Goal: Task Accomplishment & Management: Use online tool/utility

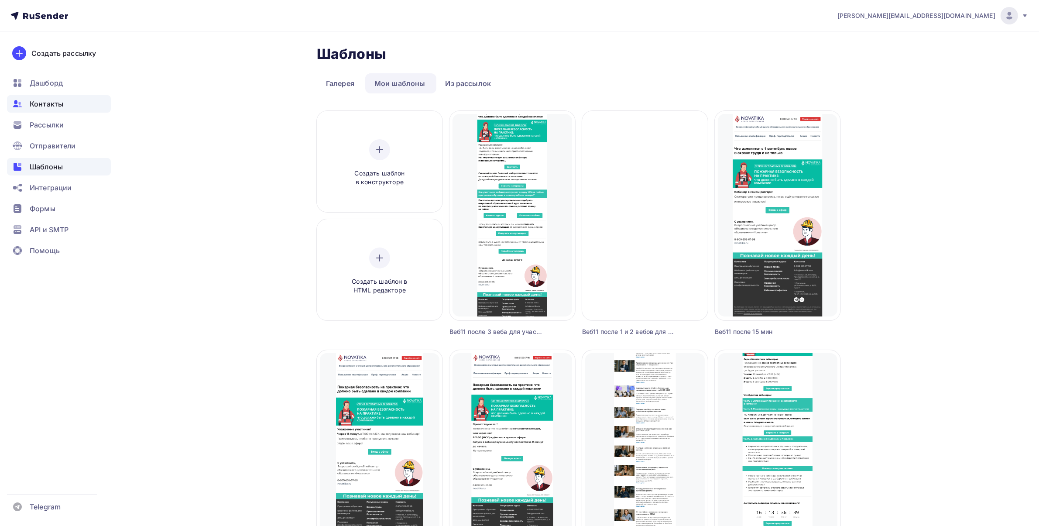
click at [58, 106] on span "Контакты" at bounding box center [47, 104] width 34 height 10
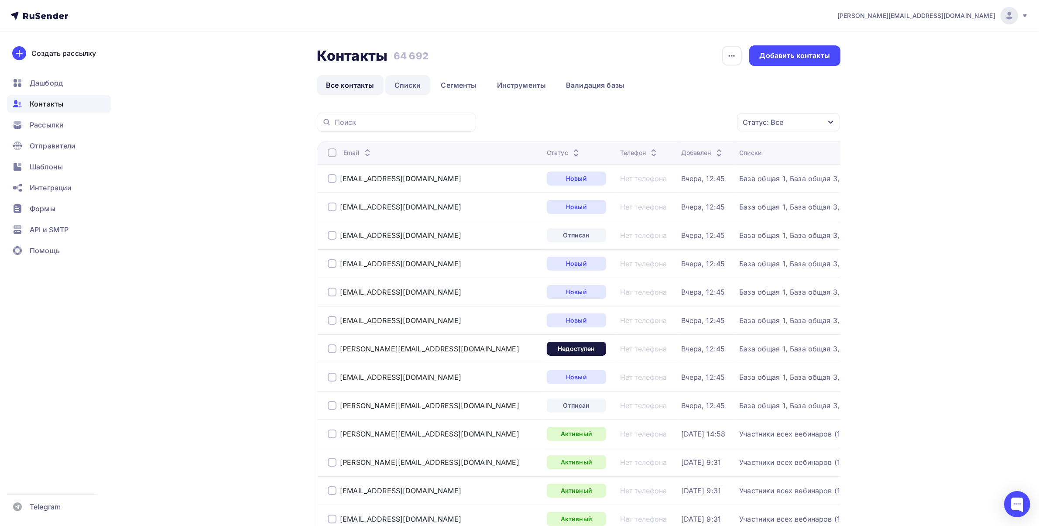
click at [415, 88] on link "Списки" at bounding box center [407, 85] width 45 height 20
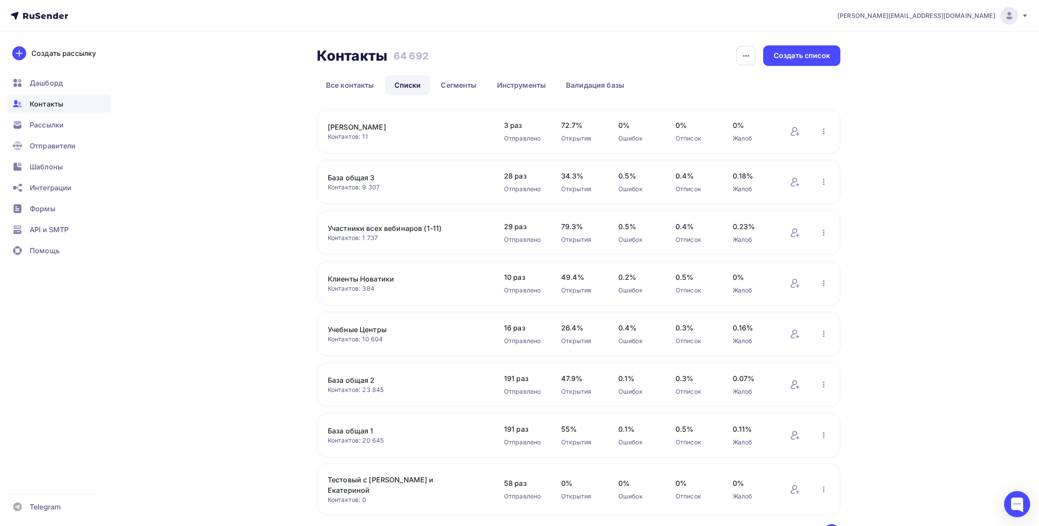
click at [376, 229] on link "Участники всех вебинаров (1-11)" at bounding box center [402, 228] width 148 height 10
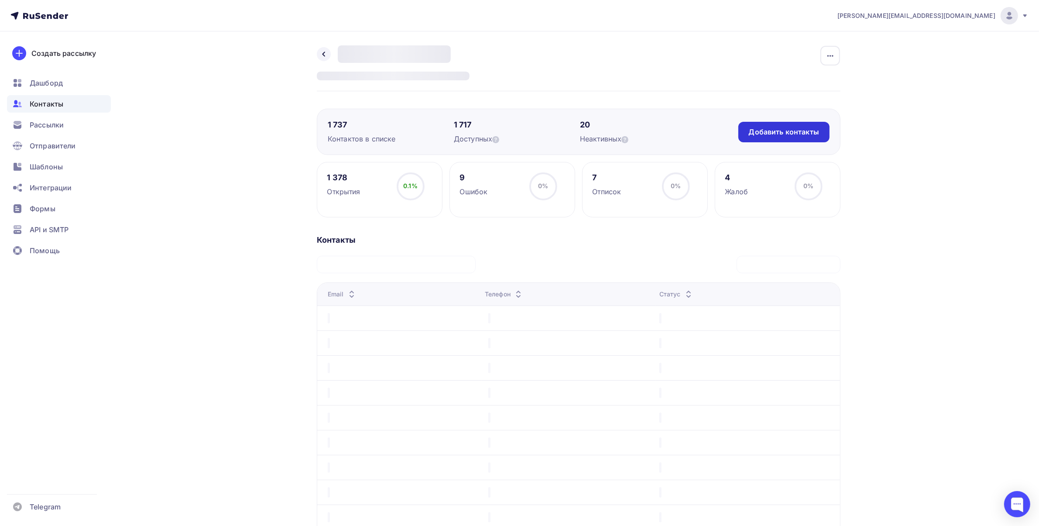
click at [777, 130] on div "Добавить контакты" at bounding box center [784, 132] width 70 height 10
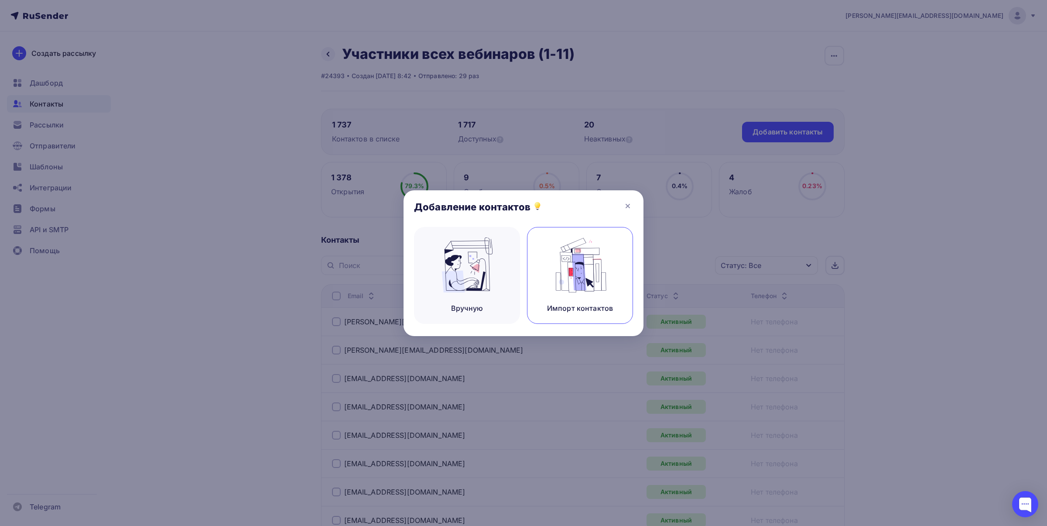
click at [577, 269] on img at bounding box center [580, 264] width 58 height 55
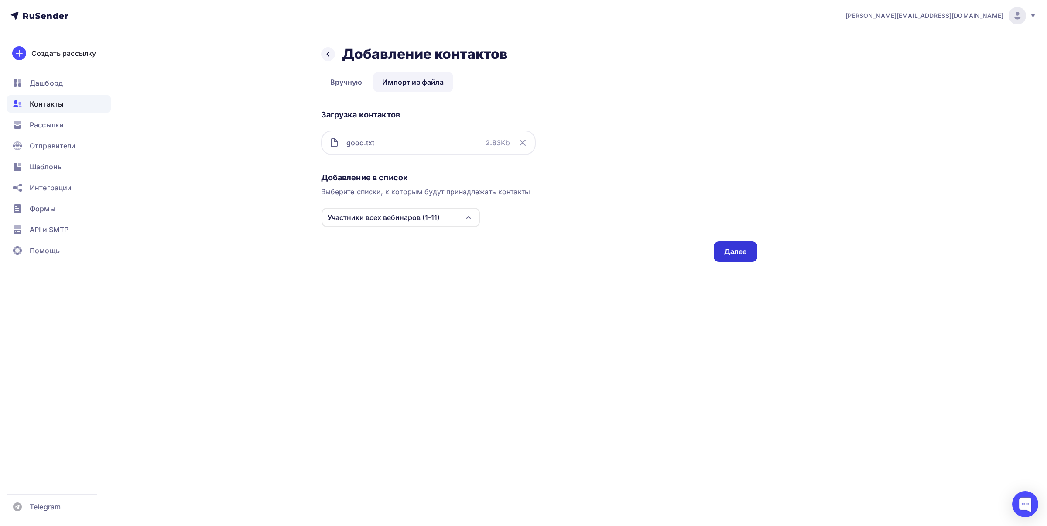
click at [735, 252] on div "Далее" at bounding box center [735, 252] width 23 height 10
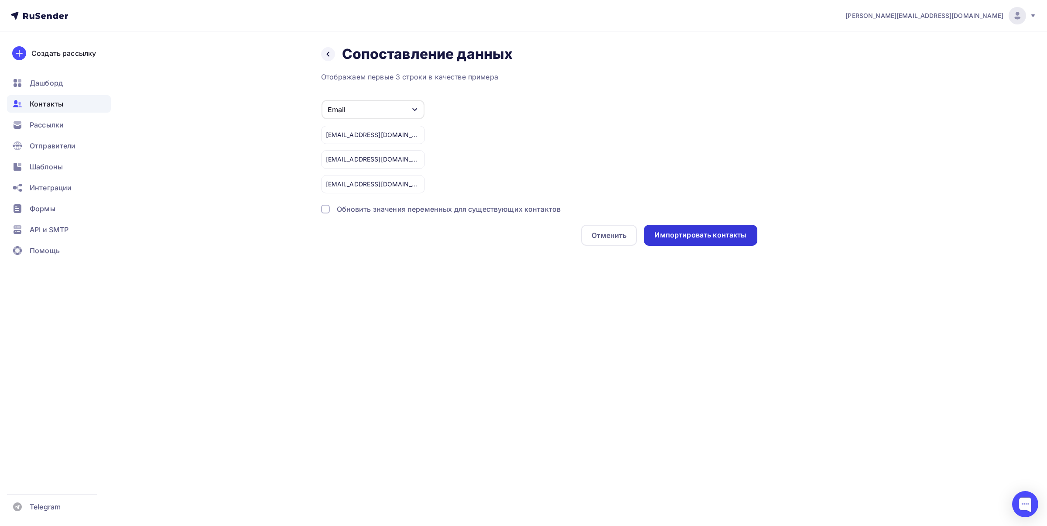
click at [700, 233] on div "Импортировать контакты" at bounding box center [701, 235] width 92 height 10
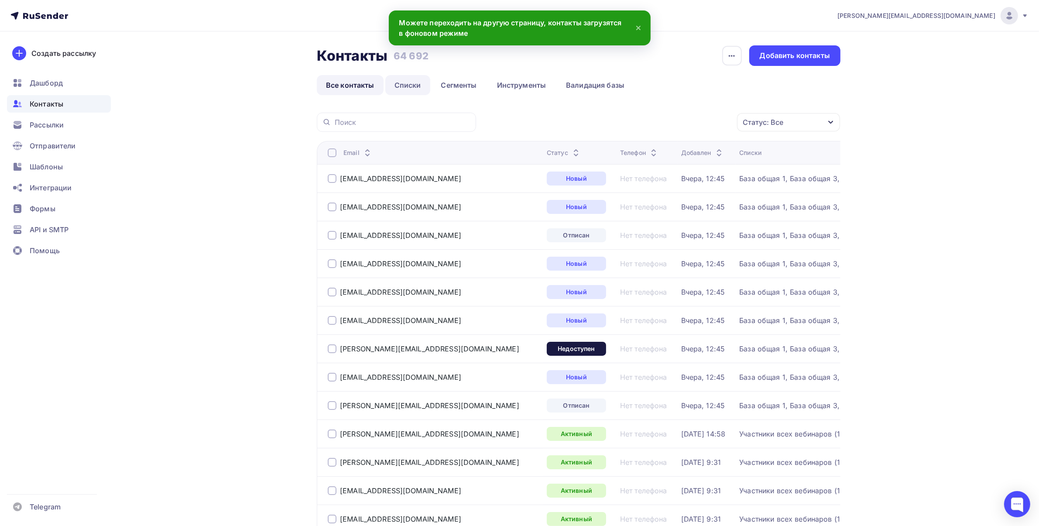
click at [407, 88] on link "Списки" at bounding box center [407, 85] width 45 height 20
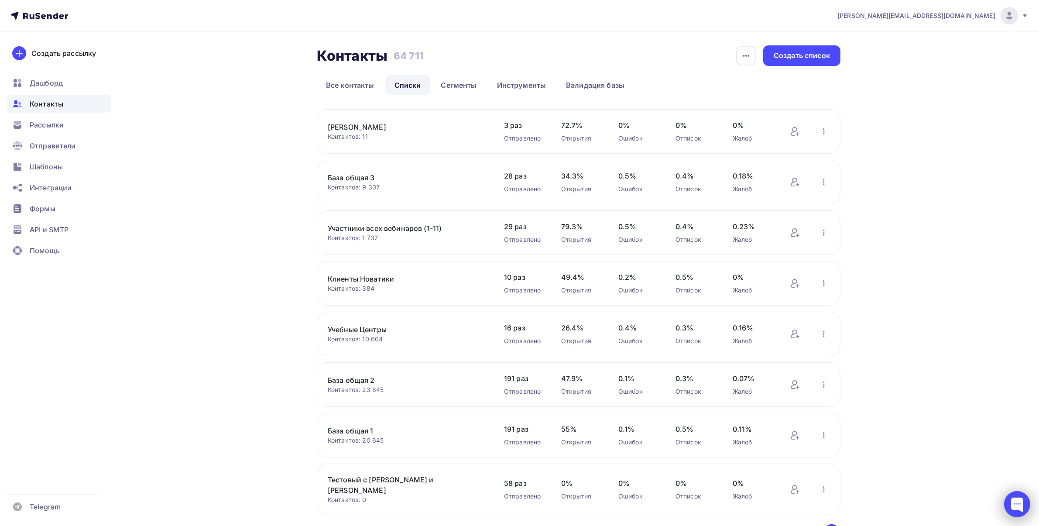
click at [1011, 503] on div at bounding box center [1017, 504] width 26 height 26
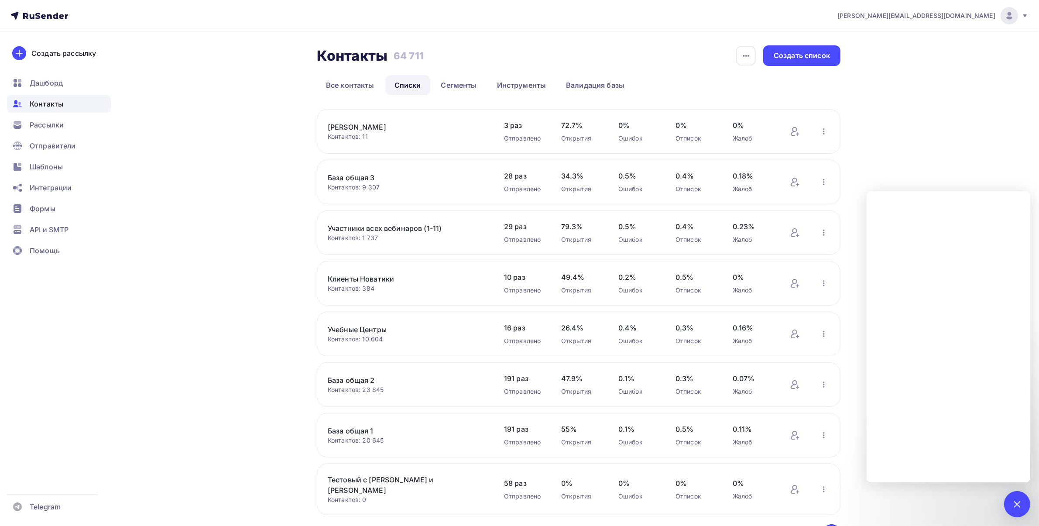
click at [968, 149] on div "eduarda@yandex.ru Аккаунт Тарифы Выйти Создать рассылку Дашборд Контакты Рассыл…" at bounding box center [519, 291] width 1039 height 583
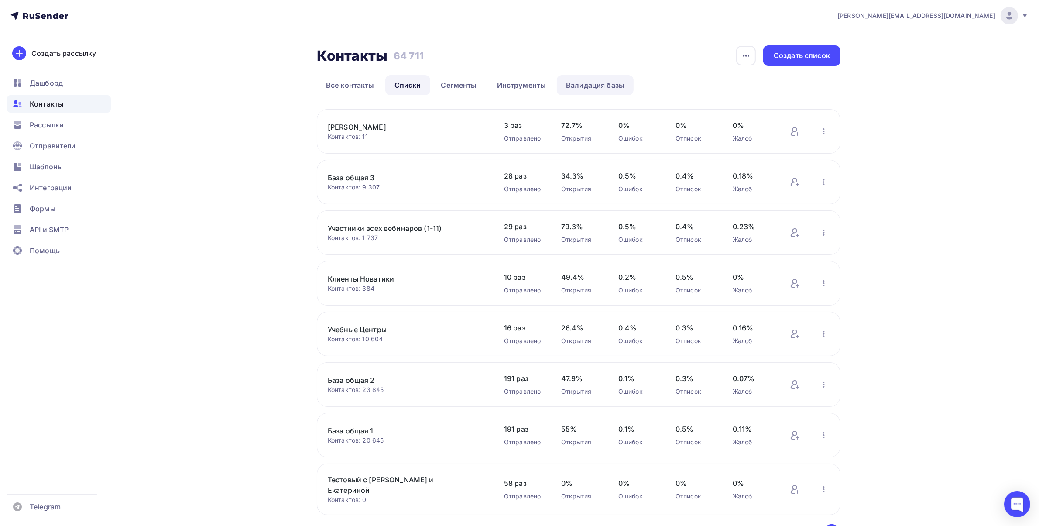
drag, startPoint x: 640, startPoint y: 81, endPoint x: 605, endPoint y: 82, distance: 34.9
click at [617, 81] on ul "Все контакты Списки Сегменты Инструменты Валидация базы" at bounding box center [579, 85] width 524 height 20
click at [605, 82] on link "Валидация базы" at bounding box center [595, 85] width 77 height 20
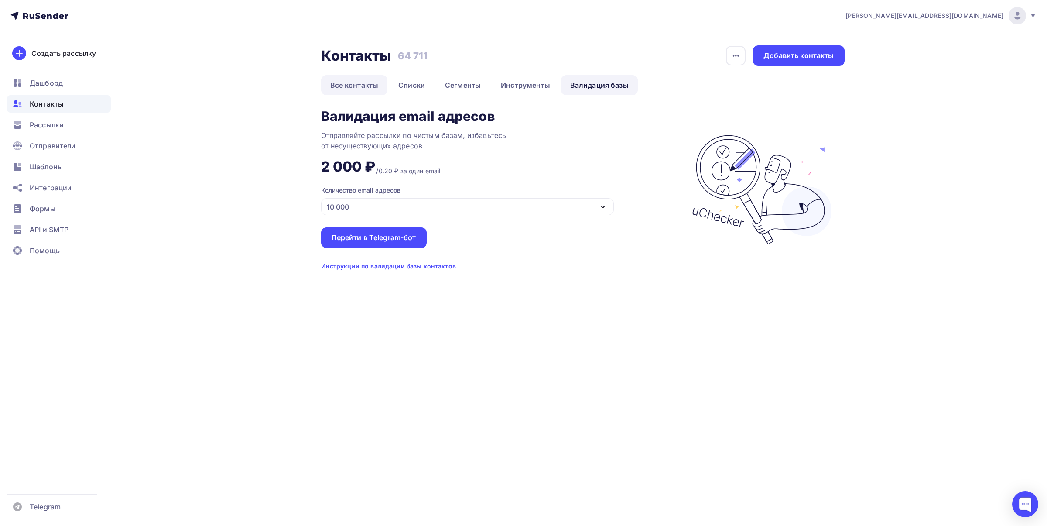
click at [363, 83] on link "Все контакты" at bounding box center [354, 85] width 67 height 20
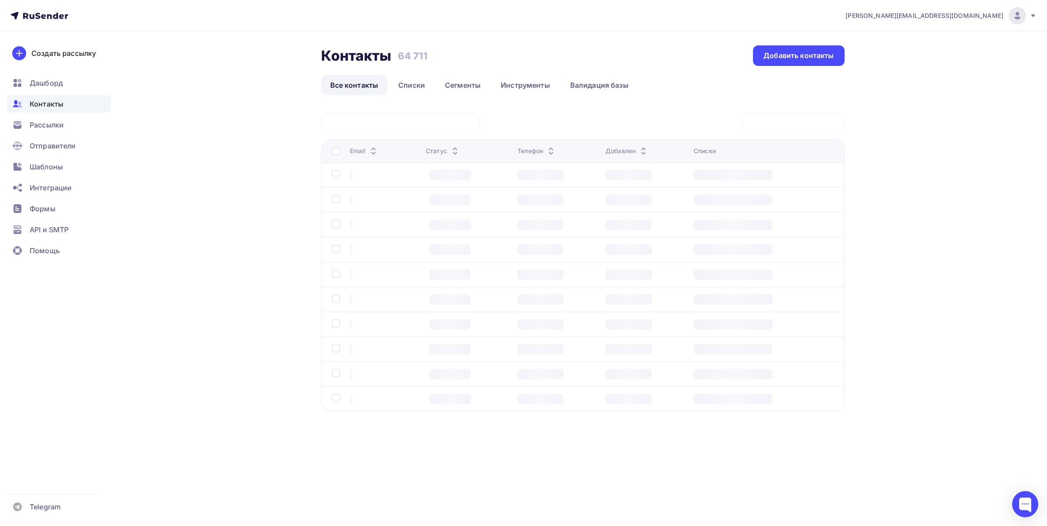
click at [923, 169] on div "eduarda@yandex.ru Аккаунт Тарифы Выйти Создать рассылку Дашборд Контакты Рассыл…" at bounding box center [523, 234] width 1047 height 468
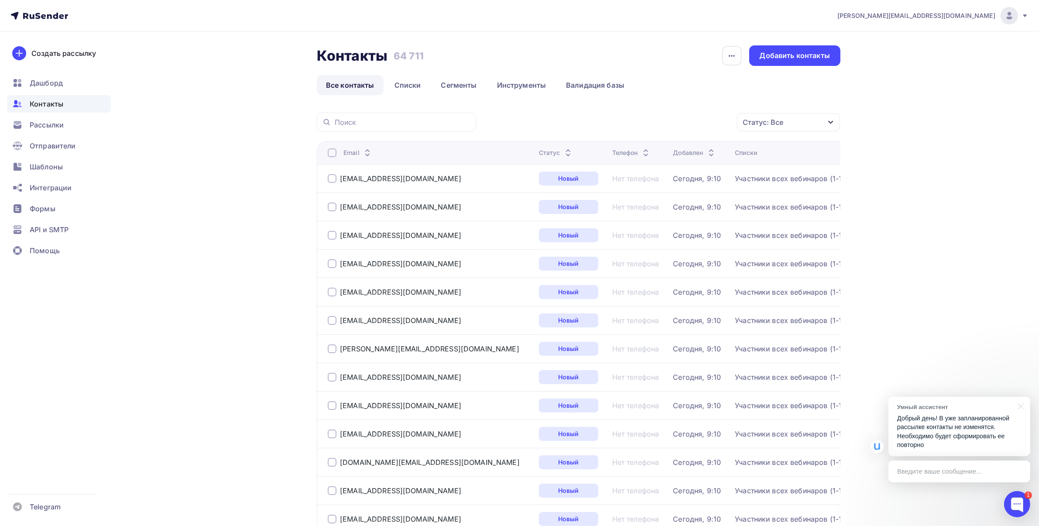
click at [961, 439] on p "Добрый день! В уже запланированной рассылке контакты не изменятся. Необходимо б…" at bounding box center [959, 432] width 124 height 36
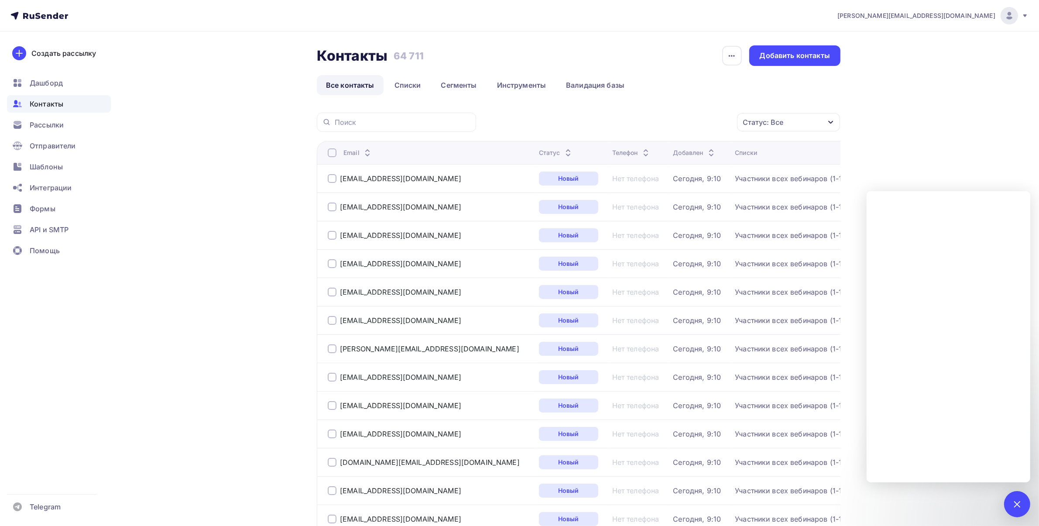
click at [1018, 505] on div at bounding box center [1017, 504] width 12 height 12
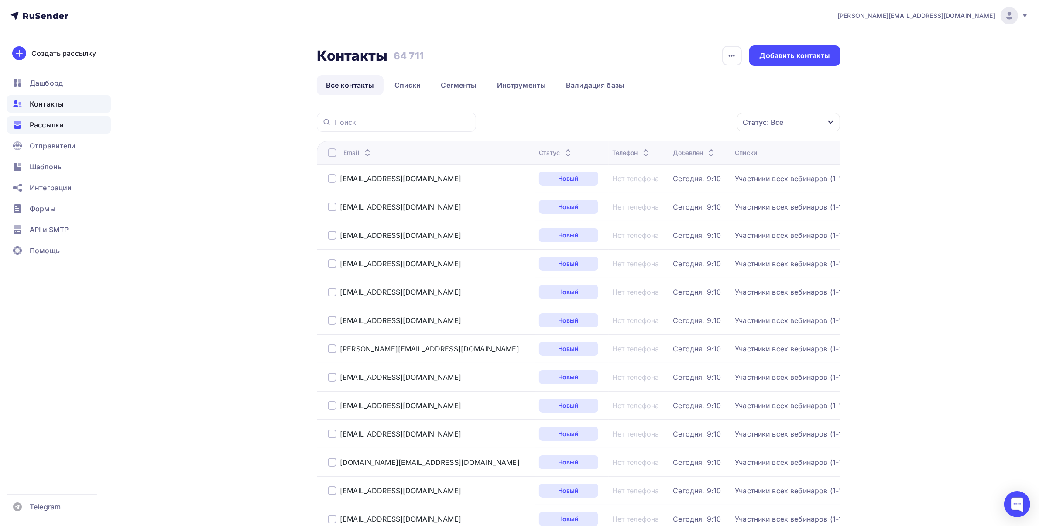
click at [55, 120] on span "Рассылки" at bounding box center [47, 125] width 34 height 10
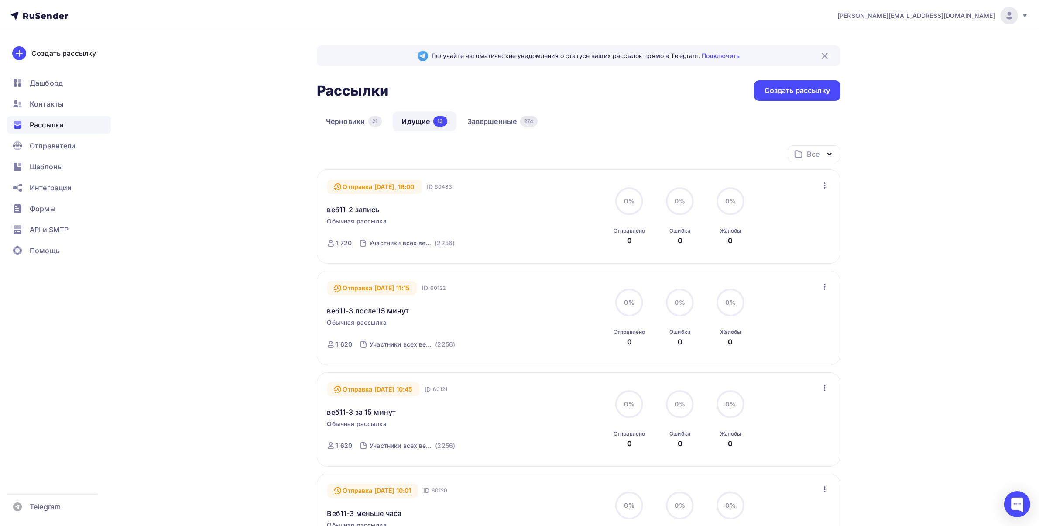
click at [822, 185] on icon "button" at bounding box center [825, 185] width 10 height 10
click at [772, 228] on div "Отменить рассылку" at bounding box center [774, 226] width 110 height 10
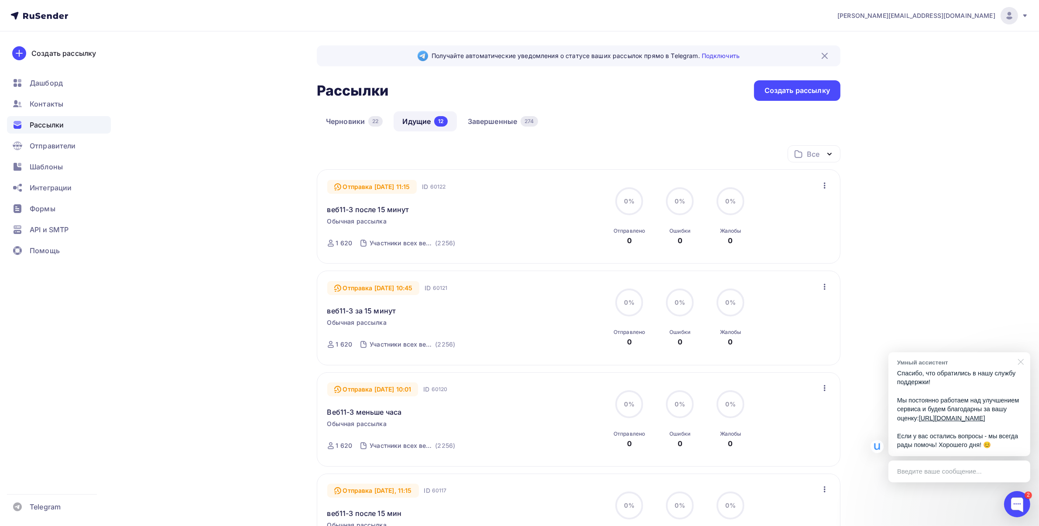
click at [1018, 352] on div at bounding box center [1020, 361] width 22 height 18
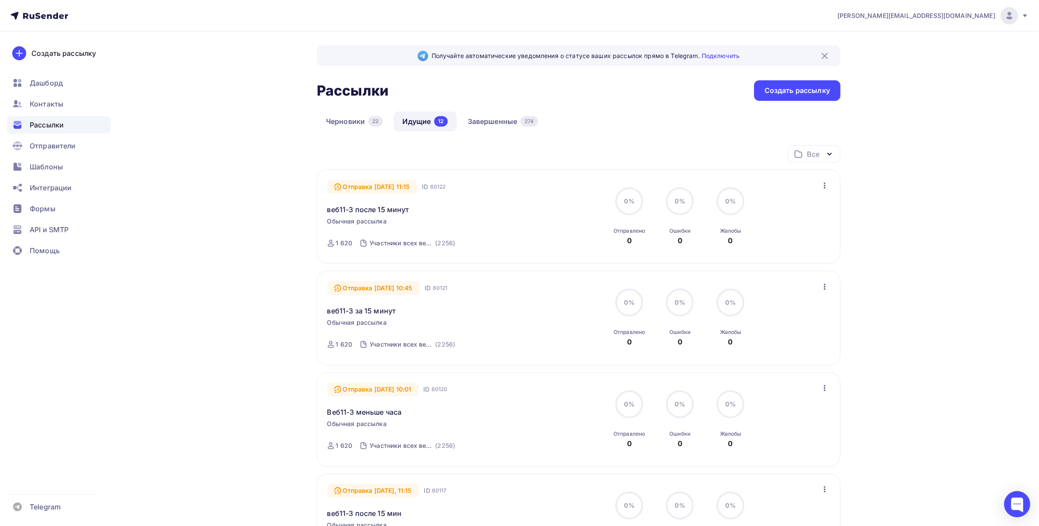
click at [822, 286] on icon "button" at bounding box center [825, 286] width 10 height 10
click at [769, 326] on div "Отменить рассылку" at bounding box center [774, 327] width 110 height 10
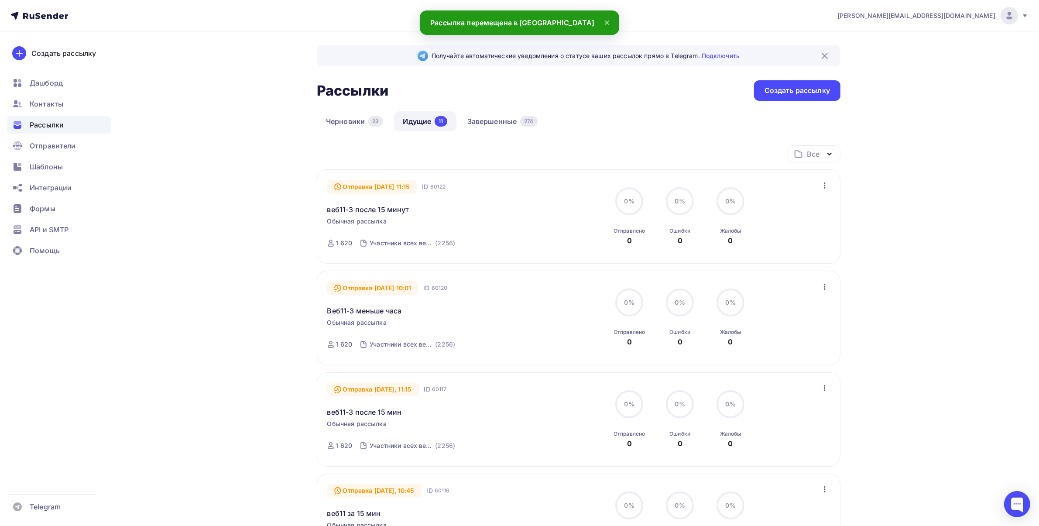
click at [822, 286] on icon "button" at bounding box center [825, 286] width 10 height 10
click at [778, 326] on div "Отменить рассылку" at bounding box center [774, 327] width 110 height 10
click at [823, 288] on icon "button" at bounding box center [825, 286] width 10 height 10
click at [775, 330] on div "Отменить рассылку" at bounding box center [774, 327] width 110 height 10
click at [826, 188] on icon "button" at bounding box center [825, 185] width 10 height 10
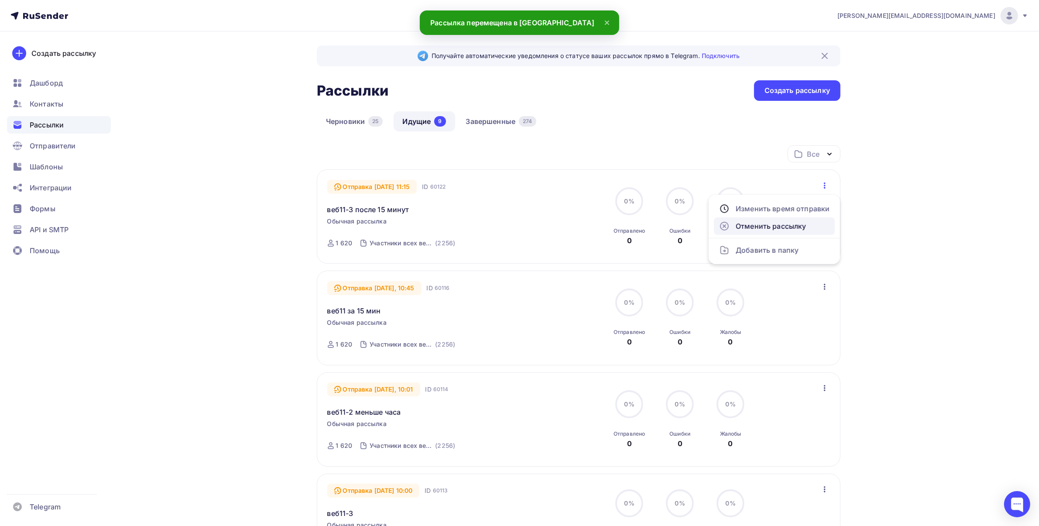
click at [775, 230] on div "Отменить рассылку" at bounding box center [774, 226] width 110 height 10
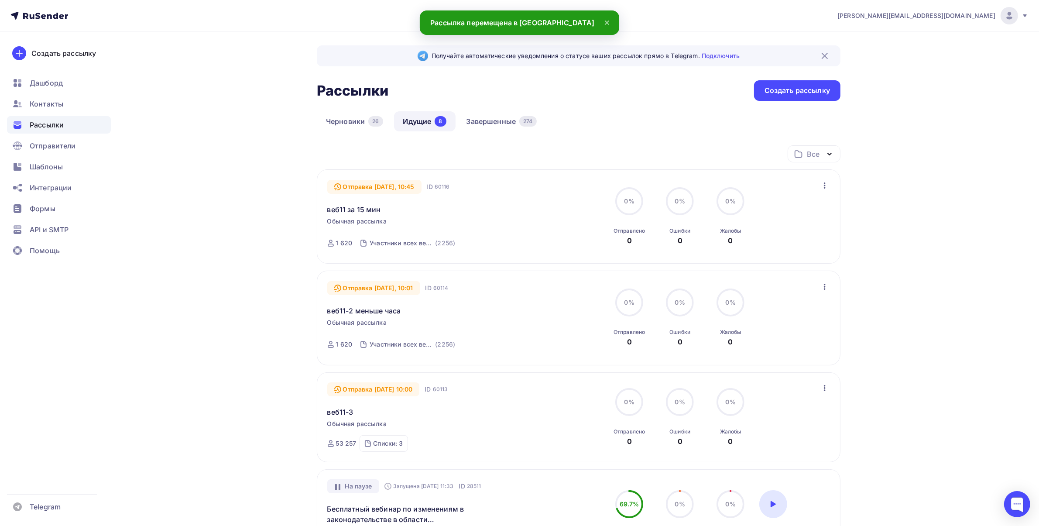
click at [826, 184] on icon "button" at bounding box center [825, 185] width 10 height 10
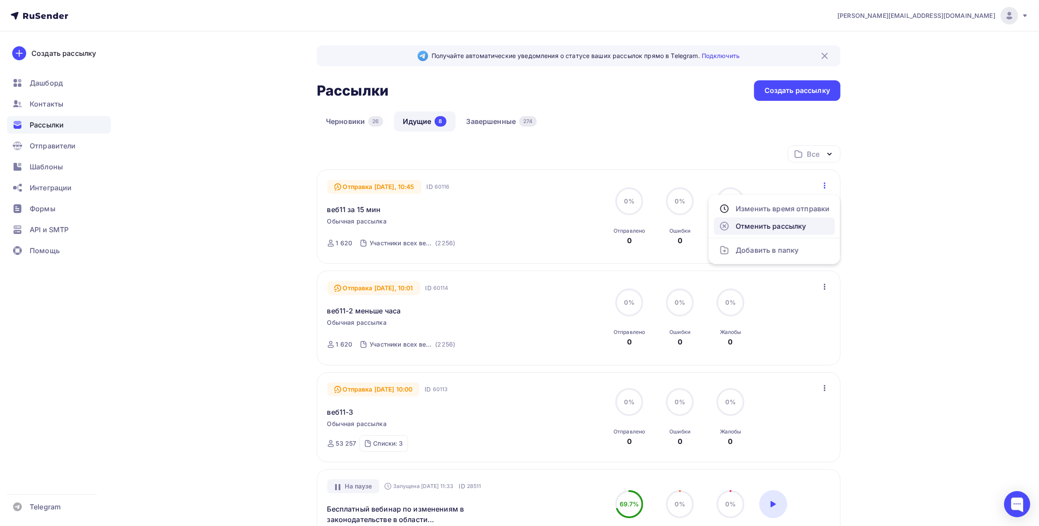
click at [780, 231] on link "Отменить рассылку" at bounding box center [774, 225] width 121 height 17
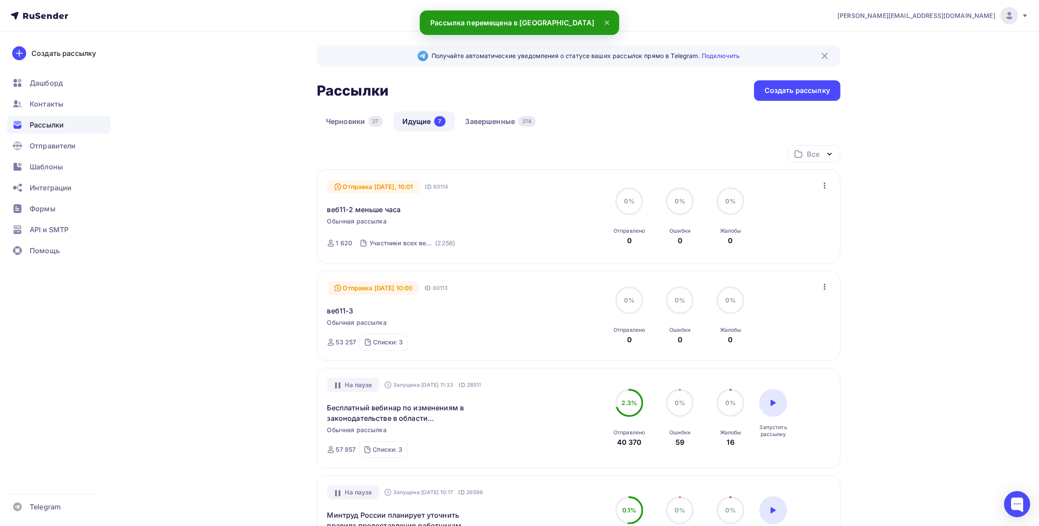
click at [827, 185] on icon "button" at bounding box center [825, 185] width 10 height 10
click at [791, 228] on div "Отменить рассылку" at bounding box center [774, 226] width 110 height 10
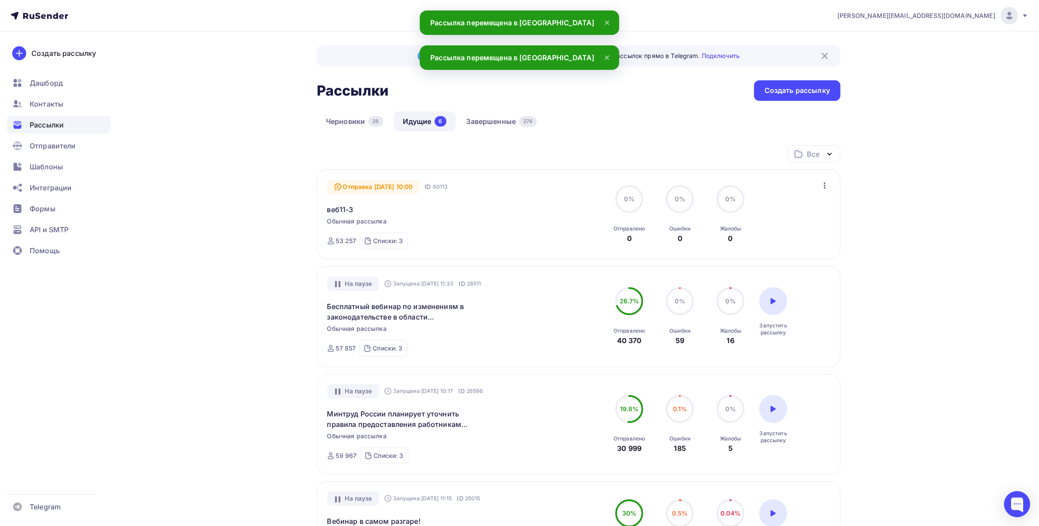
click at [826, 185] on icon "button" at bounding box center [825, 185] width 10 height 10
click at [780, 230] on div "Отменить рассылку" at bounding box center [774, 226] width 110 height 10
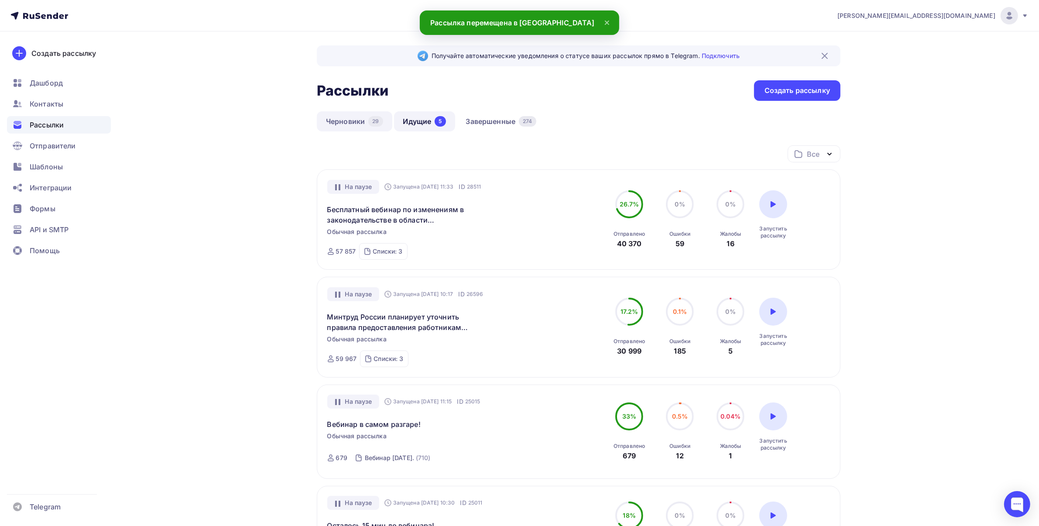
click at [362, 120] on link "Черновики 29" at bounding box center [355, 121] width 76 height 20
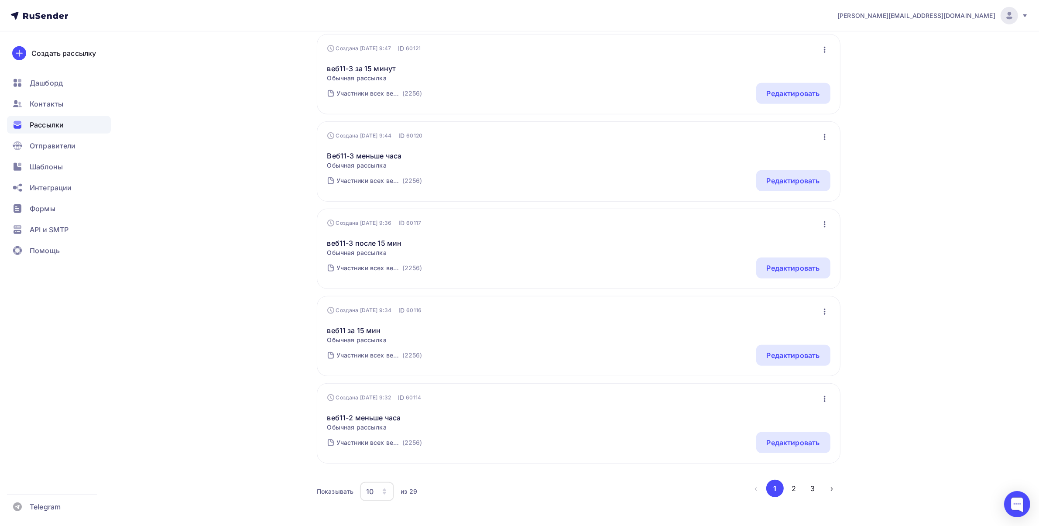
scroll to position [651, 0]
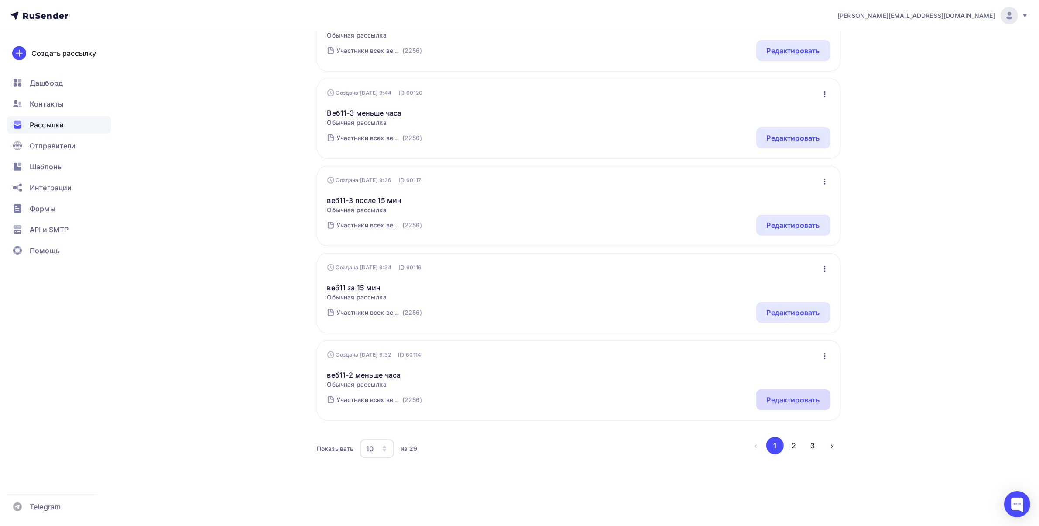
click at [779, 396] on div "Редактировать" at bounding box center [793, 400] width 53 height 10
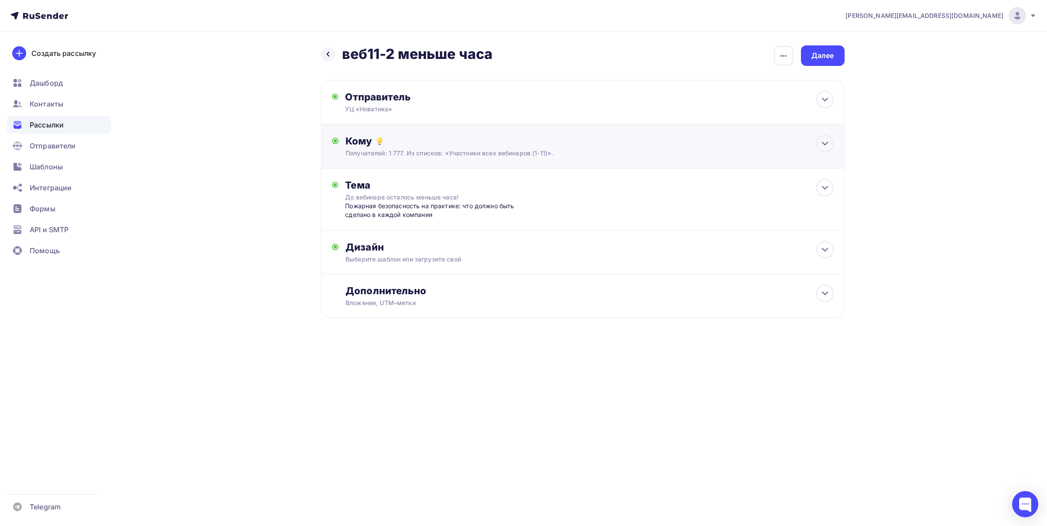
click at [580, 149] on div "Получателей: 1 777. Из списков: «Участники всех вебинаров (1-11)»." at bounding box center [565, 153] width 439 height 9
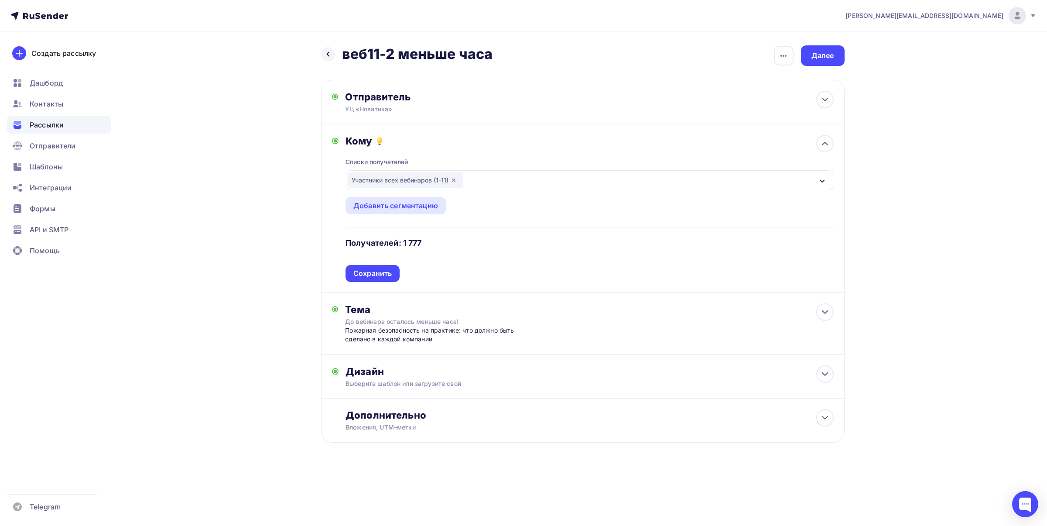
click at [822, 180] on icon "button" at bounding box center [822, 181] width 7 height 7
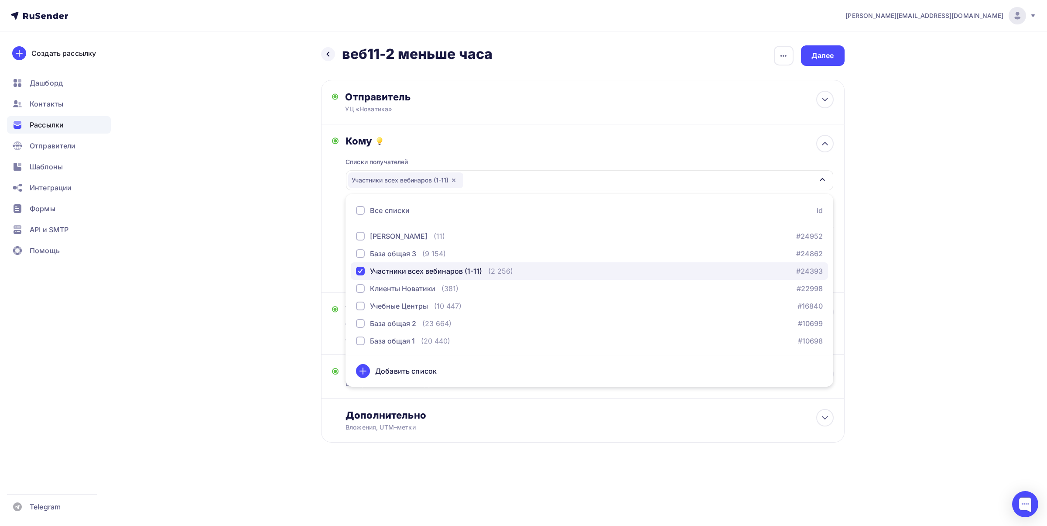
click at [374, 266] on div "Участники всех вебинаров (1-11)" at bounding box center [426, 271] width 112 height 10
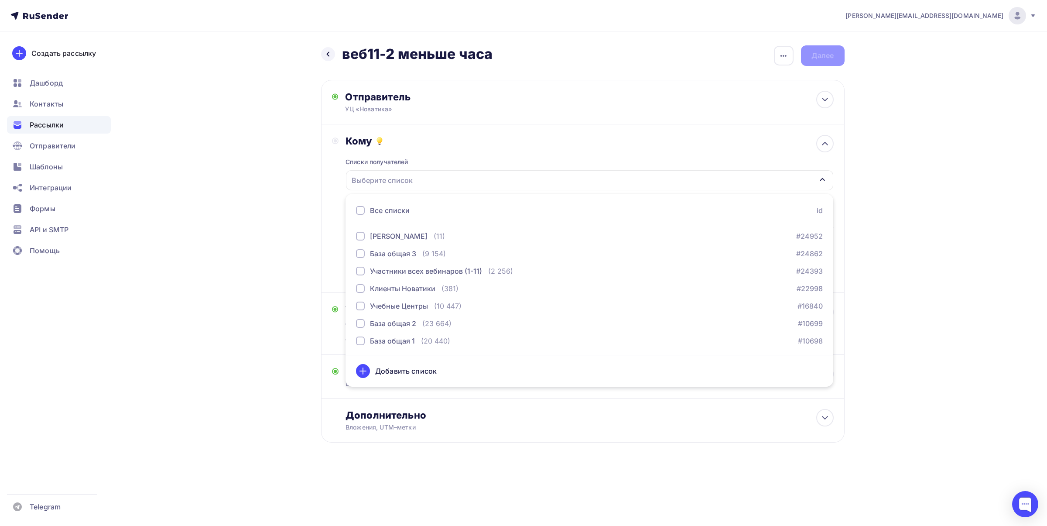
click at [901, 260] on div "[PERSON_NAME][EMAIL_ADDRESS][DOMAIN_NAME] Аккаунт Тарифы Выйти Создать рассылку…" at bounding box center [523, 249] width 1047 height 499
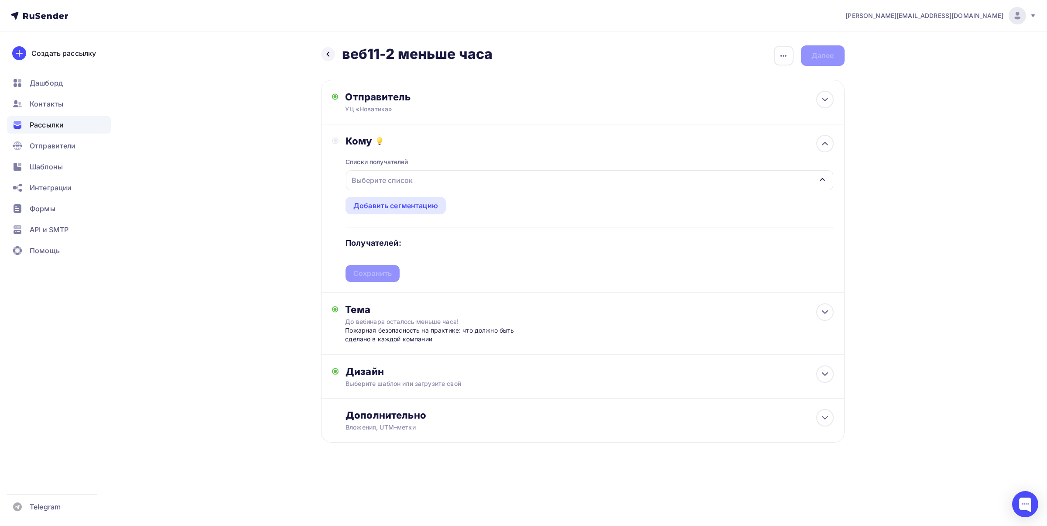
click at [515, 181] on div "Выберите список" at bounding box center [589, 180] width 487 height 20
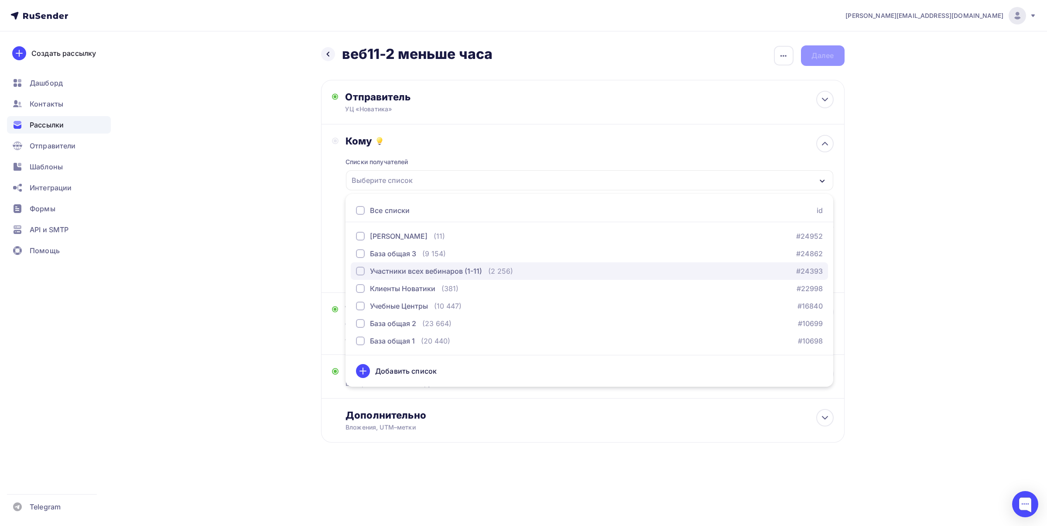
click at [439, 266] on div "Участники всех вебинаров (1-11)" at bounding box center [426, 271] width 112 height 10
drag, startPoint x: 913, startPoint y: 221, endPoint x: 420, endPoint y: 234, distance: 493.3
click at [912, 221] on div "[PERSON_NAME][EMAIL_ADDRESS][DOMAIN_NAME] Аккаунт Тарифы Выйти Создать рассылку…" at bounding box center [523, 249] width 1047 height 499
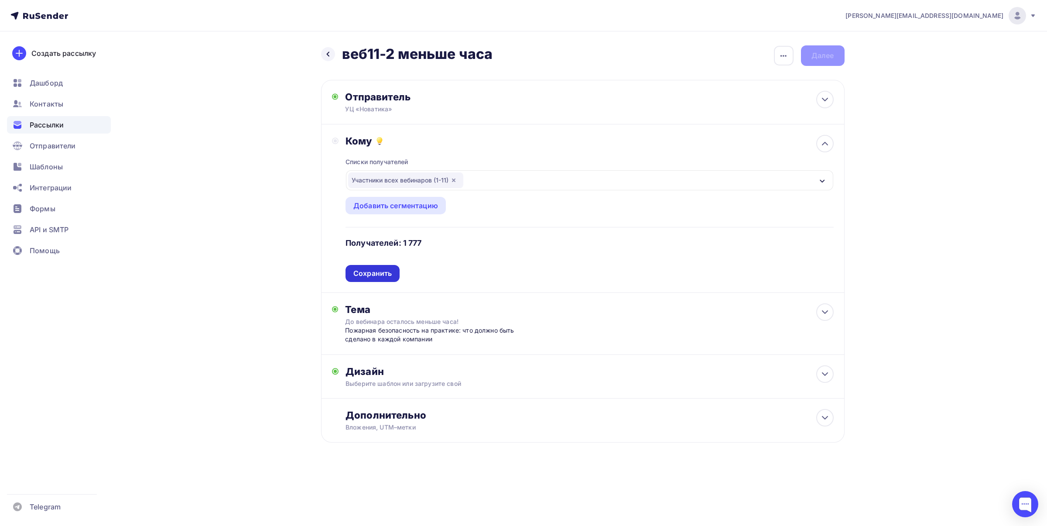
click at [363, 275] on div "Сохранить" at bounding box center [373, 273] width 38 height 10
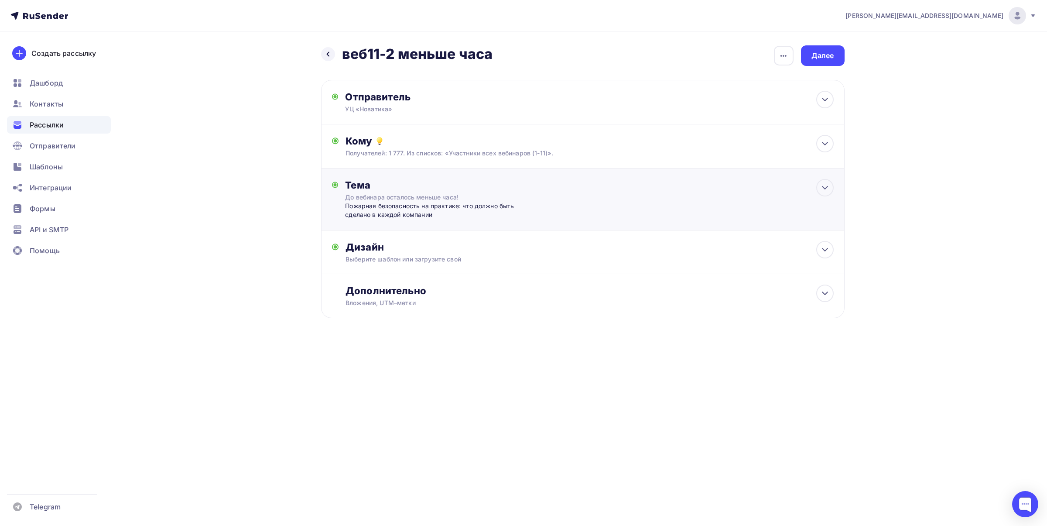
click at [472, 172] on div "Тема До вебинара осталось меньше часа! Пожарная безопасность на практике: что д…" at bounding box center [583, 199] width 524 height 62
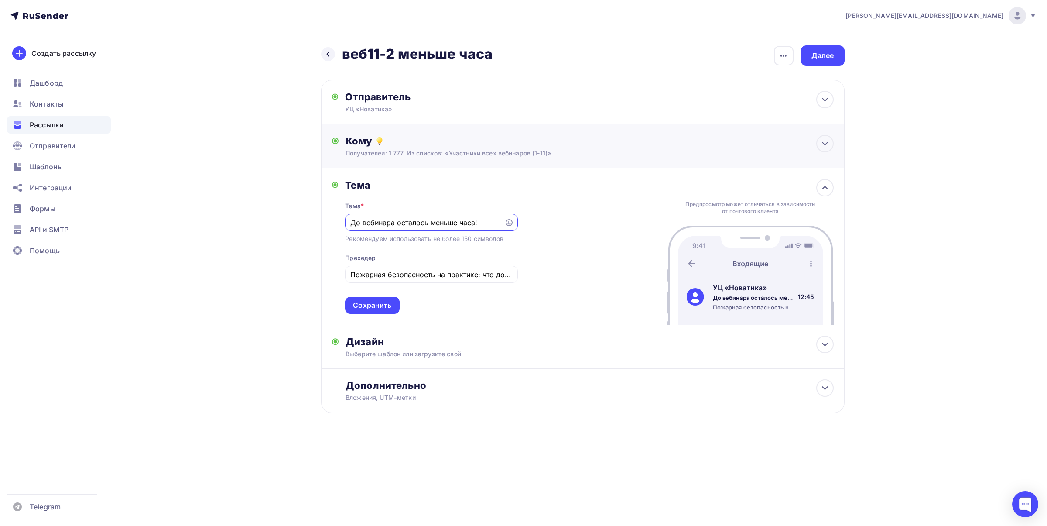
click at [480, 152] on div "Получателей: 1 777. Из списков: «Участники всех вебинаров (1-11)»." at bounding box center [565, 153] width 439 height 9
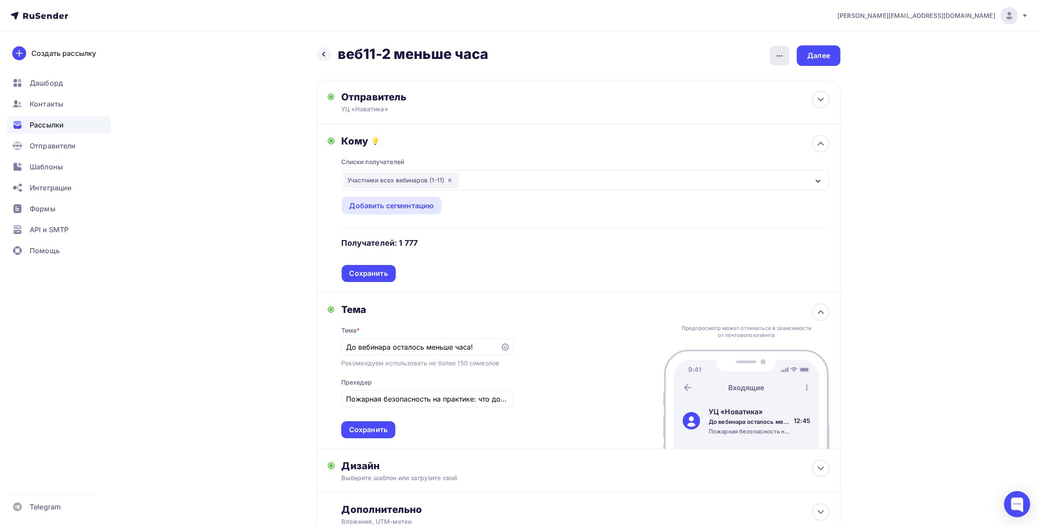
click at [785, 53] on div "button" at bounding box center [780, 56] width 20 height 20
click at [721, 129] on div "Удалить" at bounding box center [734, 124] width 108 height 10
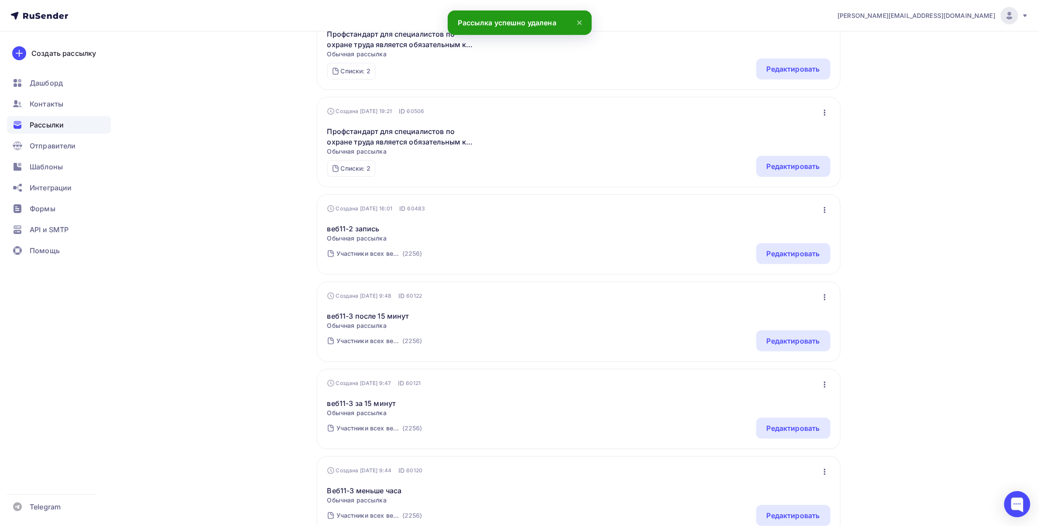
scroll to position [436, 0]
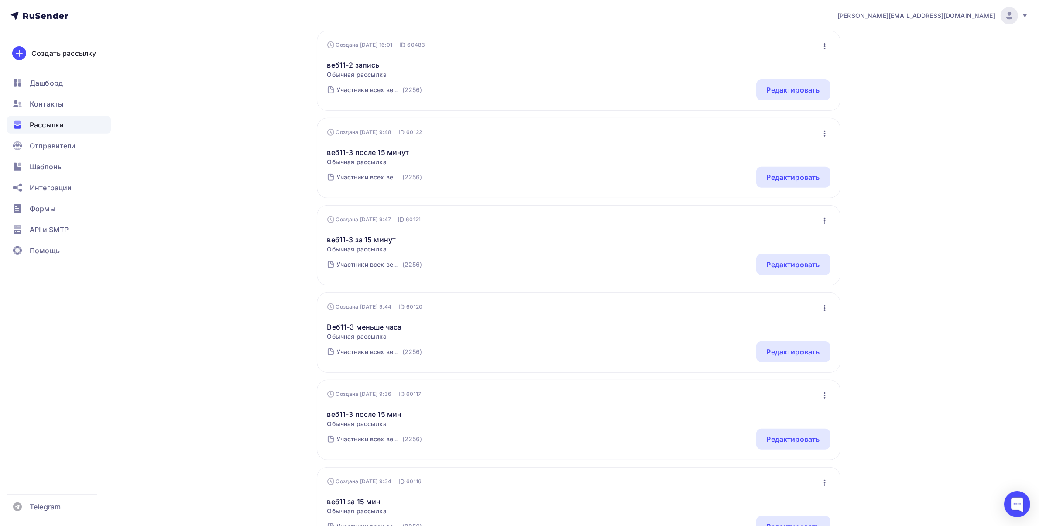
click at [820, 221] on icon "button" at bounding box center [825, 221] width 10 height 10
click at [771, 306] on div "Удалить" at bounding box center [787, 309] width 84 height 10
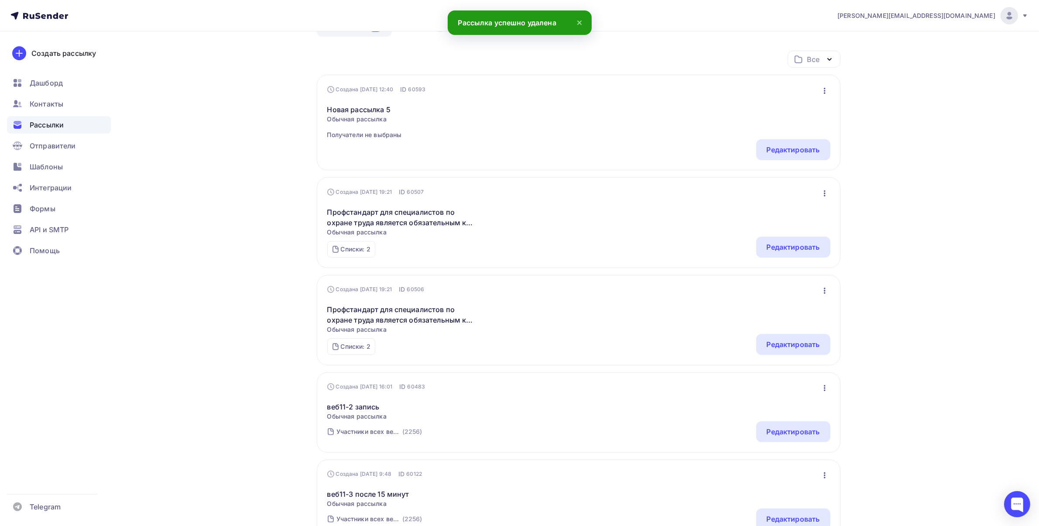
scroll to position [164, 0]
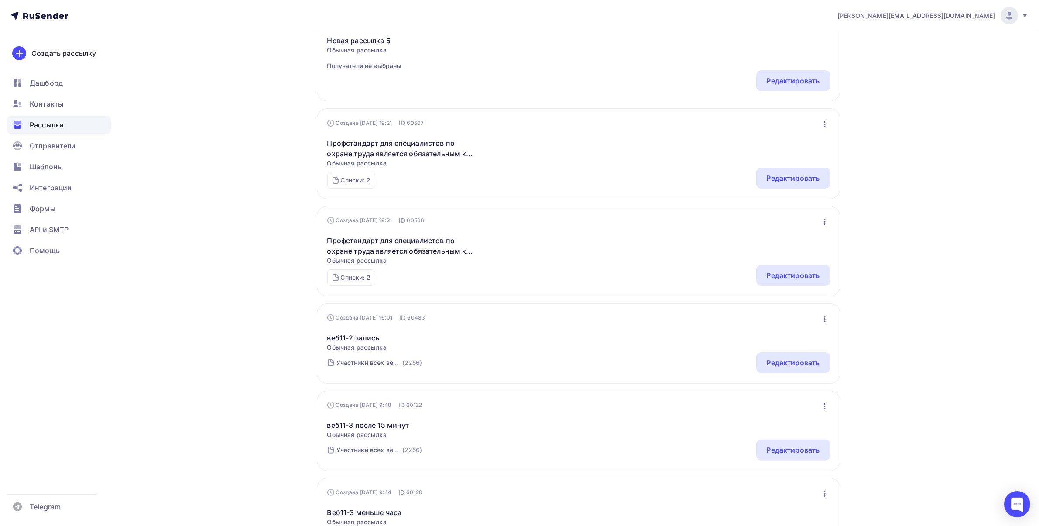
click at [823, 319] on icon "button" at bounding box center [825, 319] width 10 height 10
click at [775, 409] on div "Удалить" at bounding box center [787, 407] width 84 height 10
click at [824, 318] on icon "button" at bounding box center [825, 319] width 2 height 6
click at [778, 408] on div "Удалить" at bounding box center [787, 407] width 84 height 10
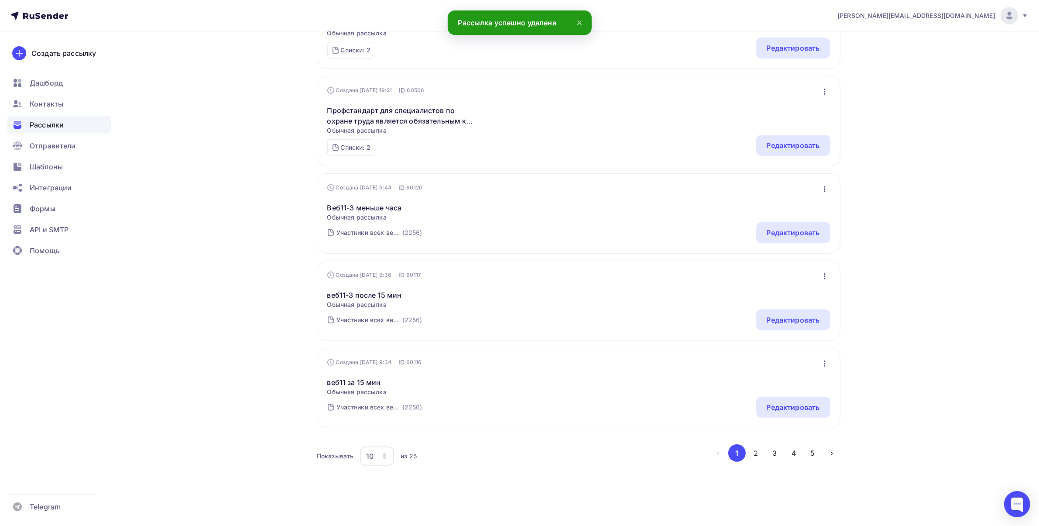
scroll to position [302, 0]
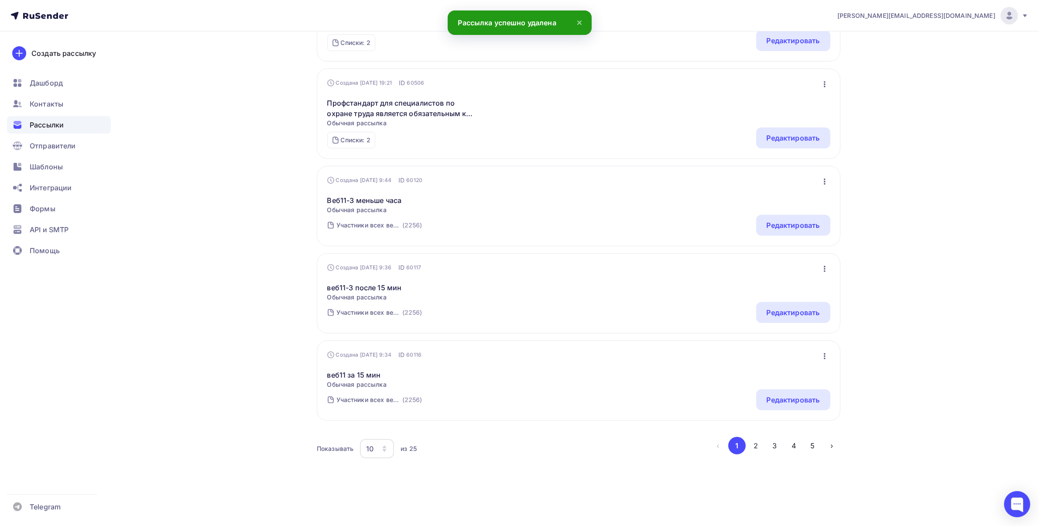
click at [826, 354] on icon "button" at bounding box center [825, 356] width 10 height 10
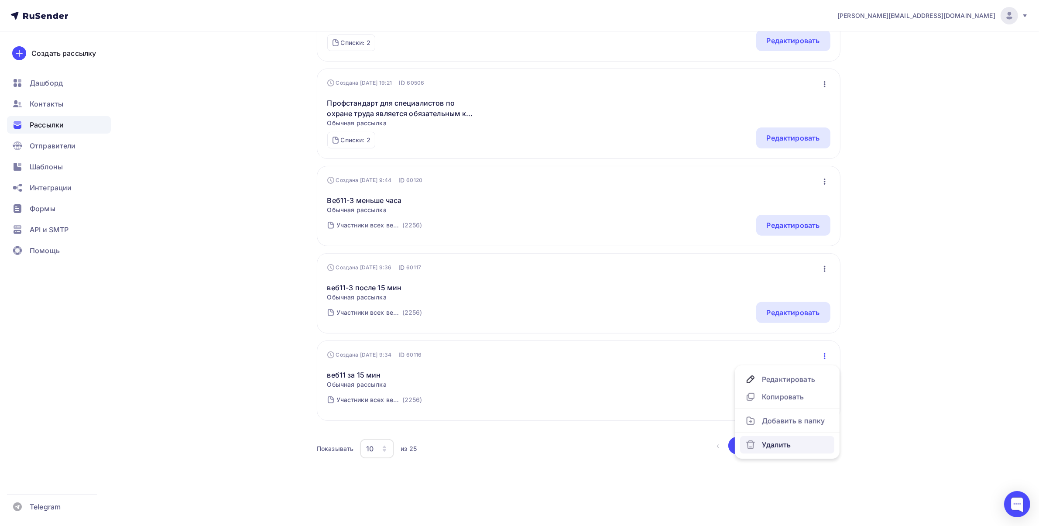
click at [772, 446] on div "Удалить" at bounding box center [787, 444] width 84 height 10
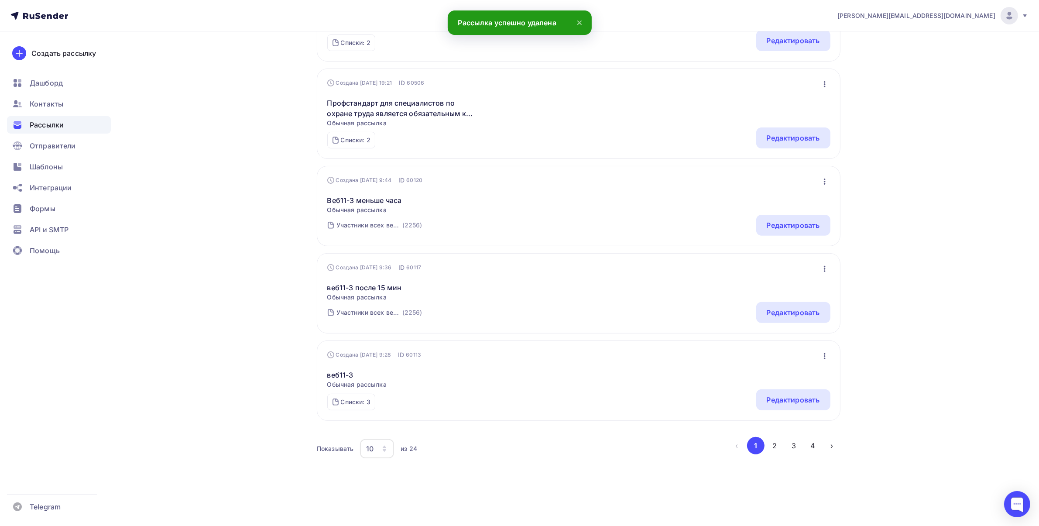
click at [826, 357] on icon "button" at bounding box center [825, 356] width 10 height 10
click at [769, 448] on div "Удалить" at bounding box center [787, 444] width 84 height 10
click at [824, 266] on icon "button" at bounding box center [825, 269] width 10 height 10
click at [777, 358] on div "Удалить" at bounding box center [787, 357] width 84 height 10
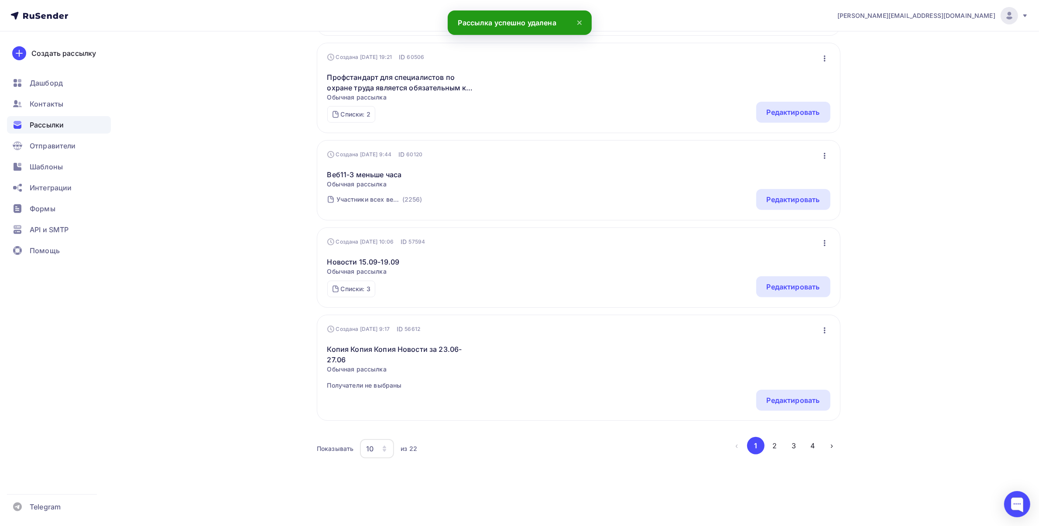
scroll to position [328, 0]
click at [827, 159] on icon "button" at bounding box center [825, 156] width 10 height 10
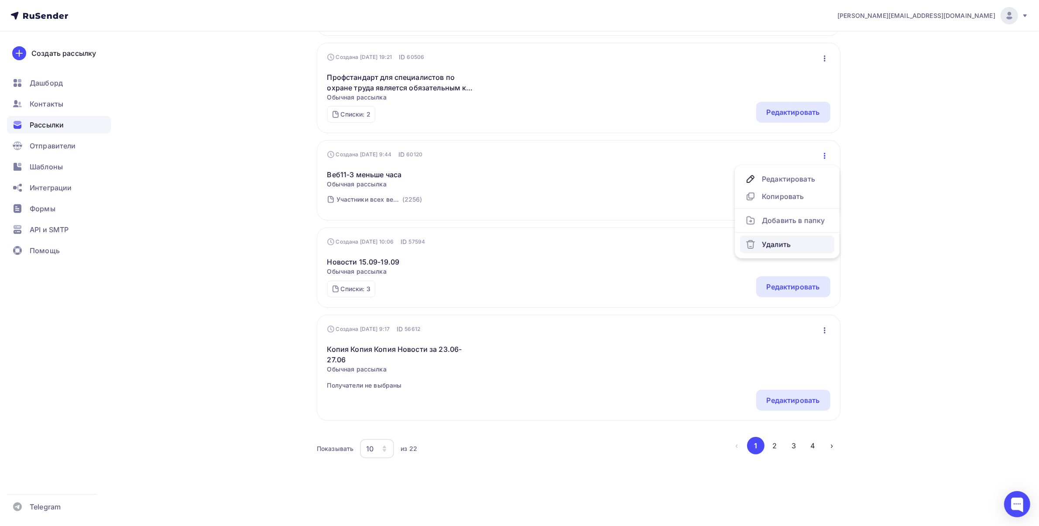
click at [777, 244] on div "Удалить" at bounding box center [787, 244] width 84 height 10
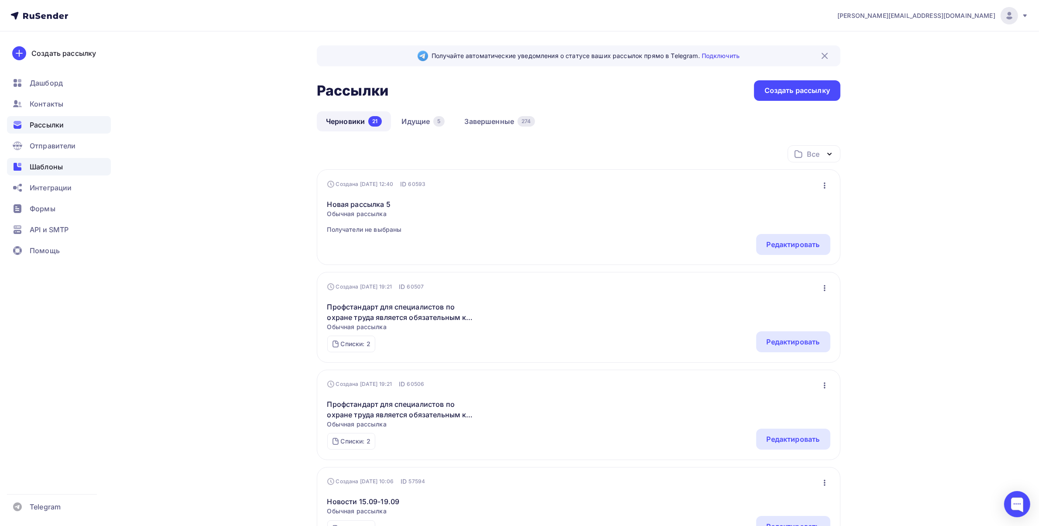
click at [44, 168] on span "Шаблоны" at bounding box center [46, 166] width 33 height 10
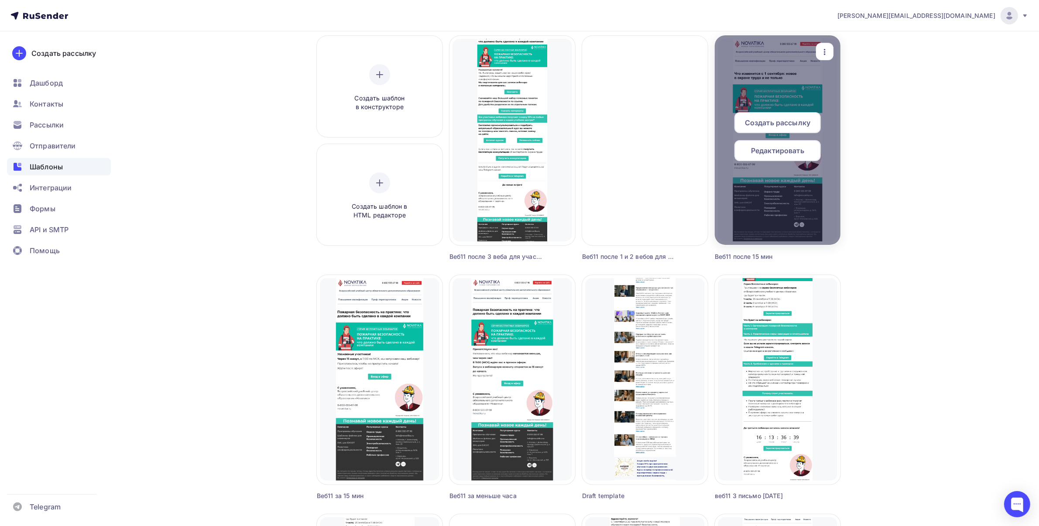
scroll to position [273, 0]
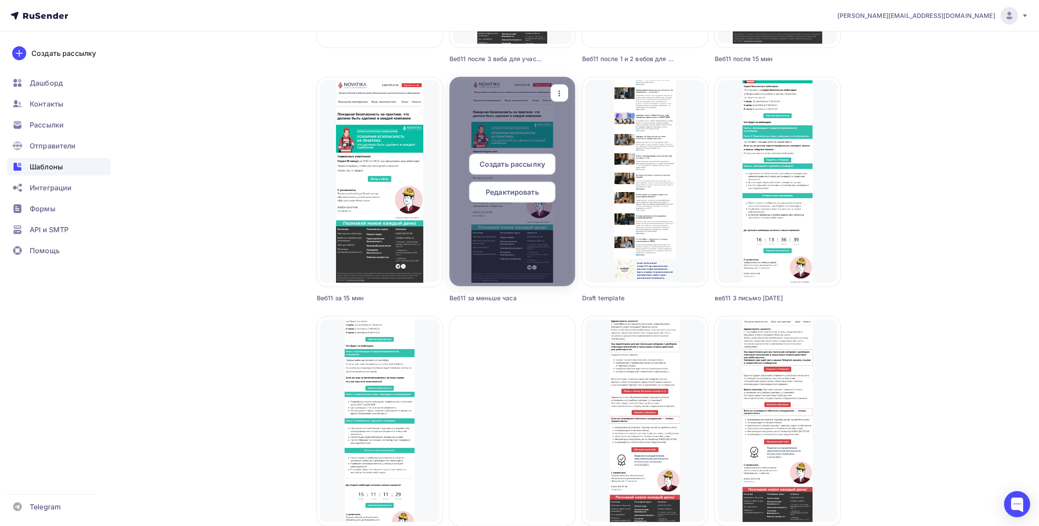
click at [563, 95] on icon "button" at bounding box center [559, 93] width 10 height 10
click at [579, 134] on div "Предпросмотр" at bounding box center [605, 136] width 54 height 10
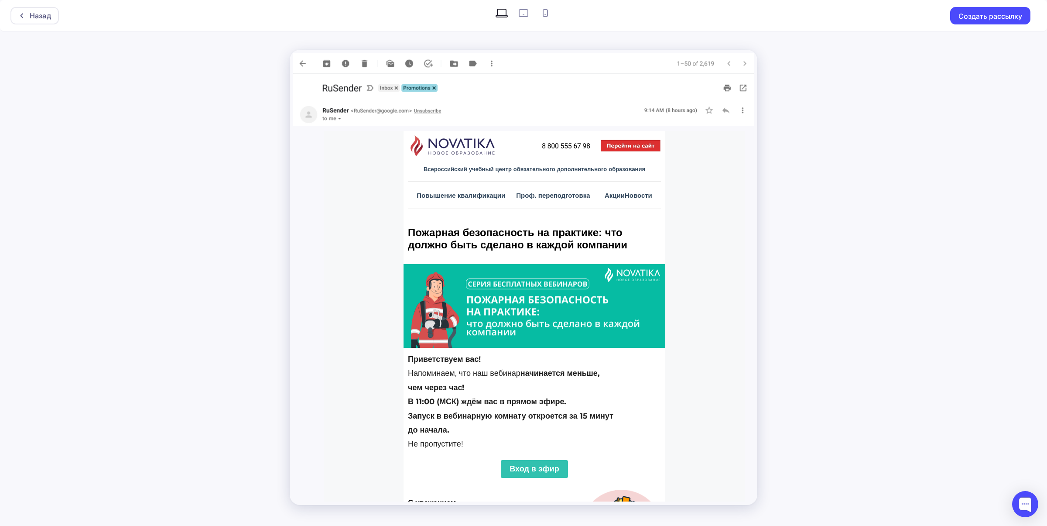
click at [546, 469] on span "Вход в эфир" at bounding box center [534, 469] width 49 height 10
drag, startPoint x: 39, startPoint y: 20, endPoint x: 45, endPoint y: 21, distance: 6.2
click at [39, 20] on div "Назад" at bounding box center [40, 15] width 21 height 10
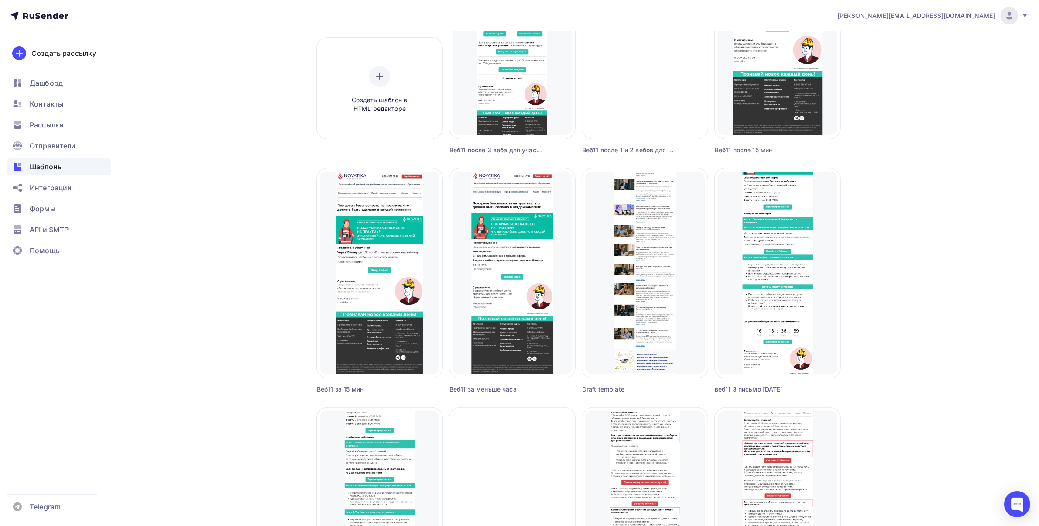
scroll to position [218, 0]
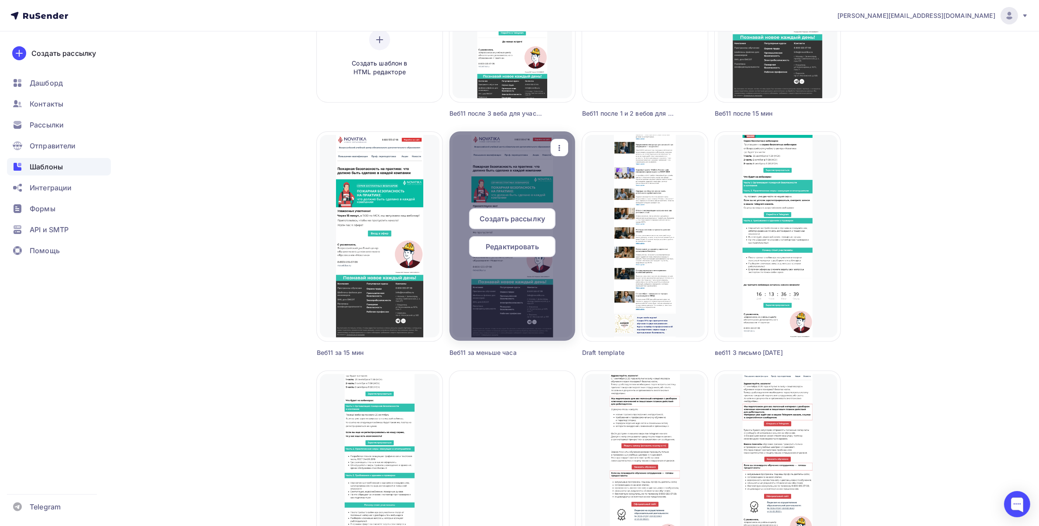
click at [514, 214] on span "Создать рассылку" at bounding box center [512, 218] width 65 height 10
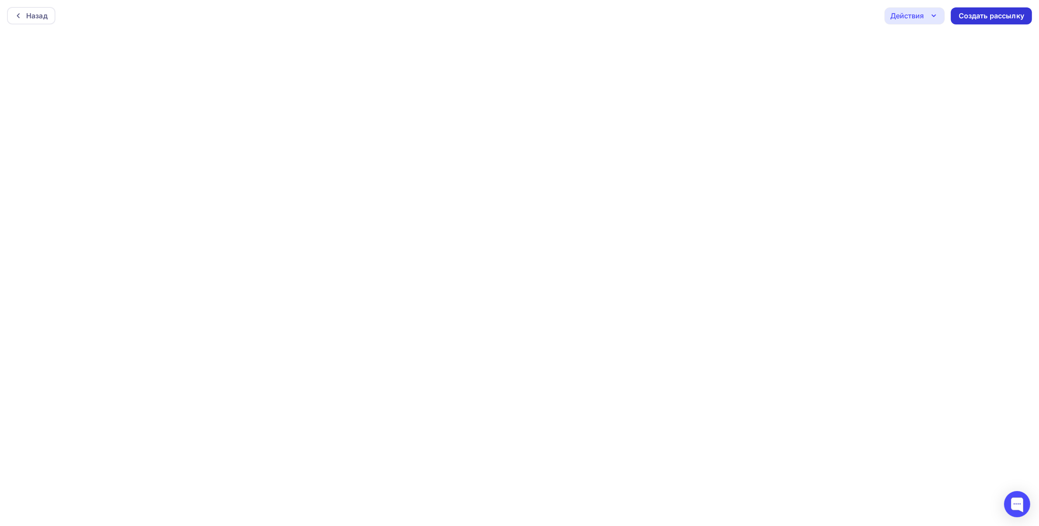
click at [974, 18] on div "Создать рассылку" at bounding box center [991, 16] width 65 height 10
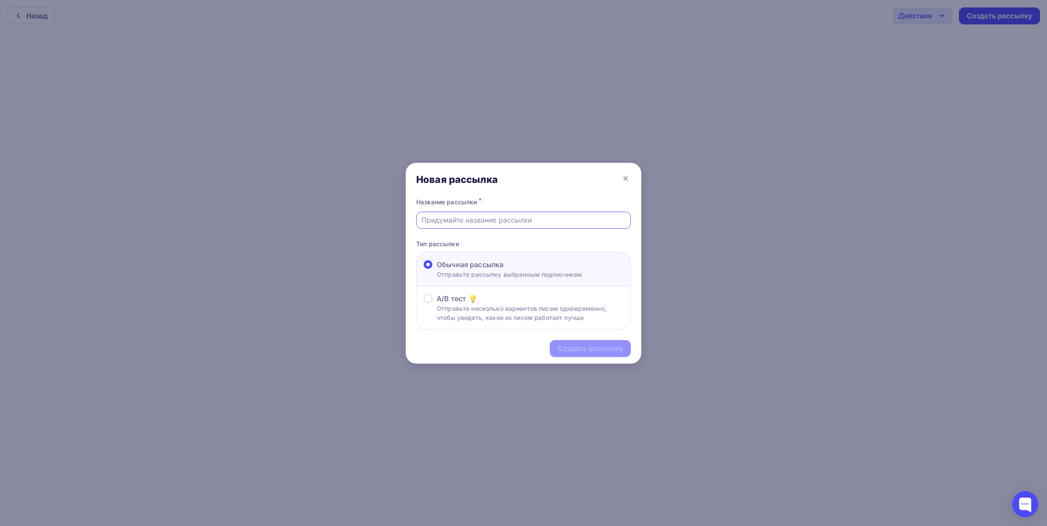
click at [450, 219] on input "text" at bounding box center [524, 220] width 205 height 10
type input "в"
type input "d"
type input "веб11 ч2 меньше часа"
click at [580, 352] on div "Создать рассылку" at bounding box center [590, 348] width 65 height 10
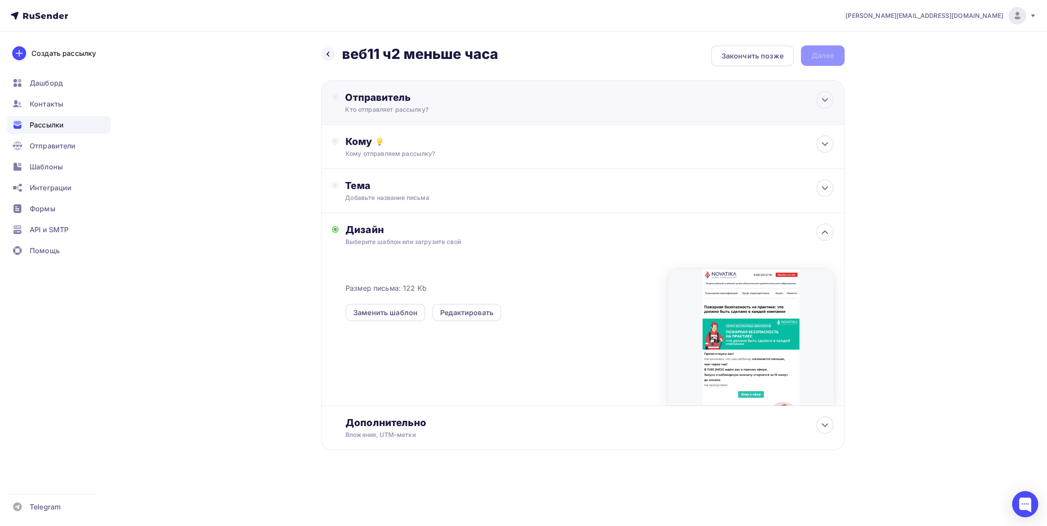
click at [422, 111] on div "Кто отправляет рассылку?" at bounding box center [430, 109] width 170 height 9
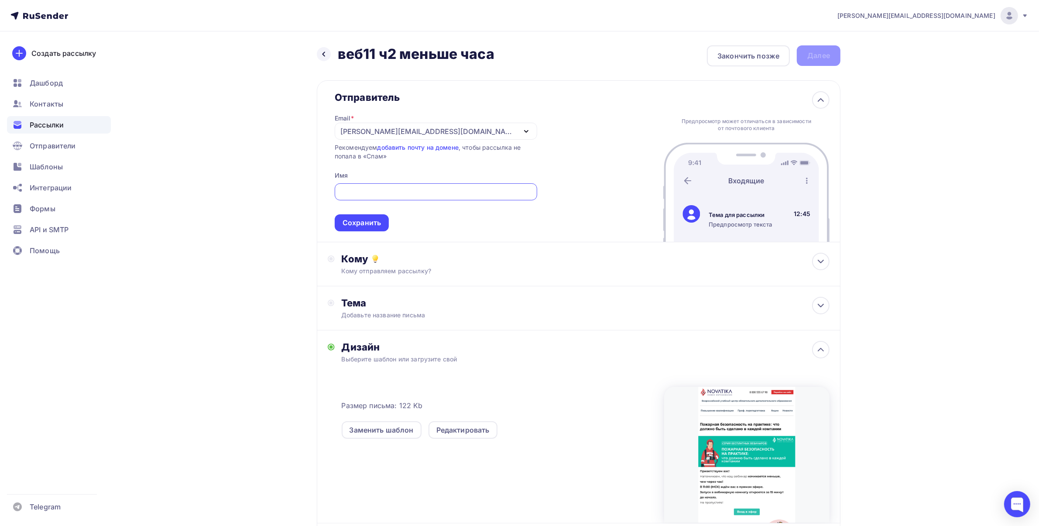
click at [374, 134] on div "[PERSON_NAME][EMAIL_ADDRESS][DOMAIN_NAME]" at bounding box center [428, 131] width 176 height 10
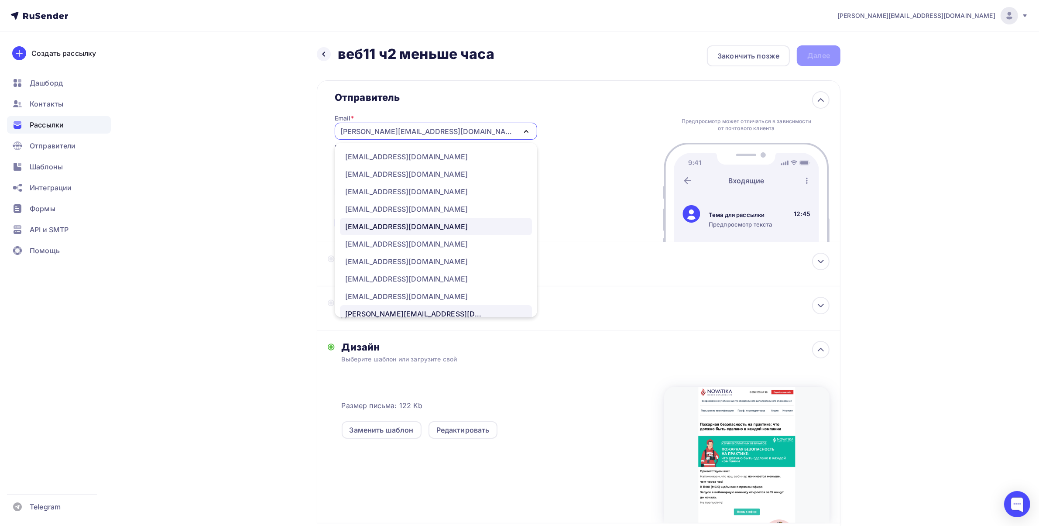
click at [388, 225] on div "[EMAIL_ADDRESS][DOMAIN_NAME]" at bounding box center [406, 226] width 123 height 10
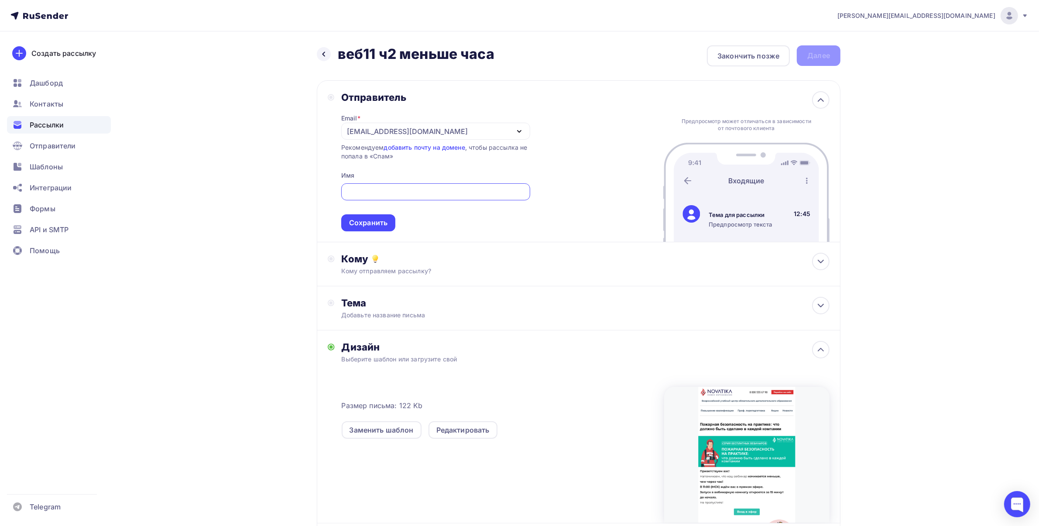
click at [408, 187] on input "text" at bounding box center [435, 192] width 179 height 10
type input "УЦ «Новатика»"
click at [381, 223] on div "Сохранить" at bounding box center [368, 223] width 38 height 10
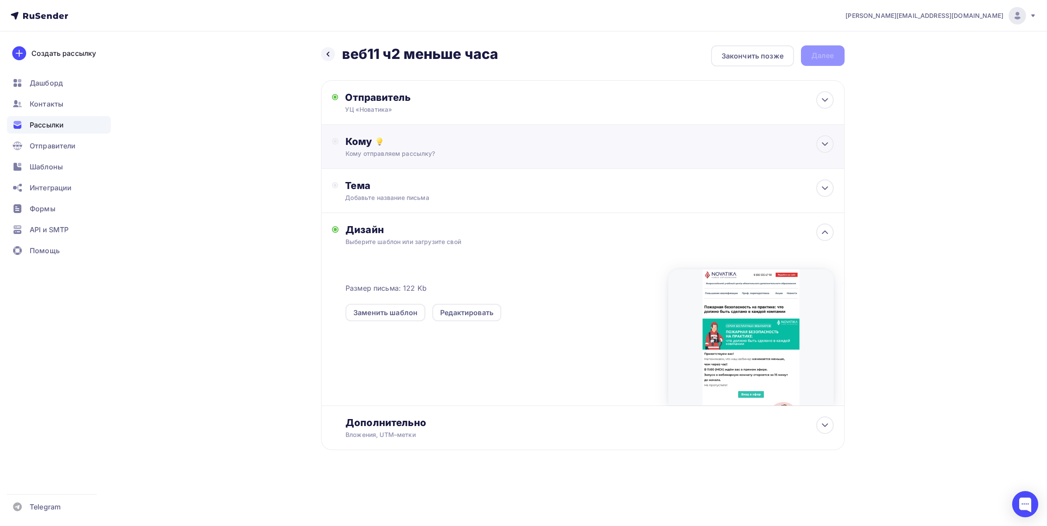
click at [437, 153] on div "Кому отправляем рассылку?" at bounding box center [565, 153] width 439 height 9
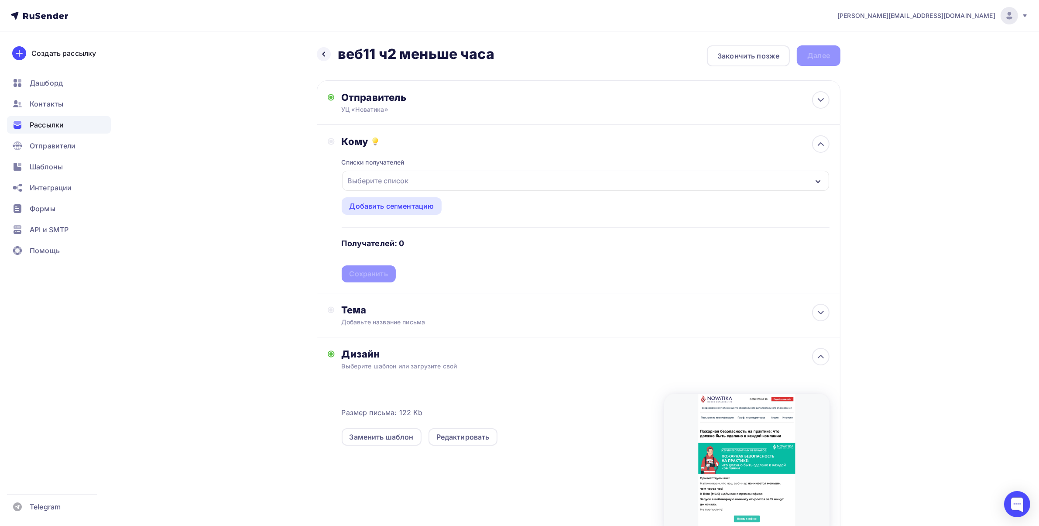
click at [407, 184] on div "Выберите список" at bounding box center [378, 181] width 68 height 16
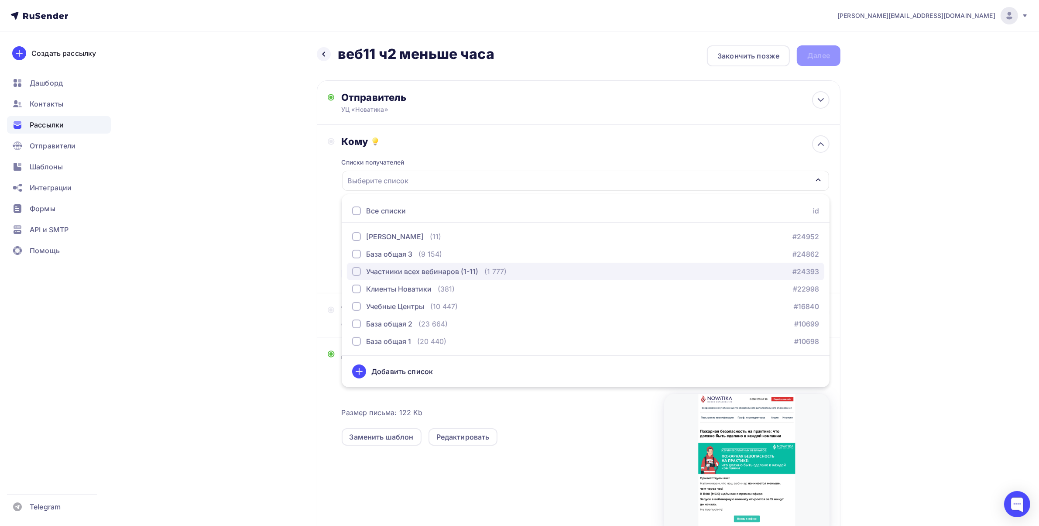
click at [485, 269] on div "(1 777)" at bounding box center [495, 271] width 22 height 10
click at [960, 206] on div "eduarda@yandex.ru Аккаунт Тарифы Выйти Создать рассылку Дашборд Контакты Рассыл…" at bounding box center [519, 315] width 1039 height 631
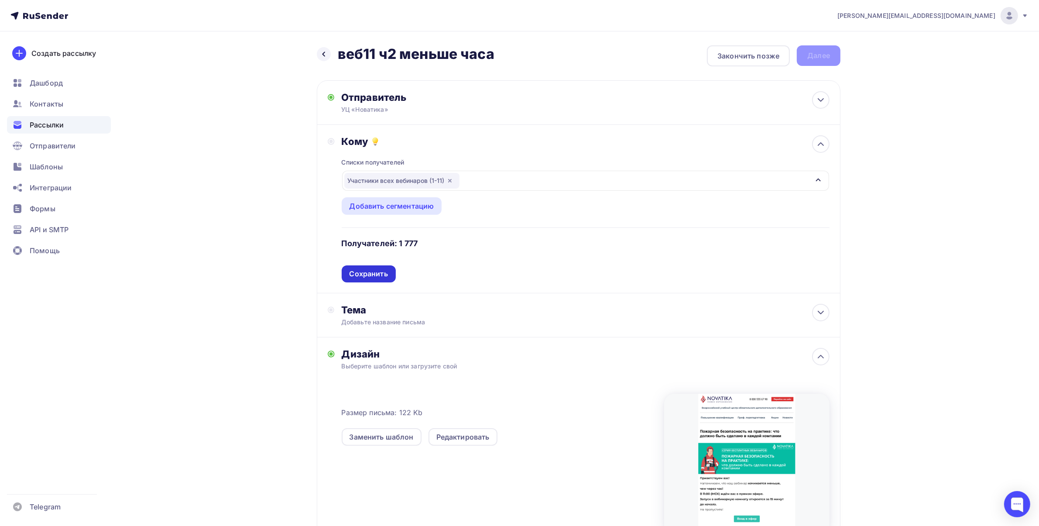
click at [366, 269] on div "Сохранить" at bounding box center [369, 274] width 38 height 10
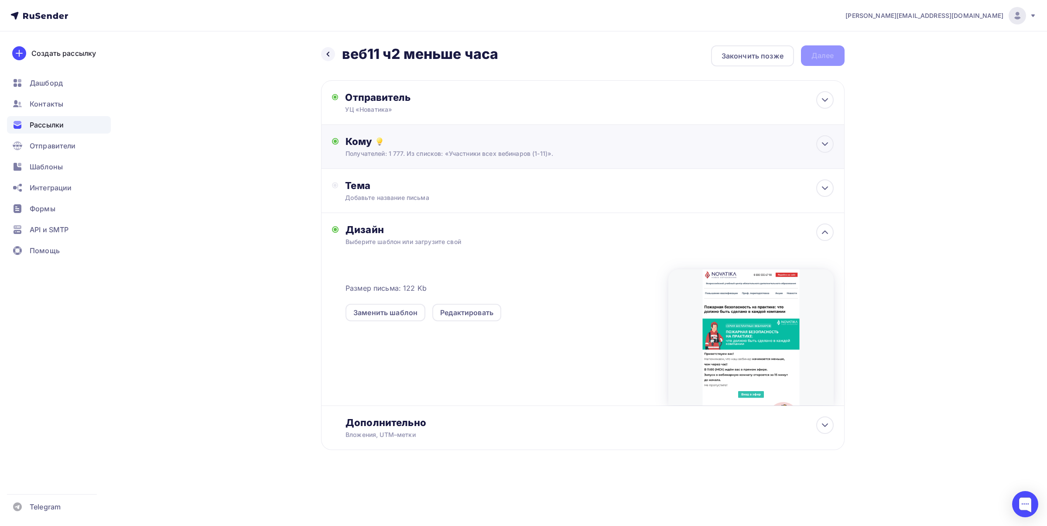
click at [576, 151] on div "Получателей: 1 777. Из списков: «Участники всех вебинаров (1-11)»." at bounding box center [565, 153] width 439 height 9
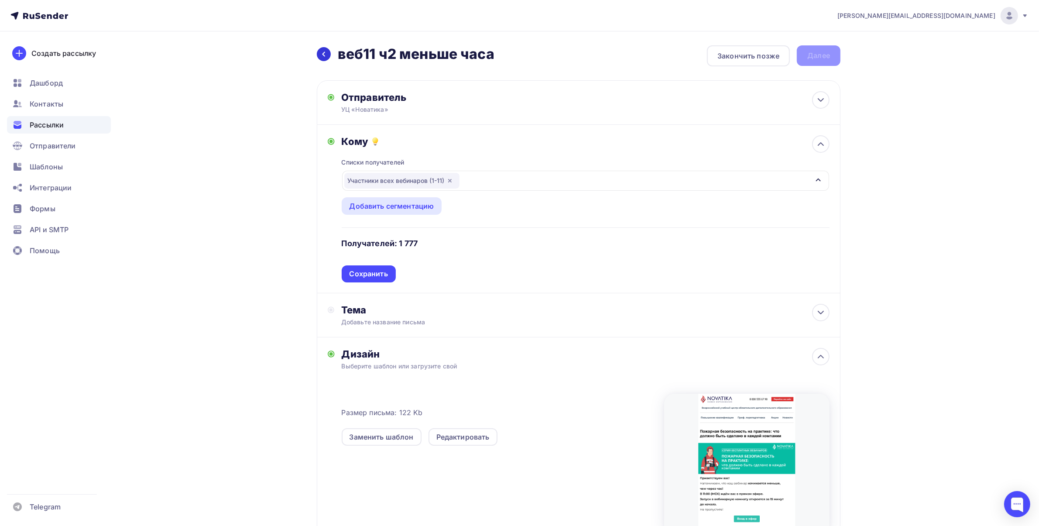
click at [328, 55] on div at bounding box center [324, 54] width 14 height 14
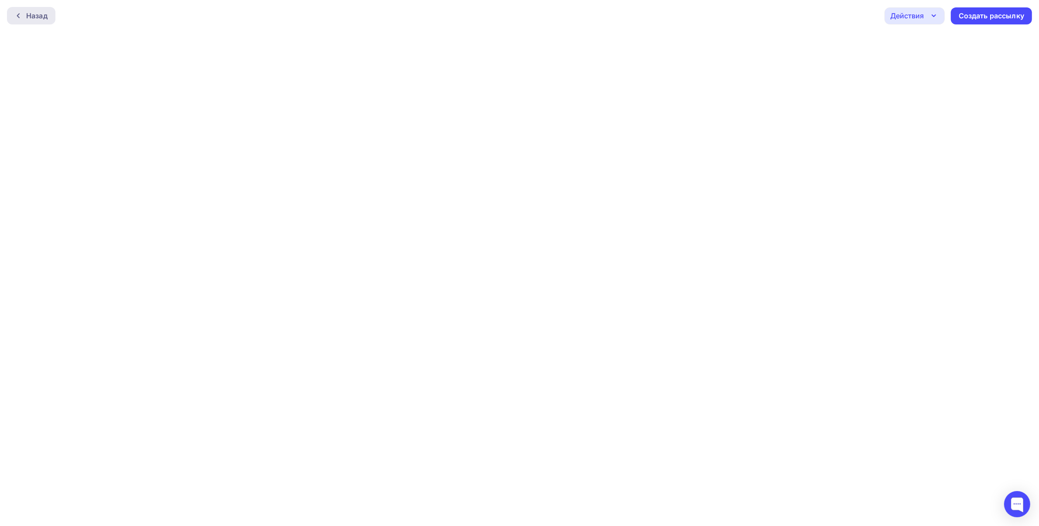
click at [40, 8] on div "Назад" at bounding box center [31, 15] width 48 height 17
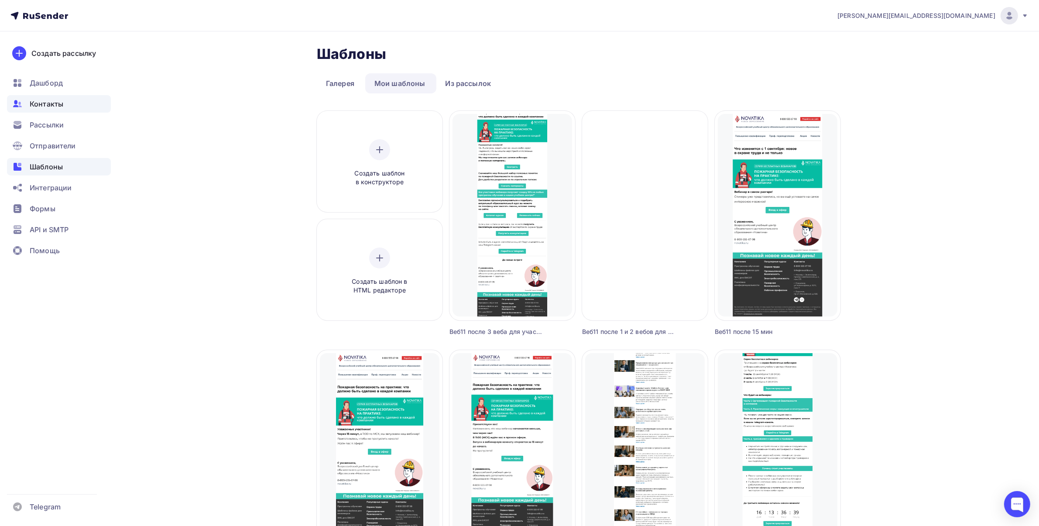
click at [31, 100] on span "Контакты" at bounding box center [47, 104] width 34 height 10
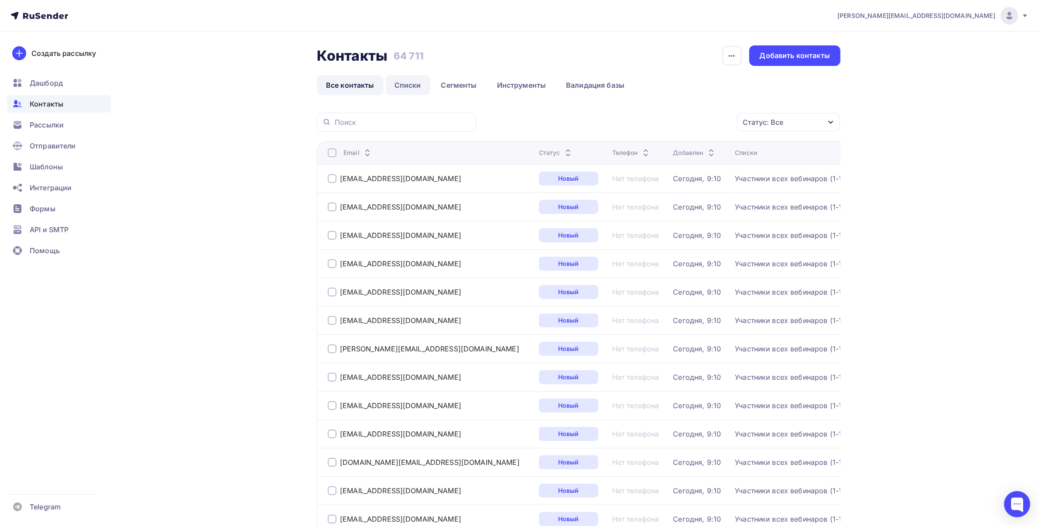
click at [405, 83] on link "Списки" at bounding box center [407, 85] width 45 height 20
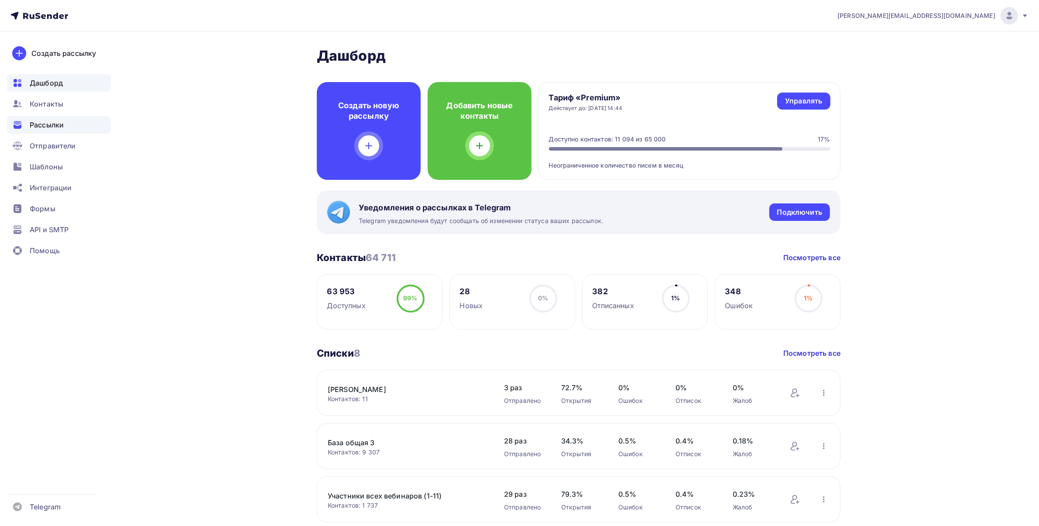
click at [48, 120] on span "Рассылки" at bounding box center [47, 125] width 34 height 10
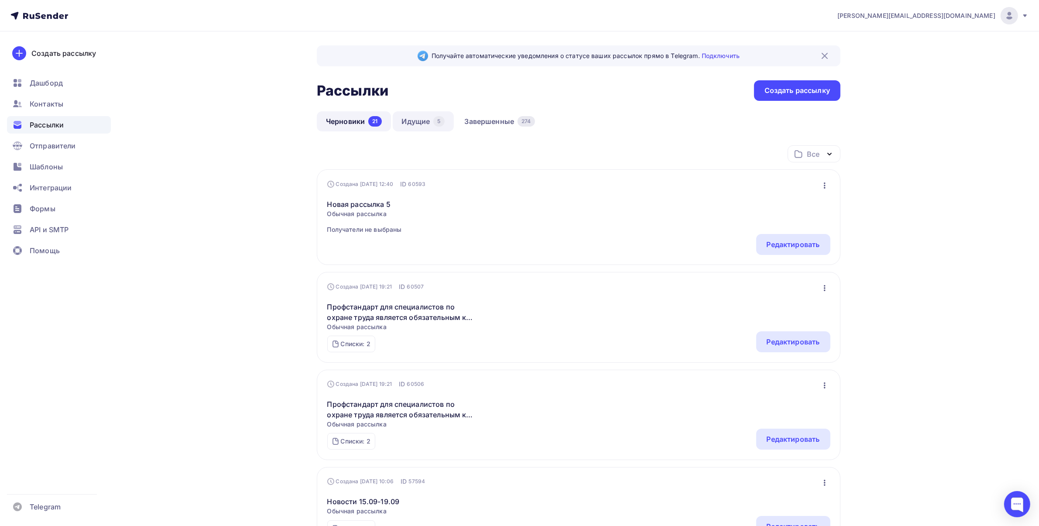
click at [401, 116] on link "Идущие 5" at bounding box center [423, 121] width 61 height 20
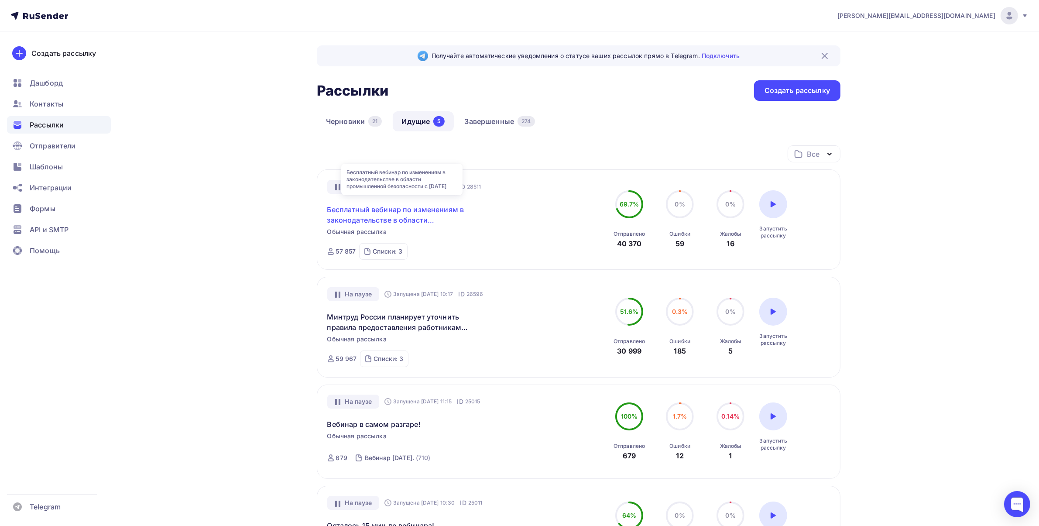
click at [390, 214] on link "Бесплатный вебинар по изменениям в законодательстве в области промышленной безо…" at bounding box center [402, 214] width 150 height 21
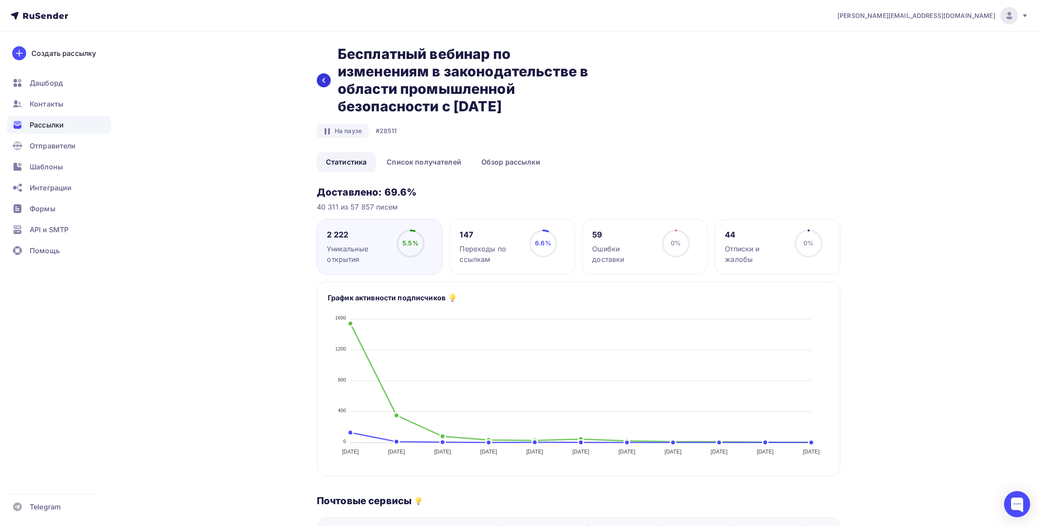
click at [323, 82] on icon at bounding box center [323, 80] width 7 height 7
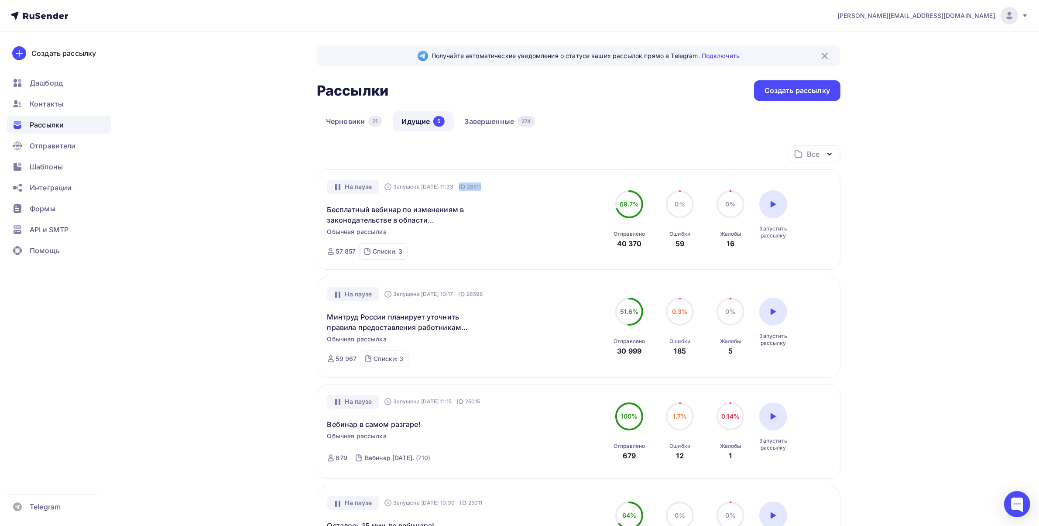
drag, startPoint x: 493, startPoint y: 187, endPoint x: 468, endPoint y: 188, distance: 25.3
click at [468, 188] on div "На паузе Запущена 06.11.2024, 11:33 ID 28511 Бесплатный вебинар по изменениям в…" at bounding box center [426, 220] width 199 height 80
copy div "ID 28511"
click at [1013, 505] on div at bounding box center [1017, 504] width 26 height 26
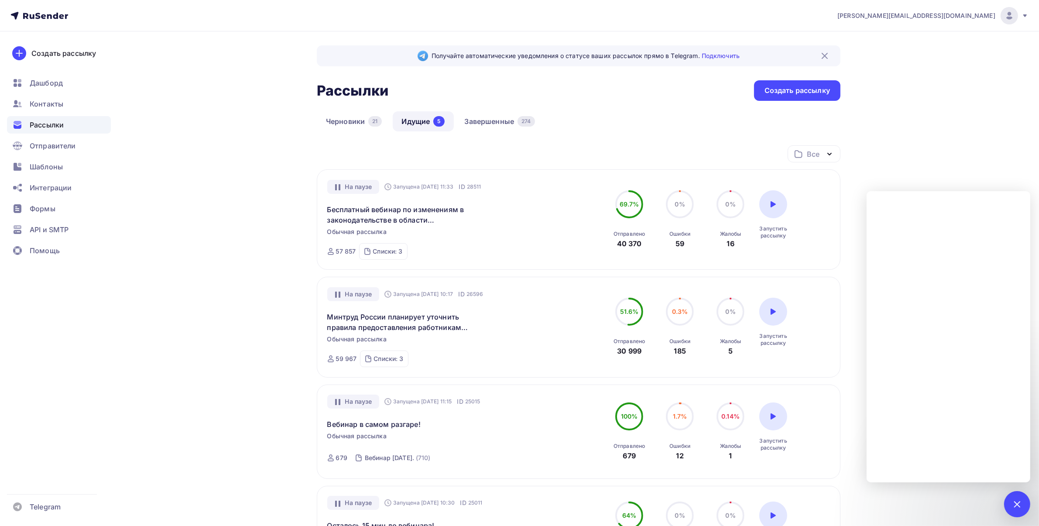
click at [946, 123] on div "eduarda@yandex.ru Аккаунт Тарифы Выйти Создать рассылку Дашборд Контакты Рассыл…" at bounding box center [519, 351] width 1039 height 702
click at [1020, 512] on div at bounding box center [1017, 504] width 26 height 26
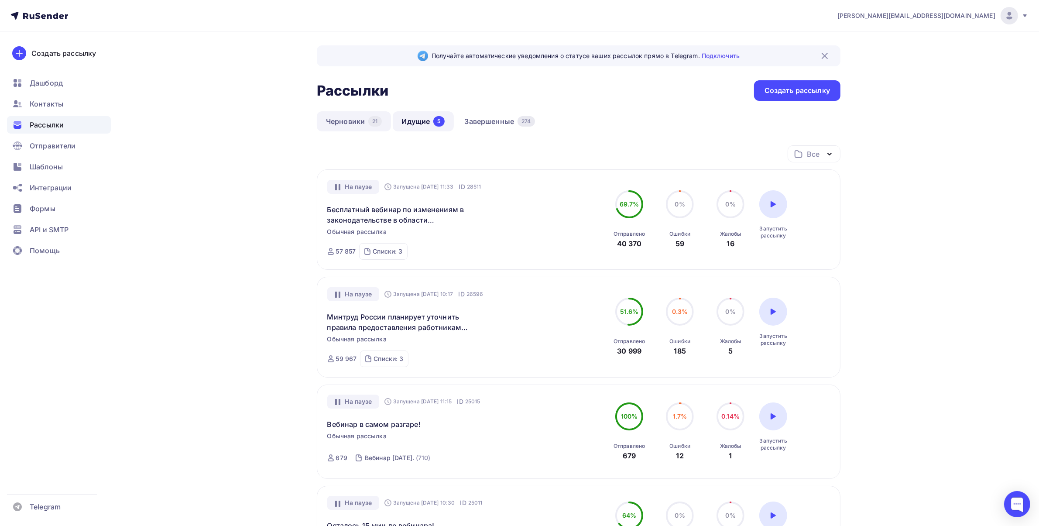
click at [351, 119] on link "Черновики 21" at bounding box center [354, 121] width 74 height 20
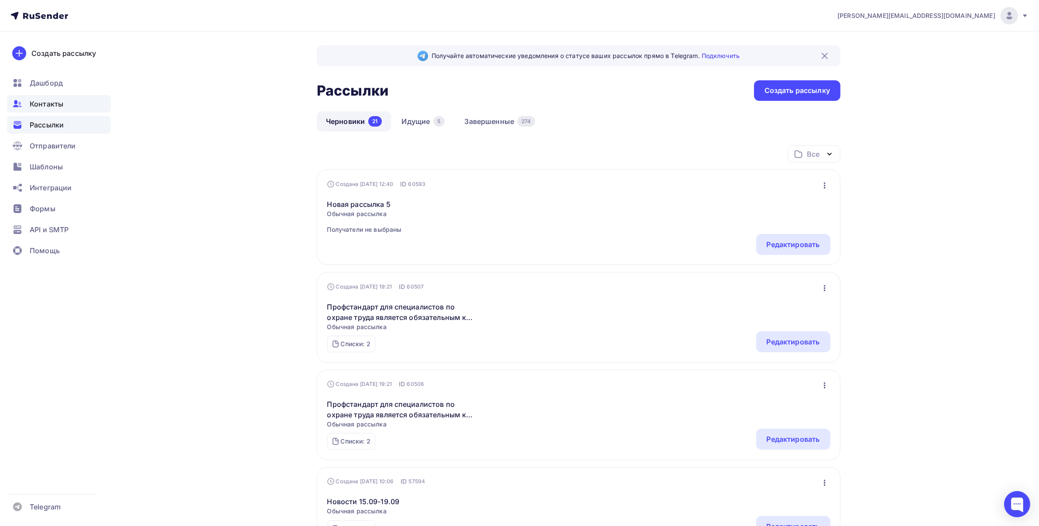
click at [51, 110] on div "Контакты" at bounding box center [59, 103] width 104 height 17
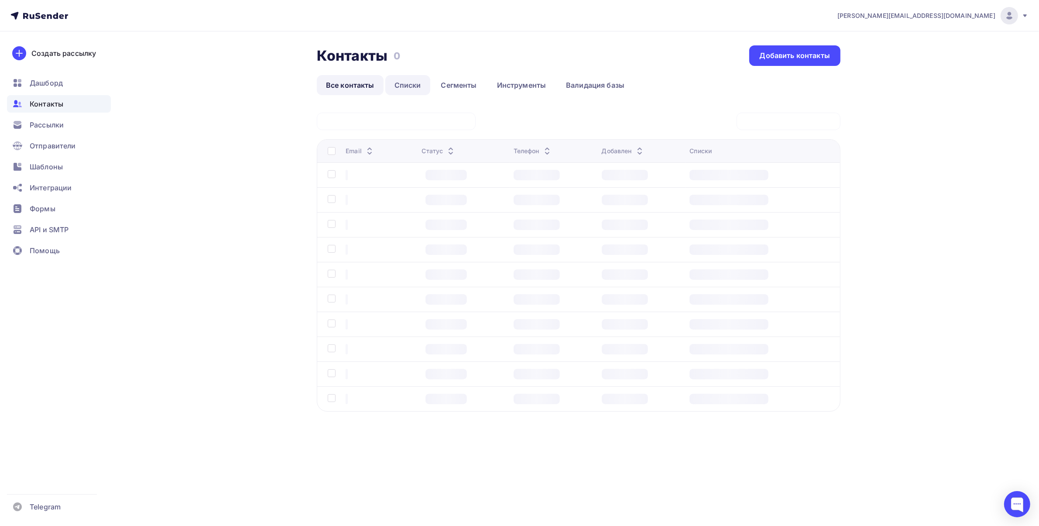
click at [411, 86] on link "Списки" at bounding box center [407, 85] width 45 height 20
click at [408, 85] on link "Списки" at bounding box center [407, 85] width 45 height 20
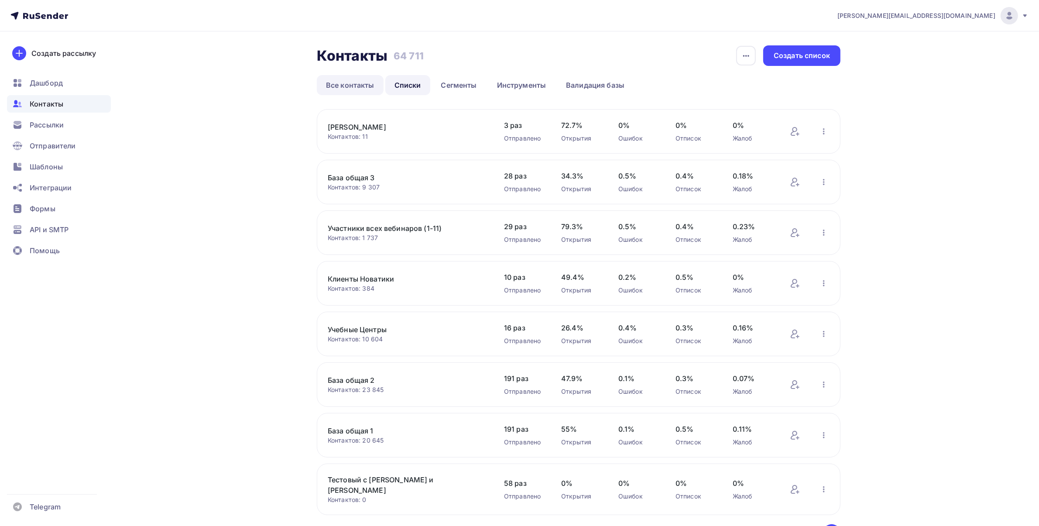
click at [348, 82] on link "Все контакты" at bounding box center [350, 85] width 67 height 20
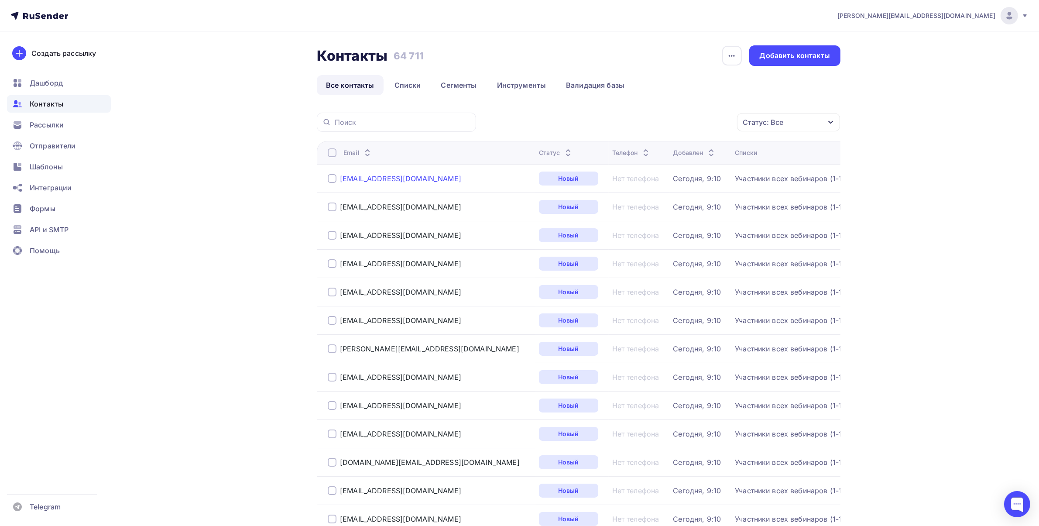
click at [393, 181] on div "[EMAIL_ADDRESS][DOMAIN_NAME]" at bounding box center [400, 178] width 121 height 9
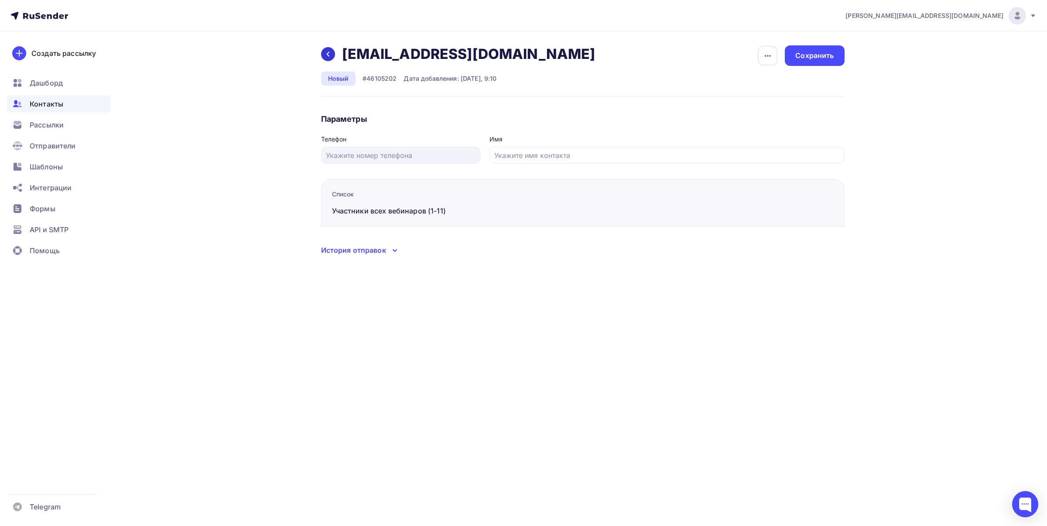
click at [330, 53] on icon at bounding box center [328, 54] width 7 height 7
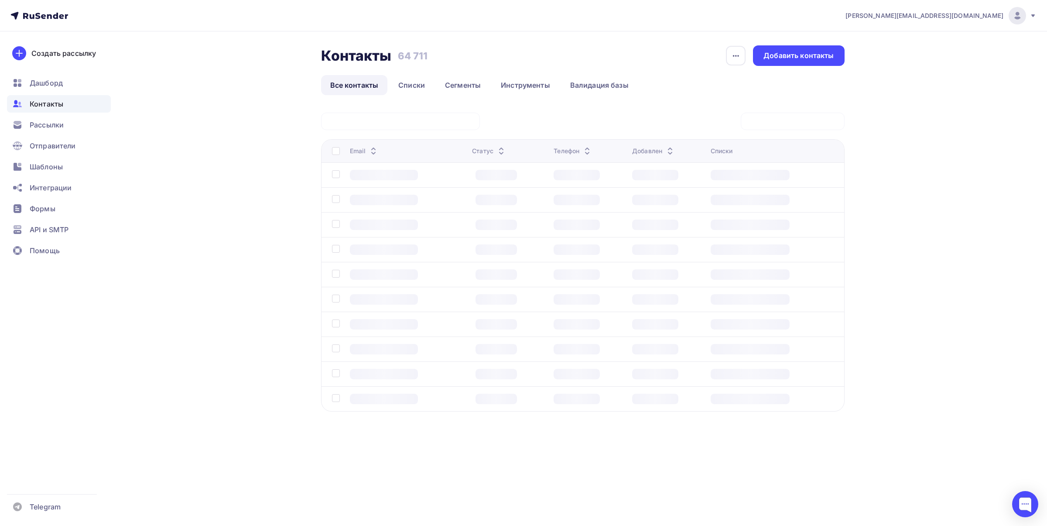
click at [952, 196] on div "[PERSON_NAME][EMAIL_ADDRESS][DOMAIN_NAME] Аккаунт Тарифы Выйти Создать рассылку…" at bounding box center [523, 234] width 1047 height 468
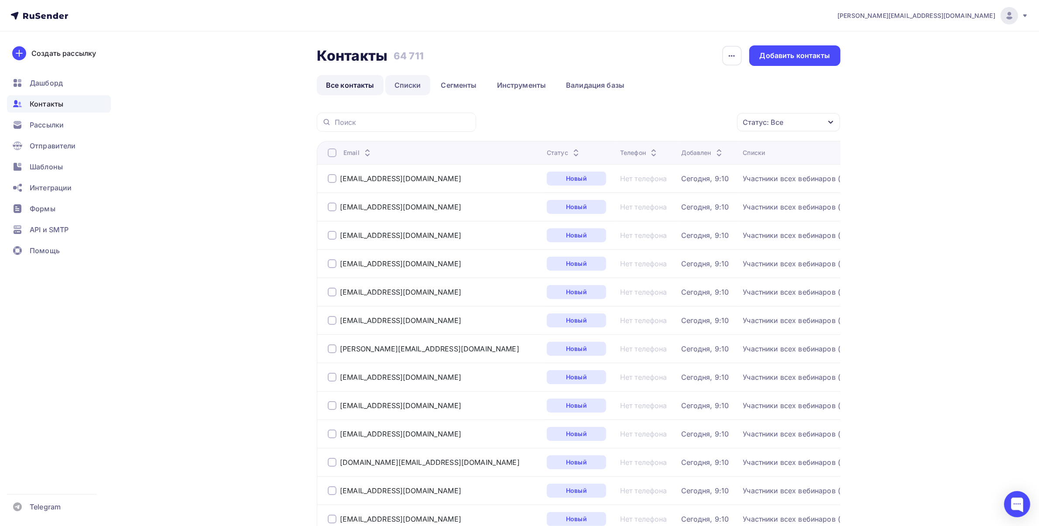
click at [422, 79] on link "Списки" at bounding box center [407, 85] width 45 height 20
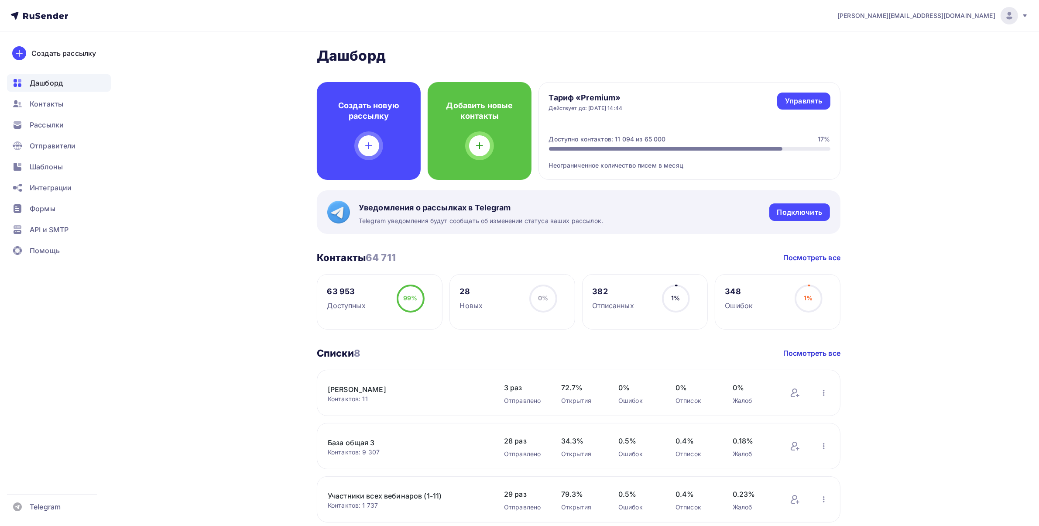
scroll to position [55, 0]
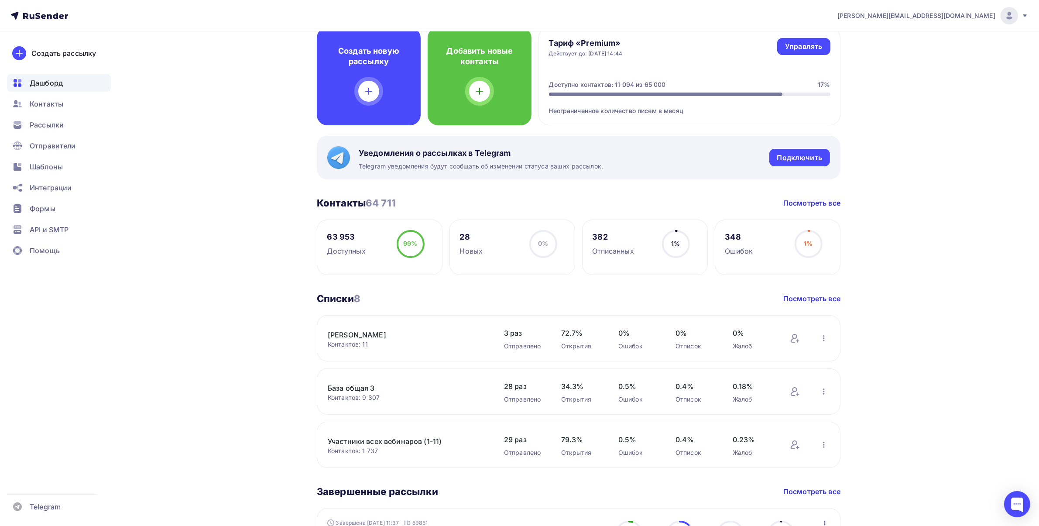
click at [386, 439] on link "Участники всех вебинаров (1-11)" at bounding box center [402, 441] width 148 height 10
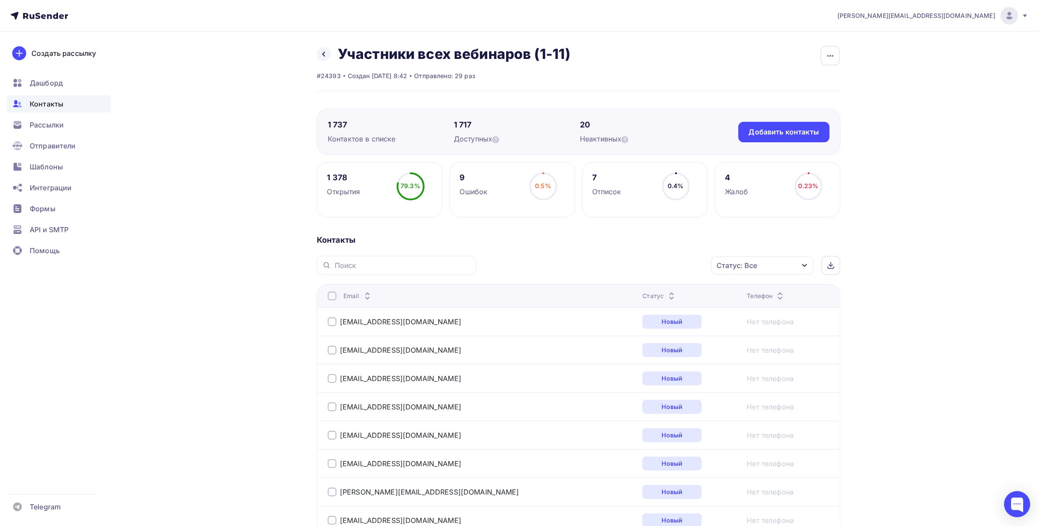
click at [53, 99] on span "Контакты" at bounding box center [47, 104] width 34 height 10
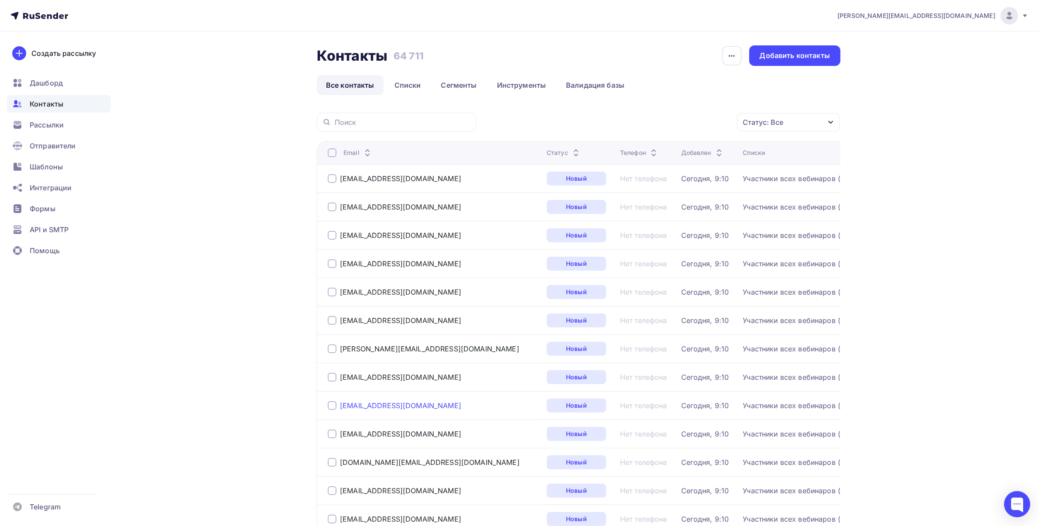
click at [379, 406] on div "[EMAIL_ADDRESS][DOMAIN_NAME]" at bounding box center [400, 405] width 121 height 9
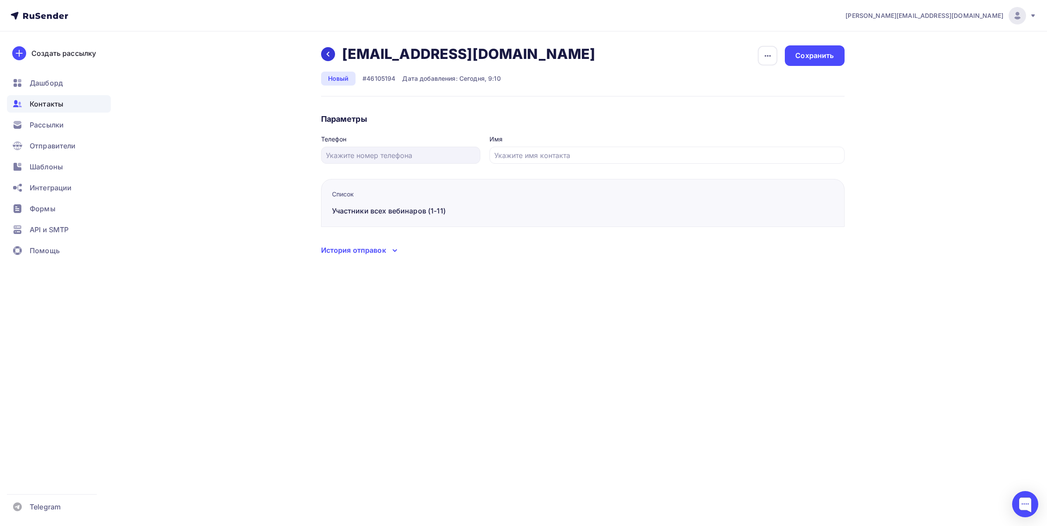
click at [329, 52] on icon at bounding box center [327, 54] width 3 height 5
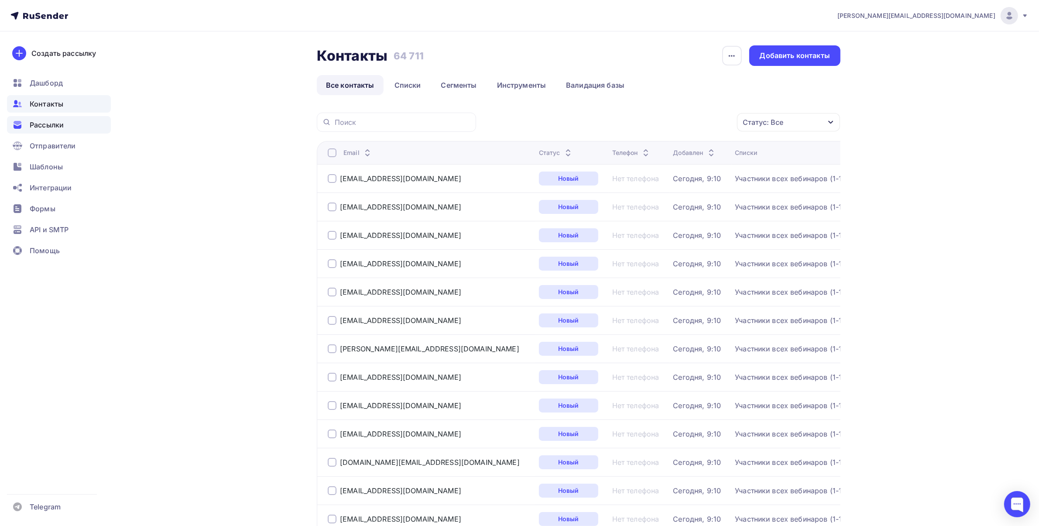
click at [50, 127] on span "Рассылки" at bounding box center [47, 125] width 34 height 10
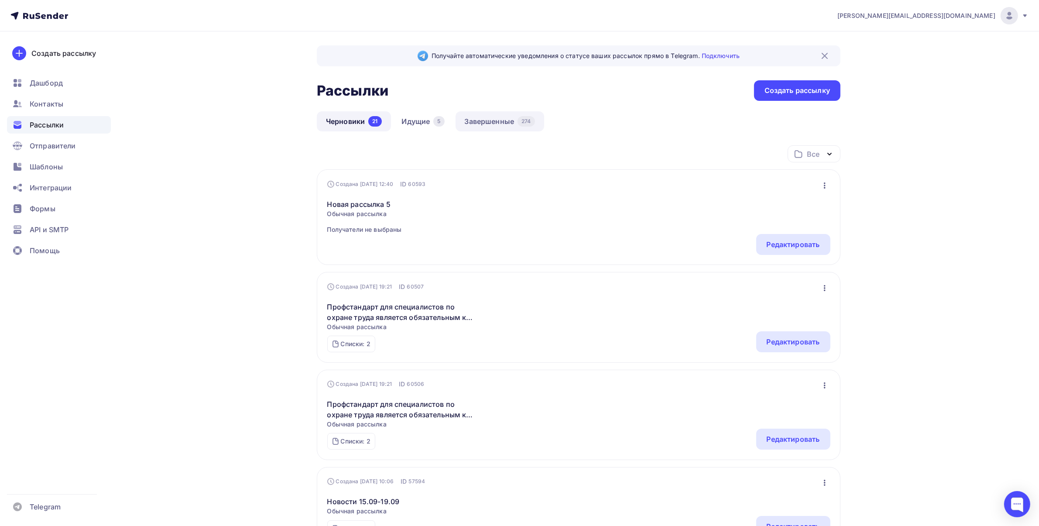
click at [495, 125] on link "Завершенные 274" at bounding box center [500, 121] width 89 height 20
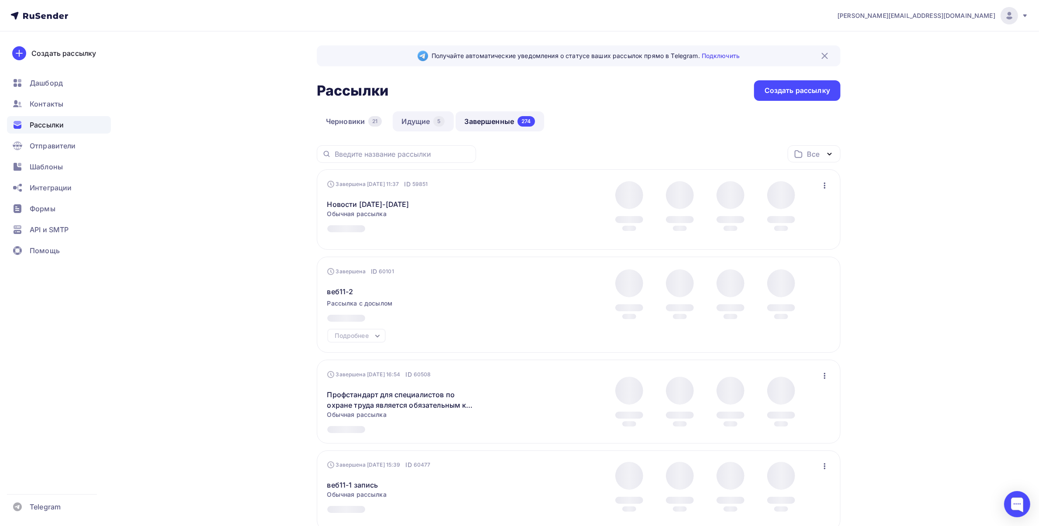
click at [422, 118] on link "Идущие 5" at bounding box center [423, 121] width 61 height 20
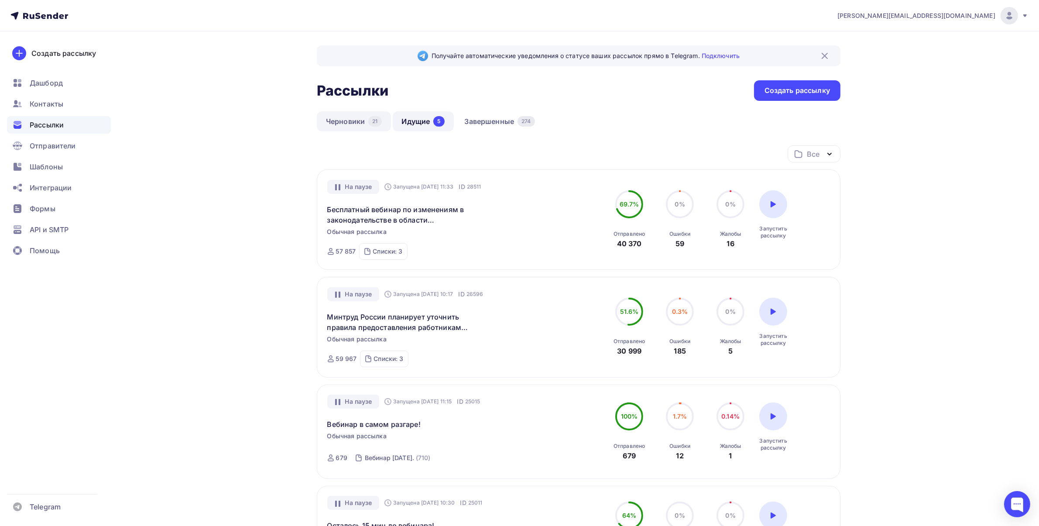
click at [344, 123] on link "Черновики 21" at bounding box center [354, 121] width 74 height 20
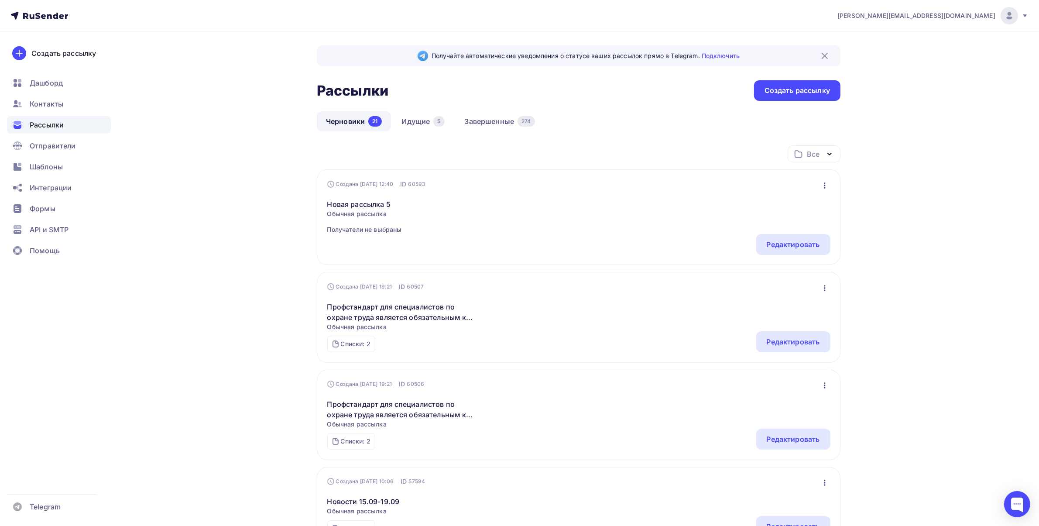
click at [55, 124] on span "Рассылки" at bounding box center [47, 125] width 34 height 10
drag, startPoint x: 880, startPoint y: 144, endPoint x: 869, endPoint y: 134, distance: 14.5
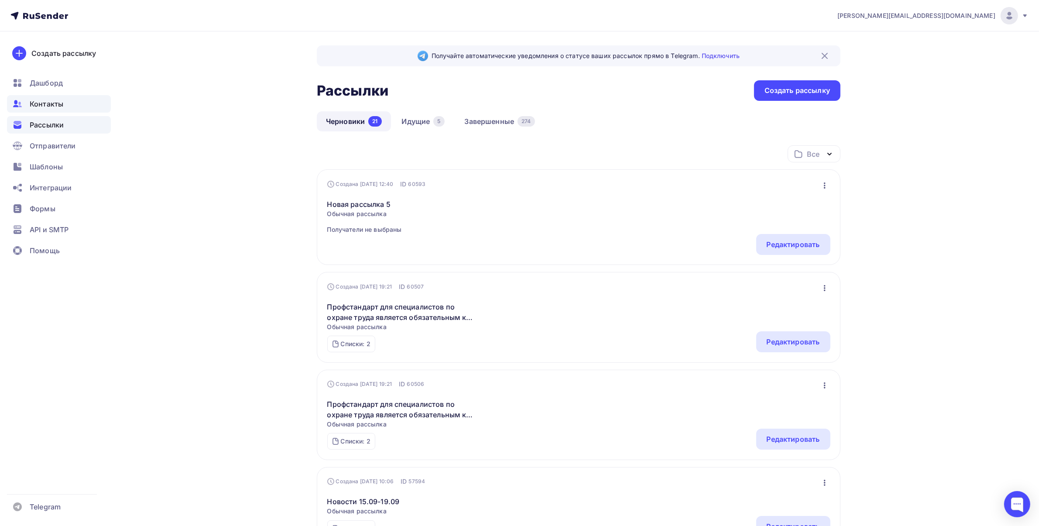
click at [49, 110] on div "Контакты" at bounding box center [59, 103] width 104 height 17
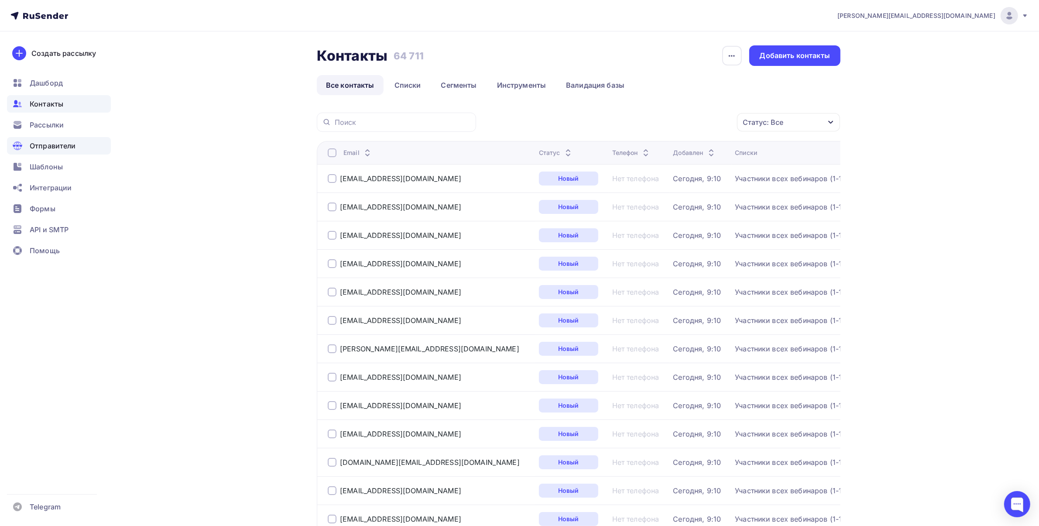
click at [59, 143] on span "Отправители" at bounding box center [53, 146] width 46 height 10
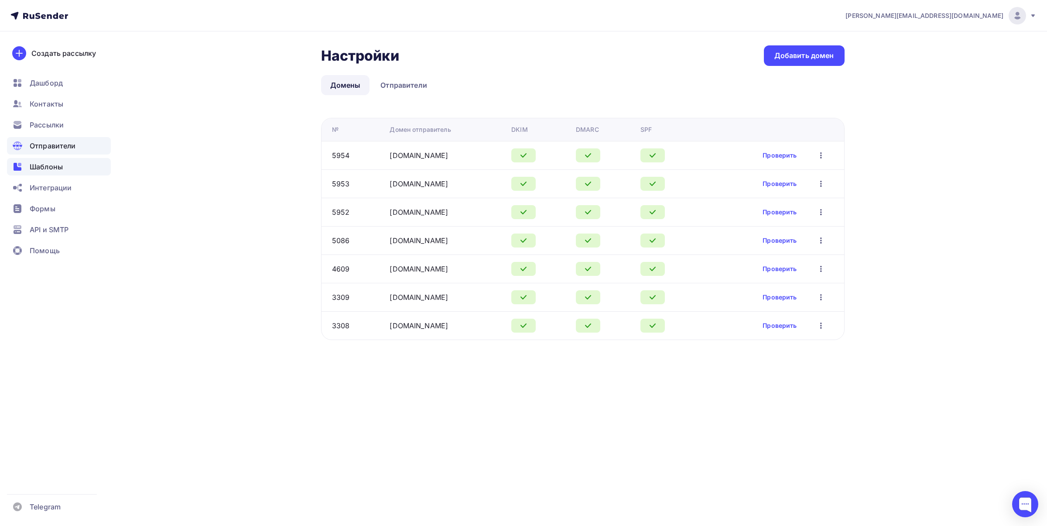
click at [42, 168] on span "Шаблоны" at bounding box center [46, 166] width 33 height 10
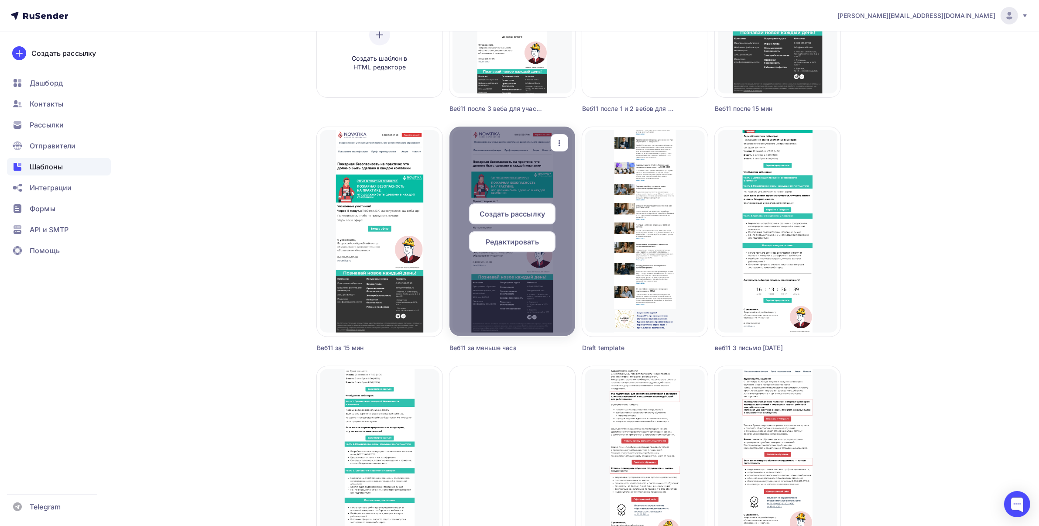
scroll to position [218, 0]
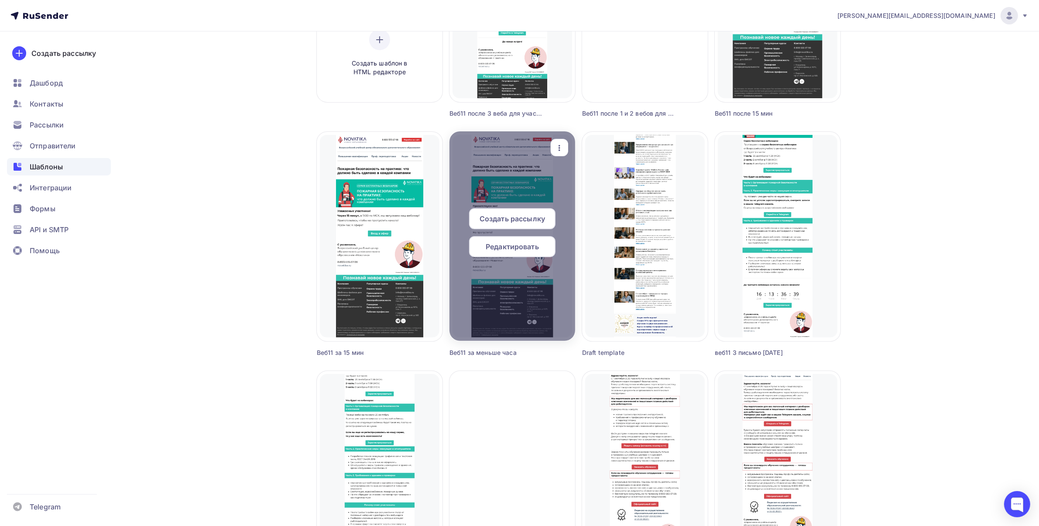
click at [509, 220] on span "Создать рассылку" at bounding box center [512, 218] width 65 height 10
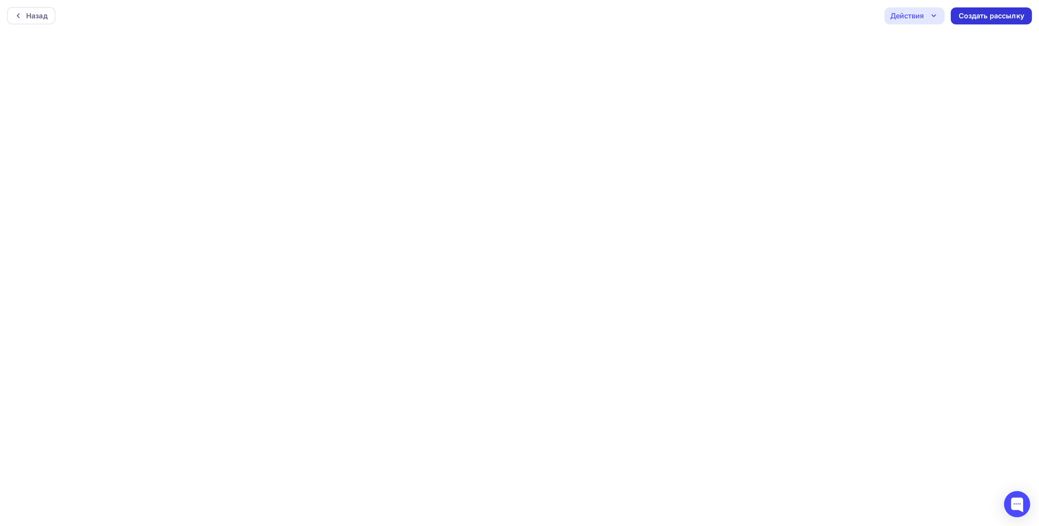
click at [979, 19] on div "Создать рассылку" at bounding box center [991, 16] width 65 height 10
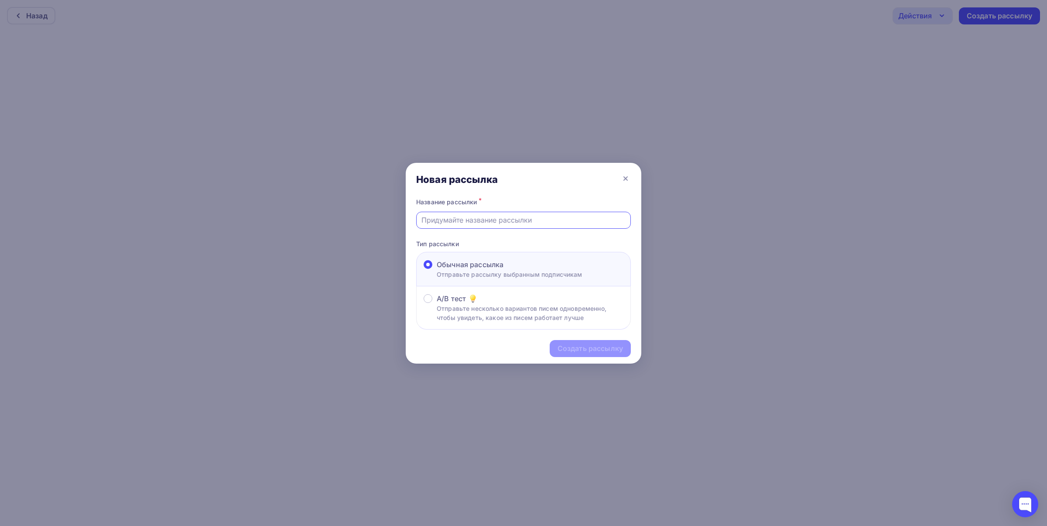
click at [433, 223] on input "text" at bounding box center [524, 220] width 205 height 10
type input "в"
click at [441, 225] on input "dt,11-x2-за меньше часа" at bounding box center [524, 220] width 205 height 10
type input "веб11-ч2-за меньше часа"
click at [607, 353] on div "Создать рассылку" at bounding box center [590, 348] width 65 height 10
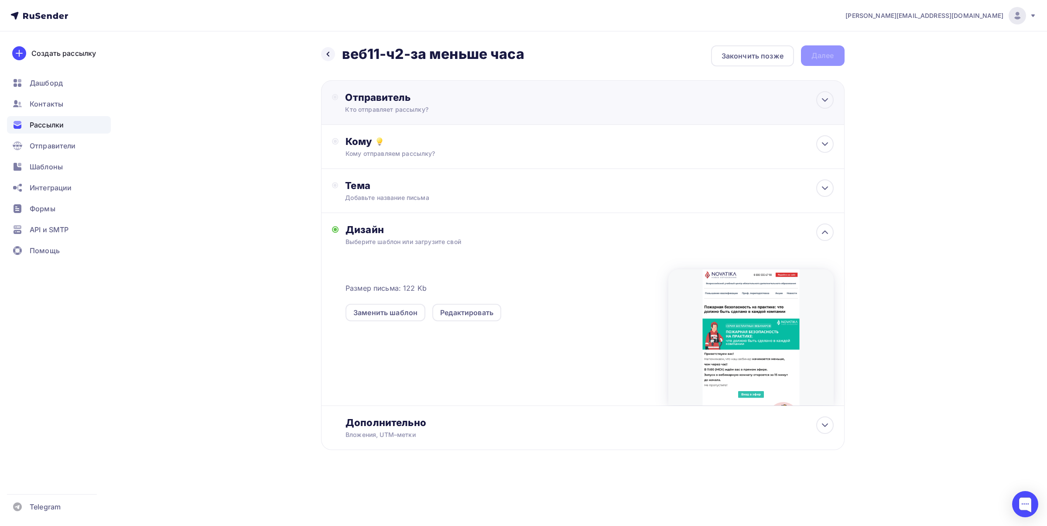
click at [483, 99] on div "Отправитель" at bounding box center [439, 97] width 189 height 12
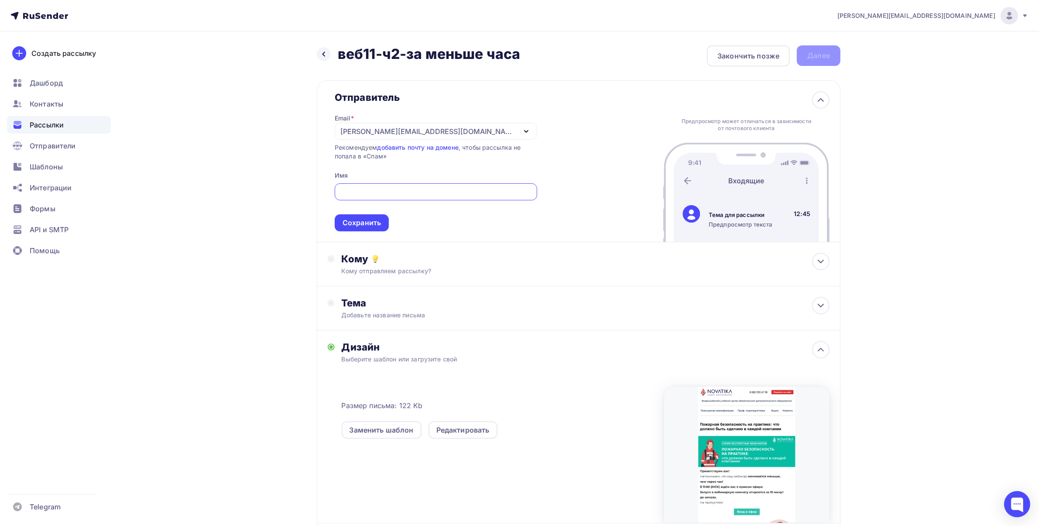
click at [357, 129] on div "[PERSON_NAME][EMAIL_ADDRESS][DOMAIN_NAME]" at bounding box center [428, 131] width 176 height 10
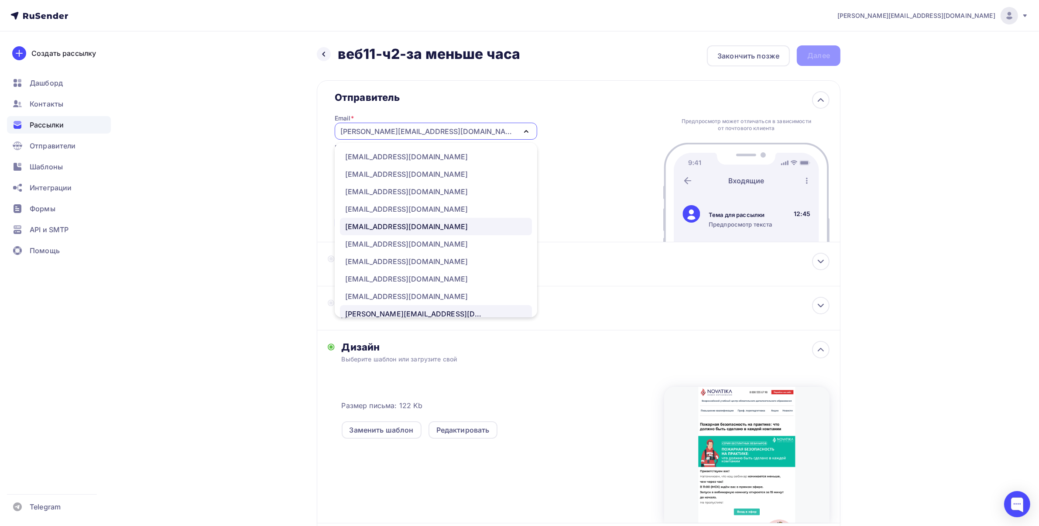
click at [378, 223] on div "[EMAIL_ADDRESS][DOMAIN_NAME]" at bounding box center [406, 226] width 123 height 10
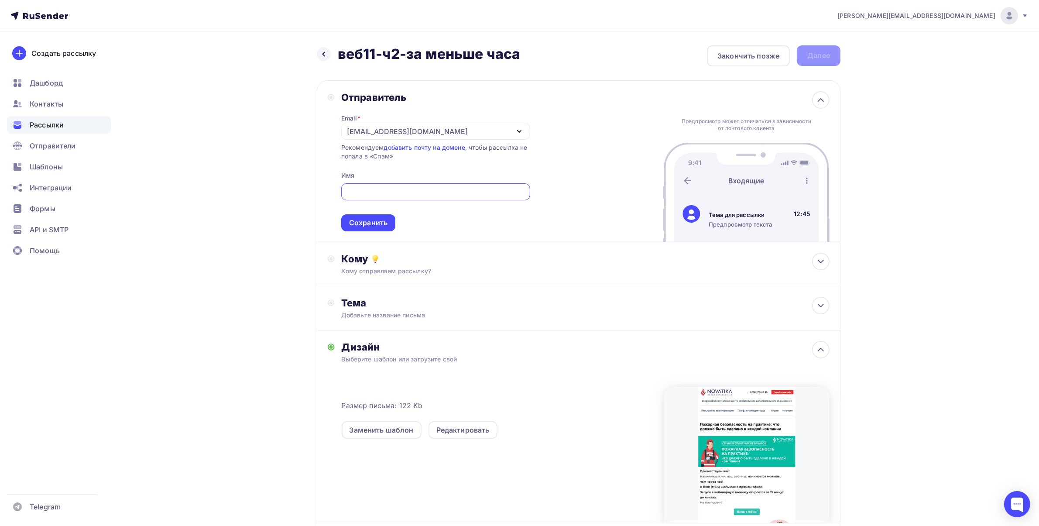
click at [381, 193] on input "text" at bounding box center [435, 192] width 179 height 10
type input "УЦ «Новатика»"
click at [374, 226] on div "Сохранить" at bounding box center [368, 223] width 38 height 10
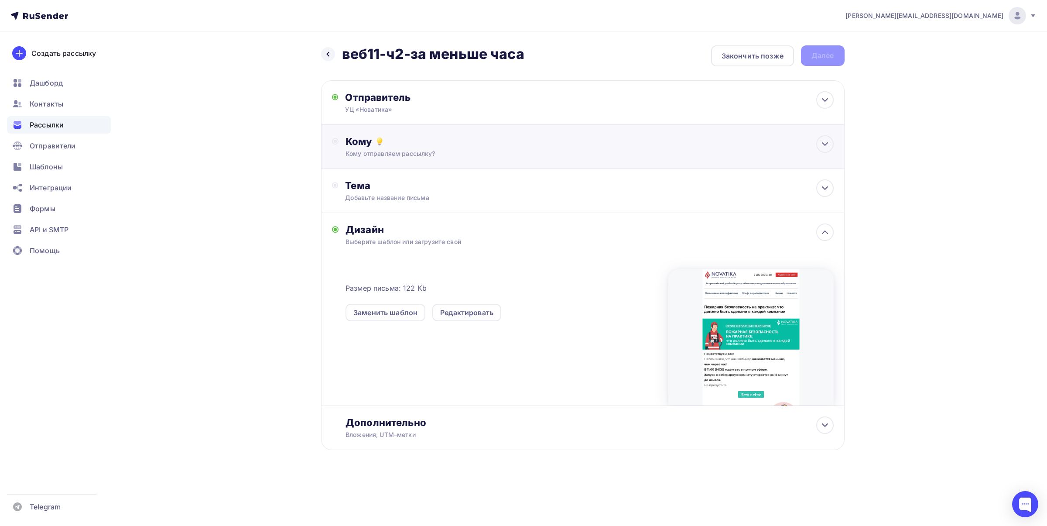
click at [433, 137] on div "Кому" at bounding box center [590, 141] width 488 height 12
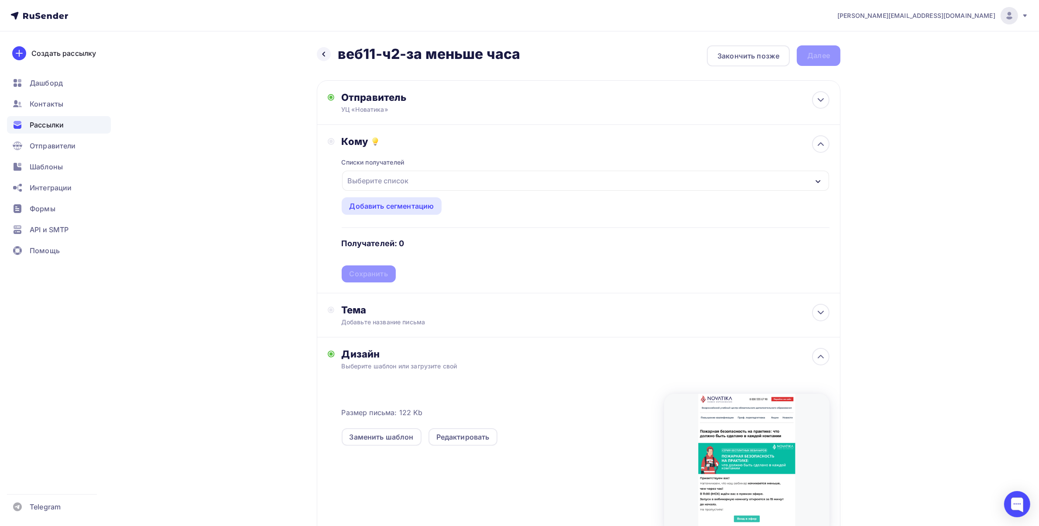
click at [413, 182] on div "Выберите список" at bounding box center [585, 181] width 487 height 20
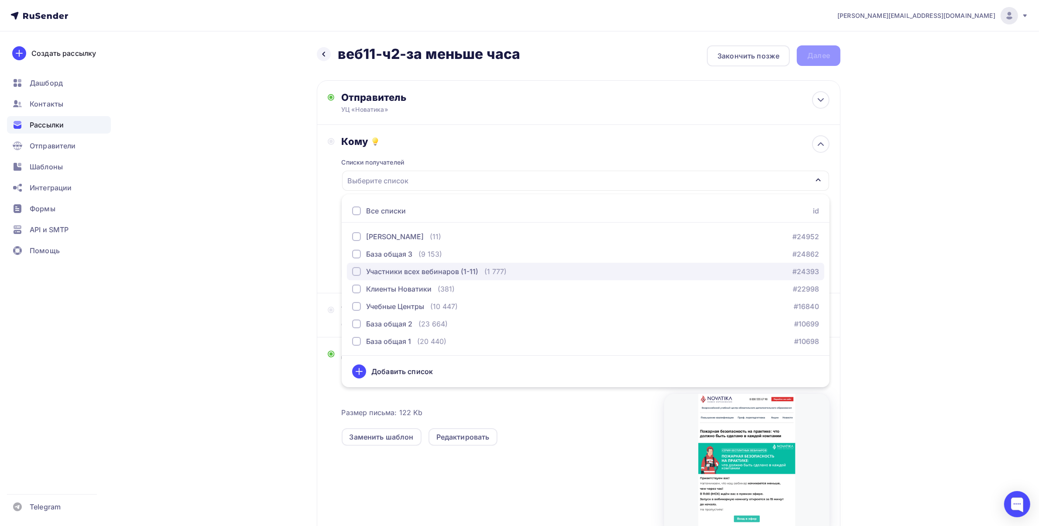
click at [446, 273] on div "Участники всех вебинаров (1-11)" at bounding box center [422, 271] width 112 height 10
click at [921, 207] on div "[PERSON_NAME][EMAIL_ADDRESS][DOMAIN_NAME] Аккаунт Тарифы Выйти Создать рассылку…" at bounding box center [519, 315] width 1039 height 631
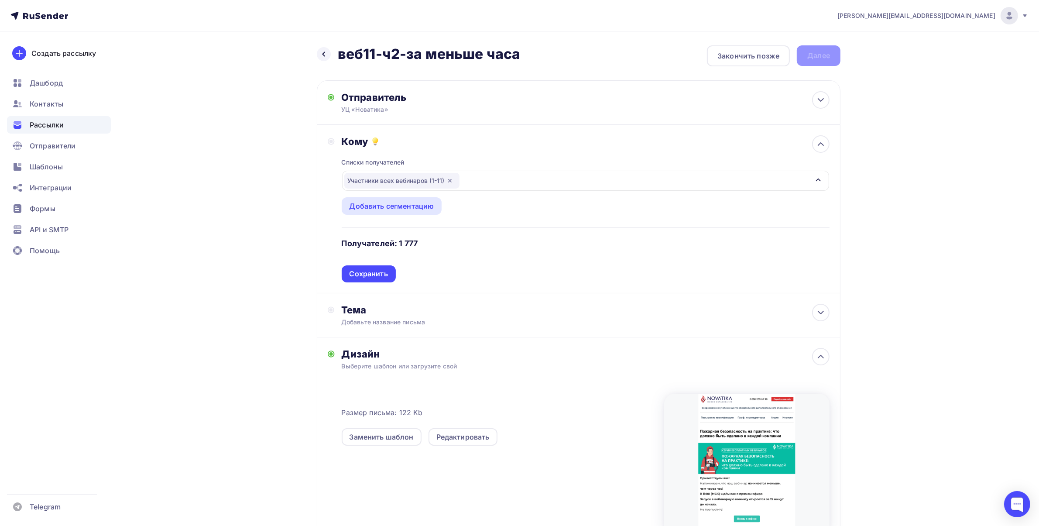
click at [367, 271] on div "Сохранить" at bounding box center [369, 274] width 38 height 10
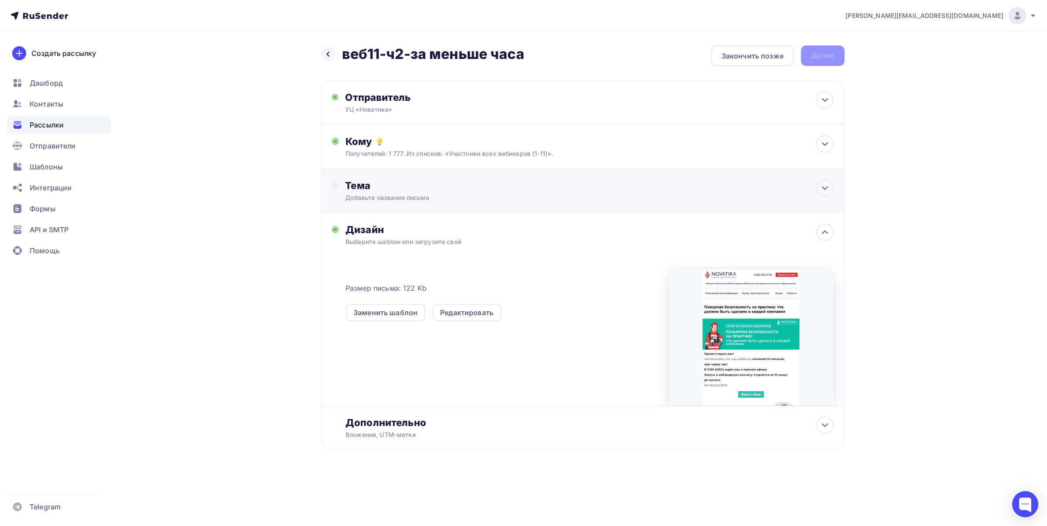
click at [444, 199] on div "Добавьте название письма" at bounding box center [422, 197] width 155 height 9
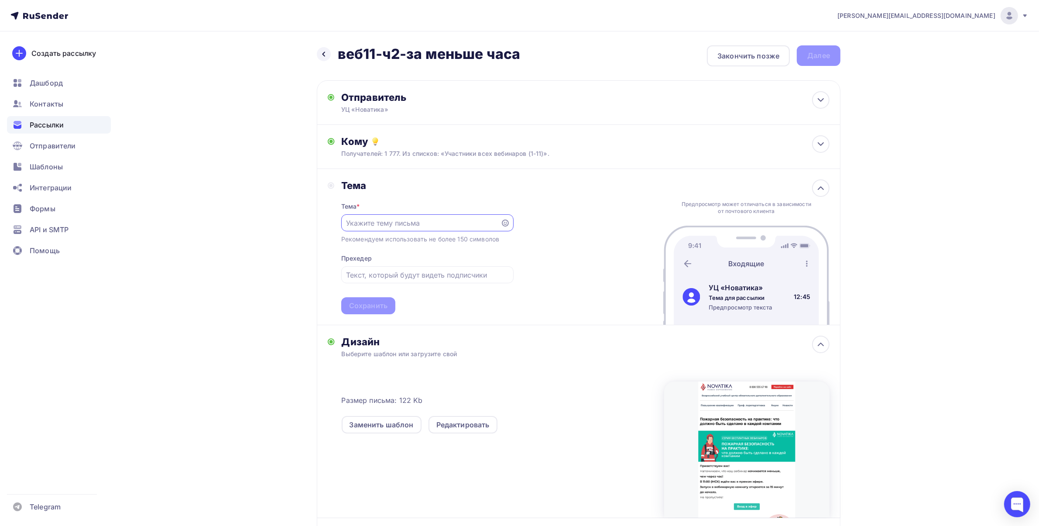
click at [378, 224] on input "text" at bounding box center [420, 223] width 149 height 10
type input "До вебинара осталось меньше часа!"
click at [1015, 503] on div at bounding box center [1017, 504] width 26 height 26
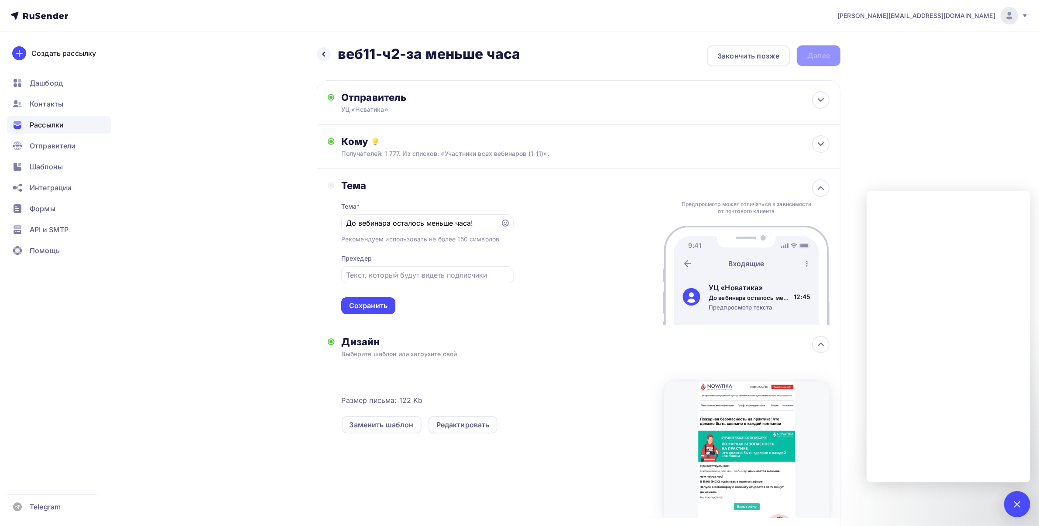
click at [946, 117] on div "[PERSON_NAME][EMAIL_ADDRESS][DOMAIN_NAME] Аккаунт Тарифы Выйти Создать рассылку…" at bounding box center [519, 309] width 1039 height 618
click at [409, 275] on input "text" at bounding box center [427, 275] width 162 height 10
click at [396, 270] on input "text" at bounding box center [427, 275] width 162 height 10
paste input "Пожарная безопасность на практике: что должно быть сделано в каждой компании"
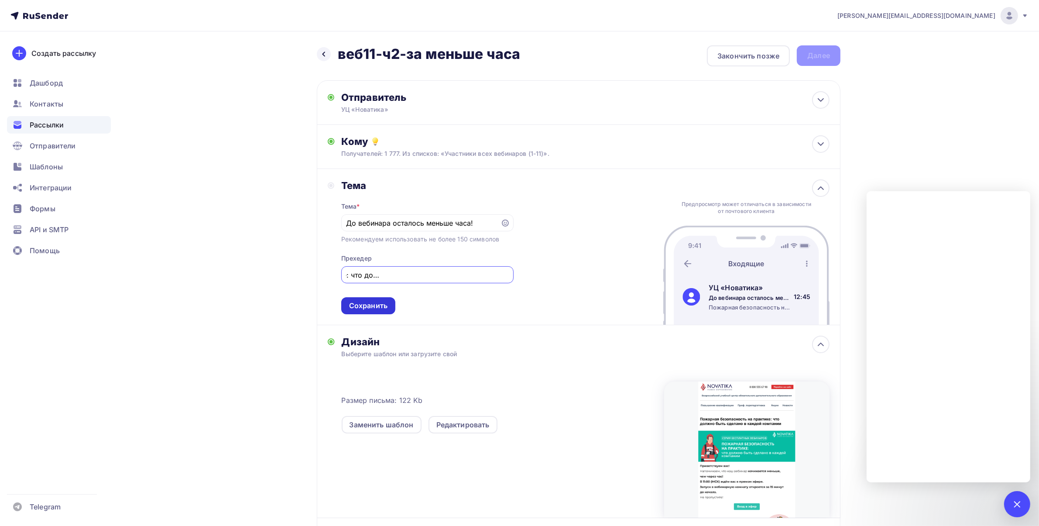
type input "Пожарная безопасность на практике: что должно быть сделано в каждой компании"
click at [381, 304] on div "Сохранить" at bounding box center [368, 306] width 38 height 10
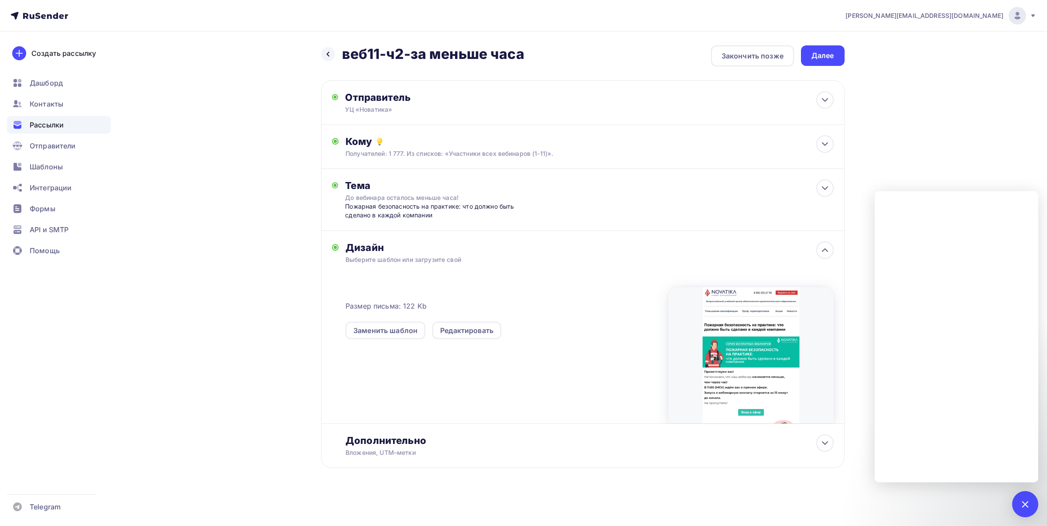
click at [917, 104] on div "[PERSON_NAME][EMAIL_ADDRESS][DOMAIN_NAME] Аккаунт Тарифы Выйти Создать рассылку…" at bounding box center [523, 262] width 1047 height 524
drag, startPoint x: 1023, startPoint y: 508, endPoint x: 1018, endPoint y: 470, distance: 39.3
click at [1023, 506] on div at bounding box center [1026, 504] width 26 height 26
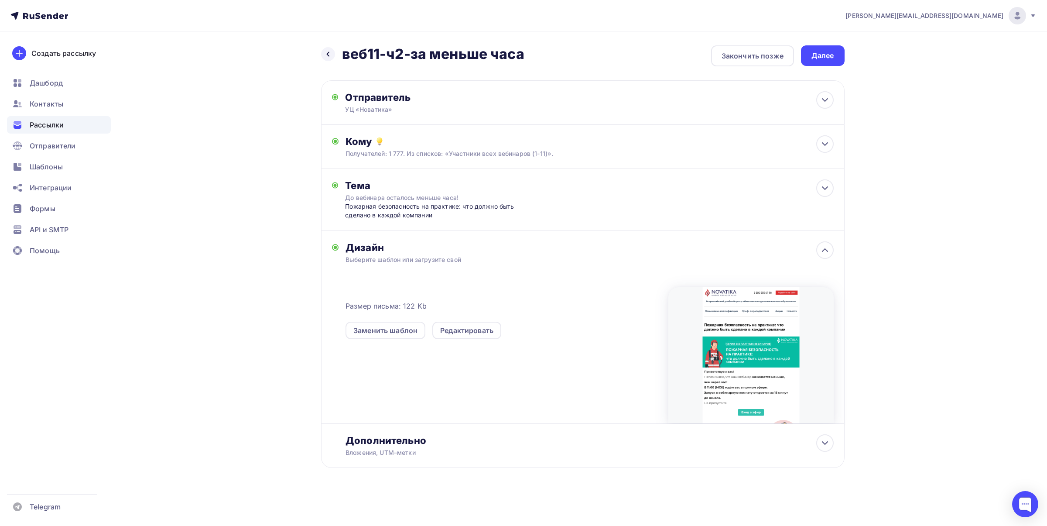
click at [960, 172] on div "[PERSON_NAME][EMAIL_ADDRESS][DOMAIN_NAME] Аккаунт Тарифы Выйти Создать рассылку…" at bounding box center [523, 262] width 1047 height 524
click at [826, 56] on div "Далее" at bounding box center [823, 56] width 23 height 10
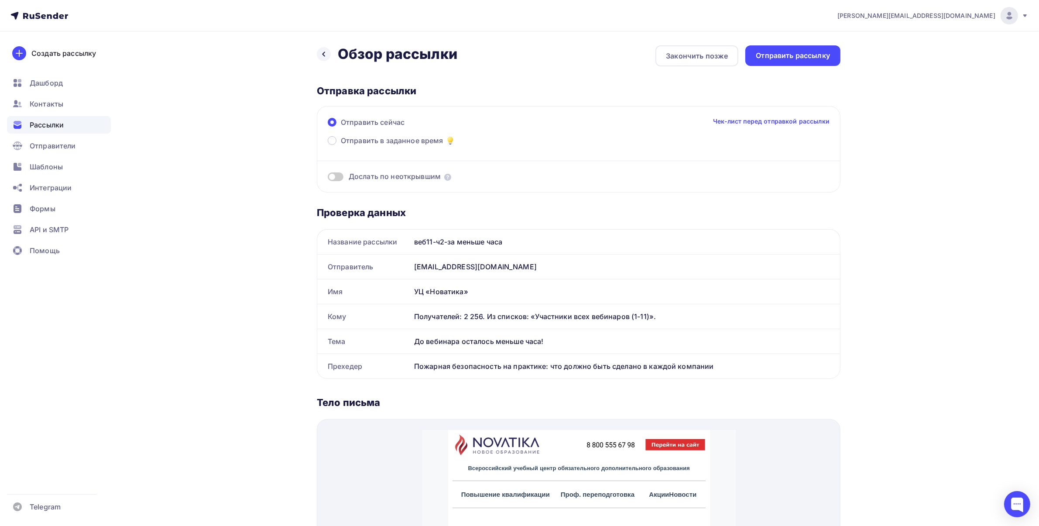
click at [401, 134] on div "Отправить сейчас Чек-лист перед отправкой рассылки" at bounding box center [579, 126] width 502 height 18
click at [401, 143] on span "Отправить в заданное время" at bounding box center [392, 140] width 103 height 10
click at [341, 146] on input "Отправить в заданное время" at bounding box center [341, 146] width 0 height 0
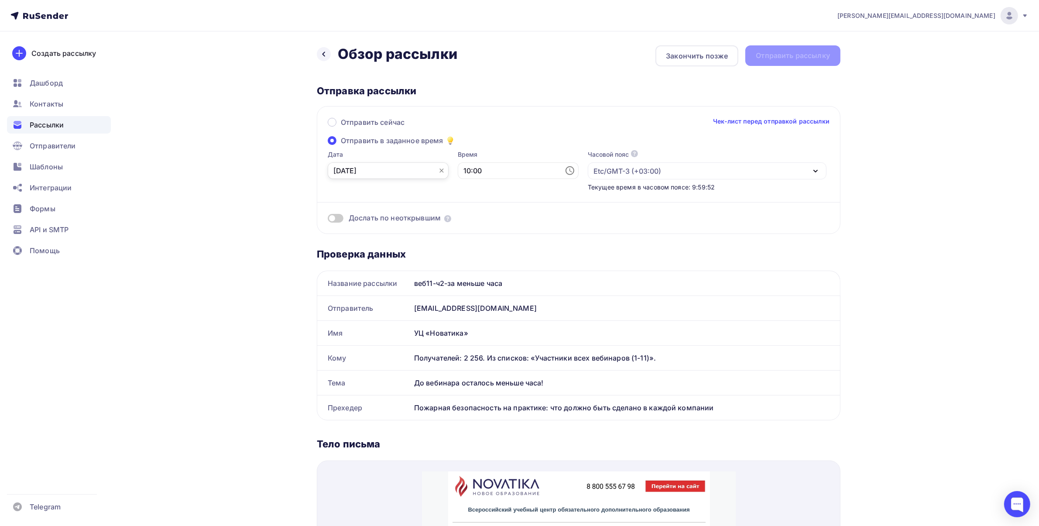
click at [419, 169] on input "[DATE]" at bounding box center [388, 170] width 121 height 17
click at [466, 171] on input "10:00" at bounding box center [518, 170] width 121 height 17
click at [518, 199] on li "01" at bounding box center [520, 200] width 47 height 14
type input "10:01"
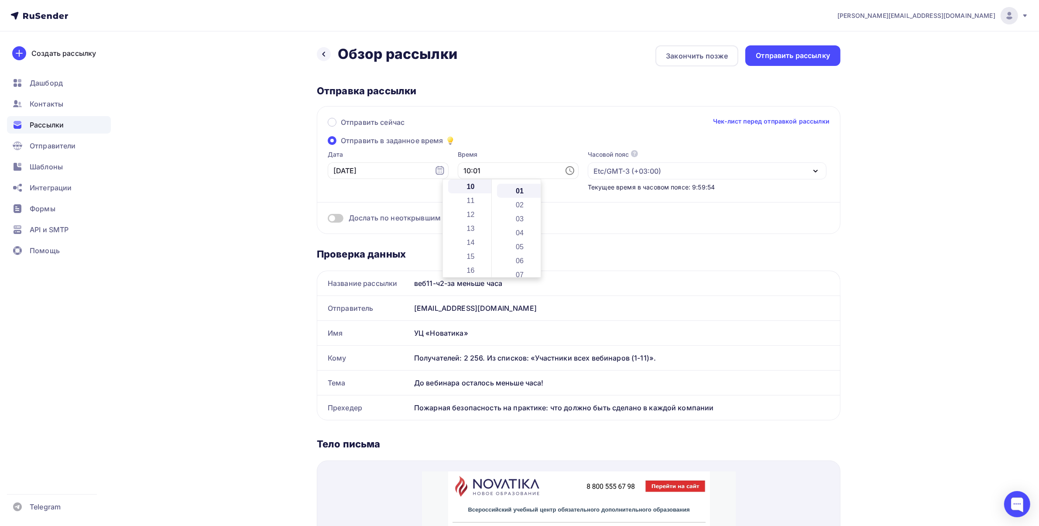
scroll to position [14, 0]
drag, startPoint x: 594, startPoint y: 206, endPoint x: 594, endPoint y: 213, distance: 7.0
click at [594, 206] on div "Дослать по неоткрывшим" at bounding box center [579, 207] width 502 height 31
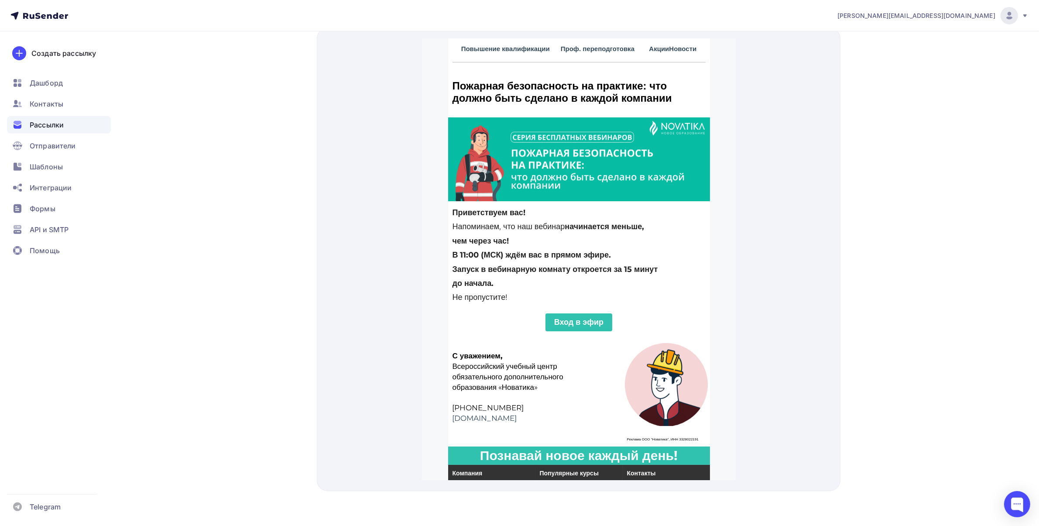
scroll to position [433, 0]
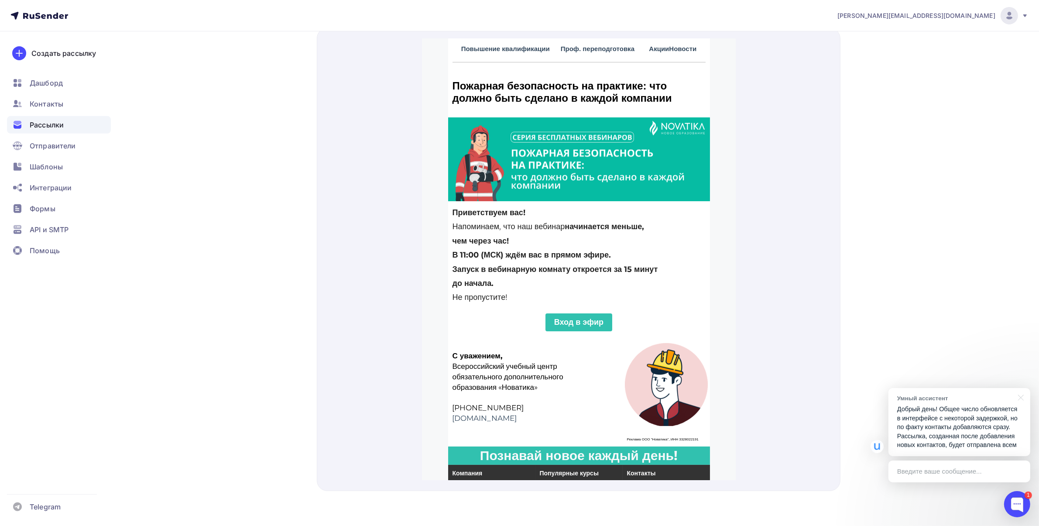
click at [949, 420] on p "Добрый день! Общее число обновляется в интерфейсе с некоторой задержкой, но по …" at bounding box center [959, 427] width 124 height 45
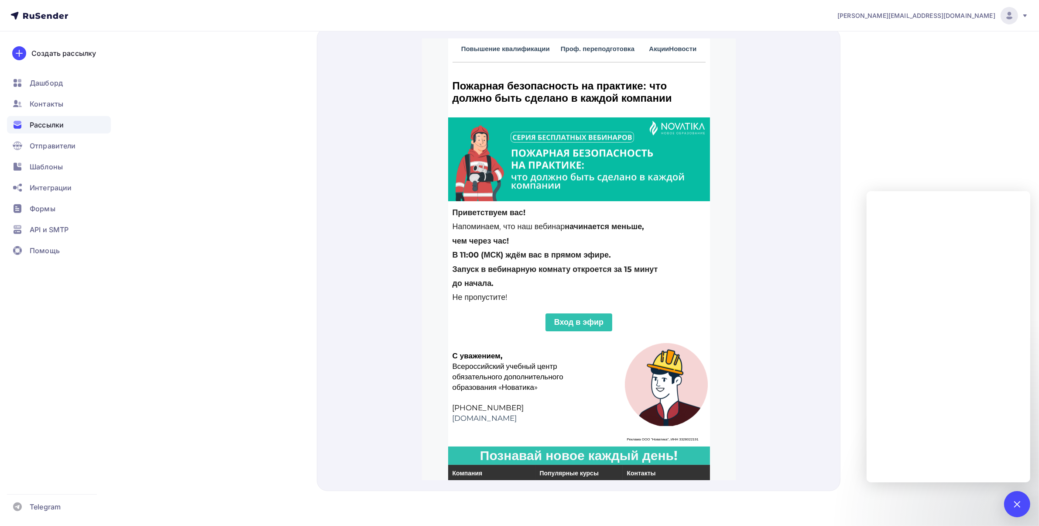
click at [939, 103] on div "[PERSON_NAME][EMAIL_ADDRESS][DOMAIN_NAME] Аккаунт Тарифы Выйти Создать рассылку…" at bounding box center [519, 47] width 1039 height 958
drag, startPoint x: 1016, startPoint y: 508, endPoint x: 992, endPoint y: 476, distance: 40.0
click at [1015, 505] on div at bounding box center [1017, 504] width 12 height 12
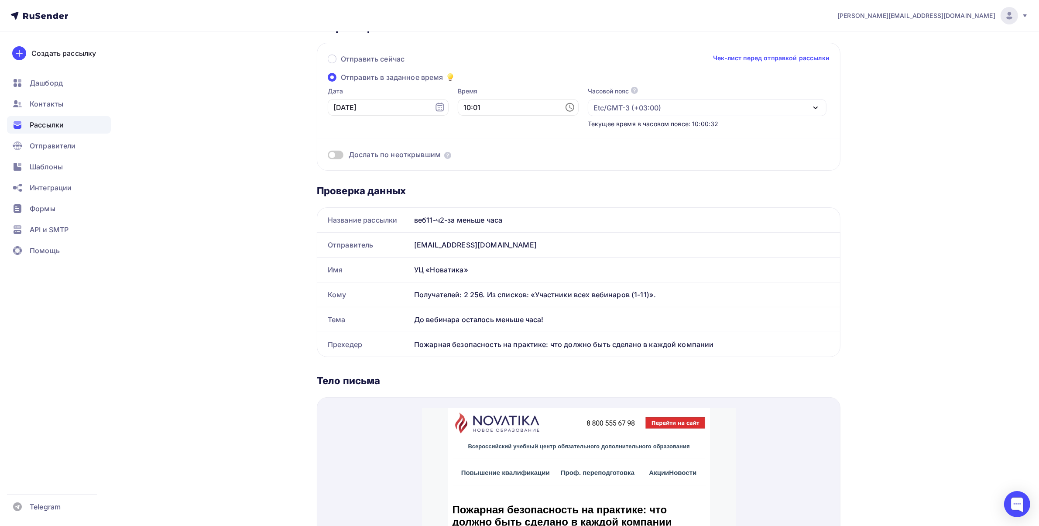
scroll to position [0, 0]
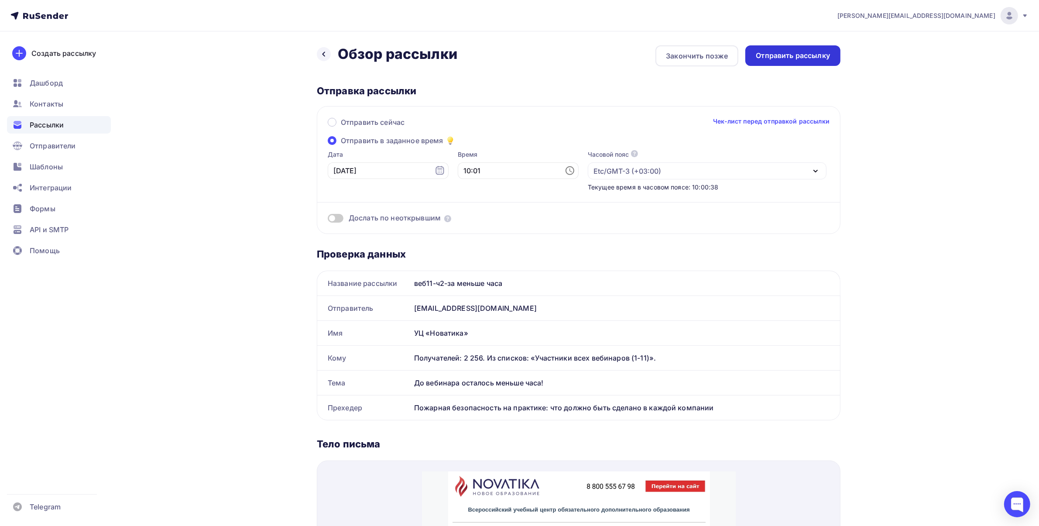
click at [791, 51] on div "Отправить рассылку" at bounding box center [793, 56] width 74 height 10
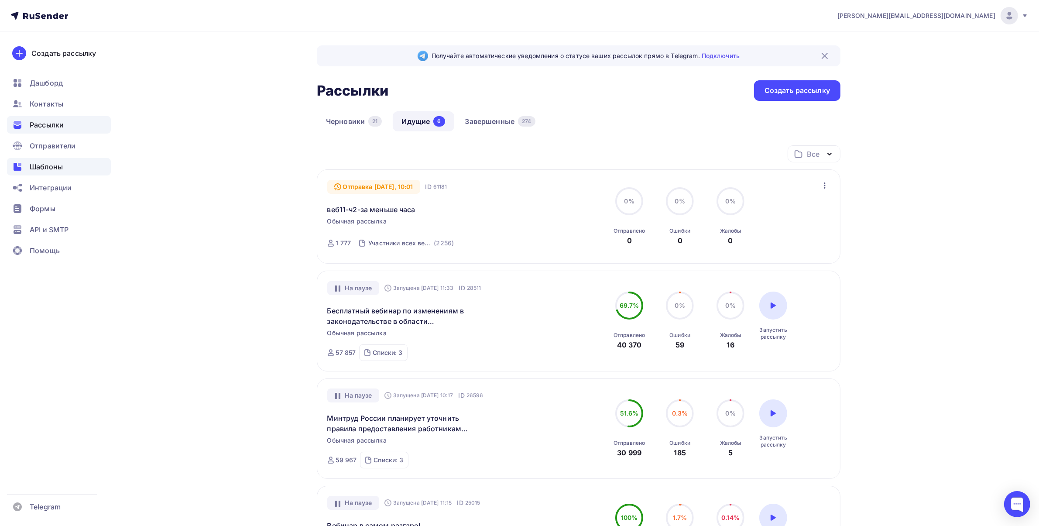
click at [51, 162] on span "Шаблоны" at bounding box center [46, 166] width 33 height 10
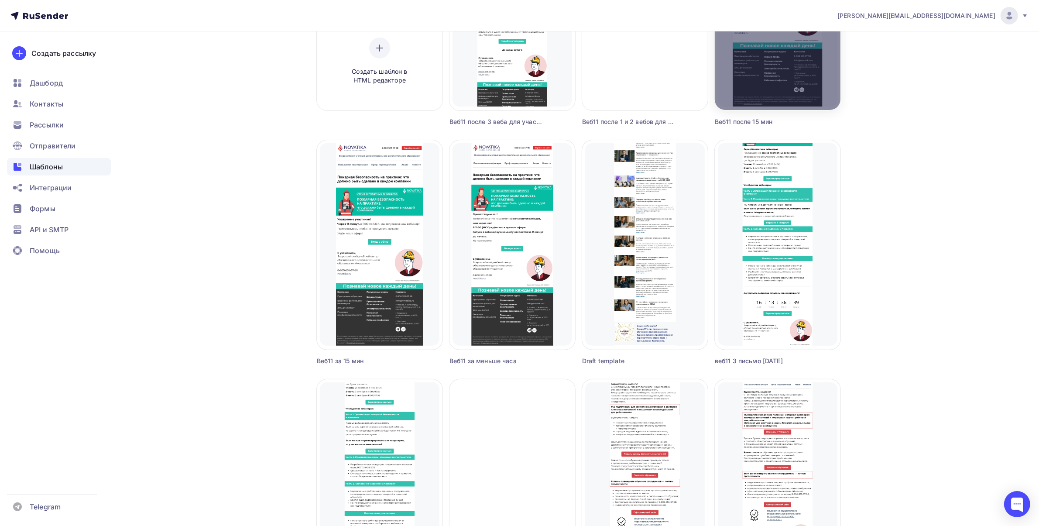
scroll to position [218, 0]
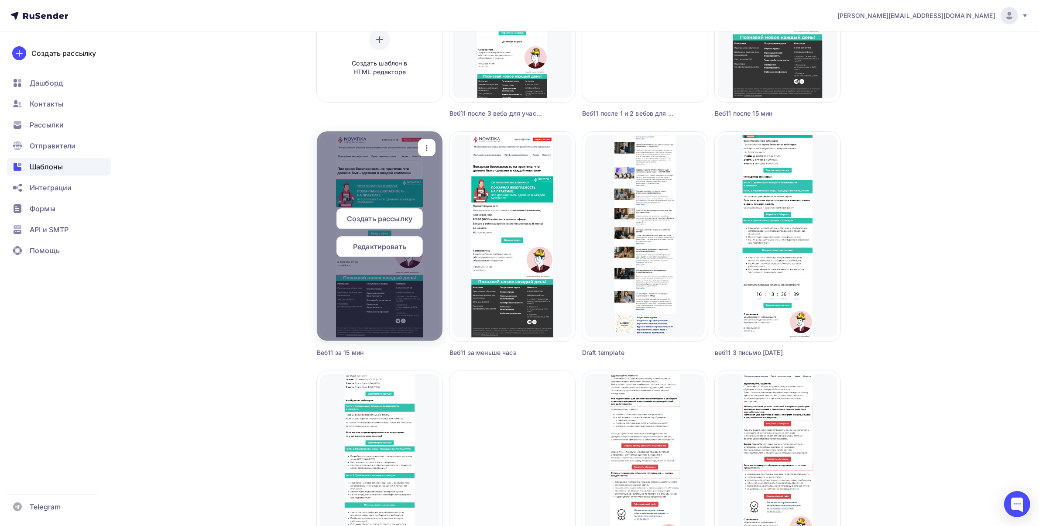
click at [398, 221] on span "Создать рассылку" at bounding box center [379, 218] width 65 height 10
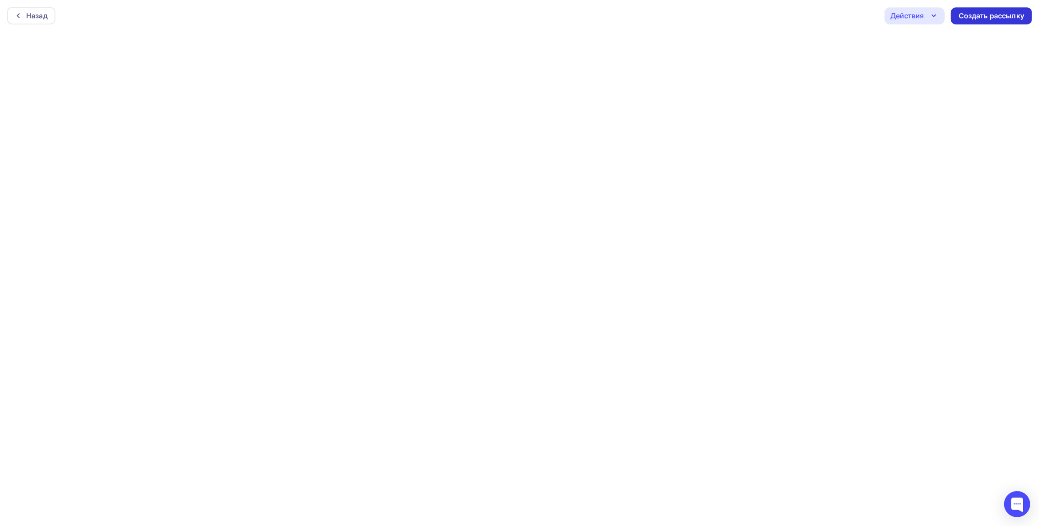
click at [975, 12] on div "Создать рассылку" at bounding box center [991, 16] width 65 height 10
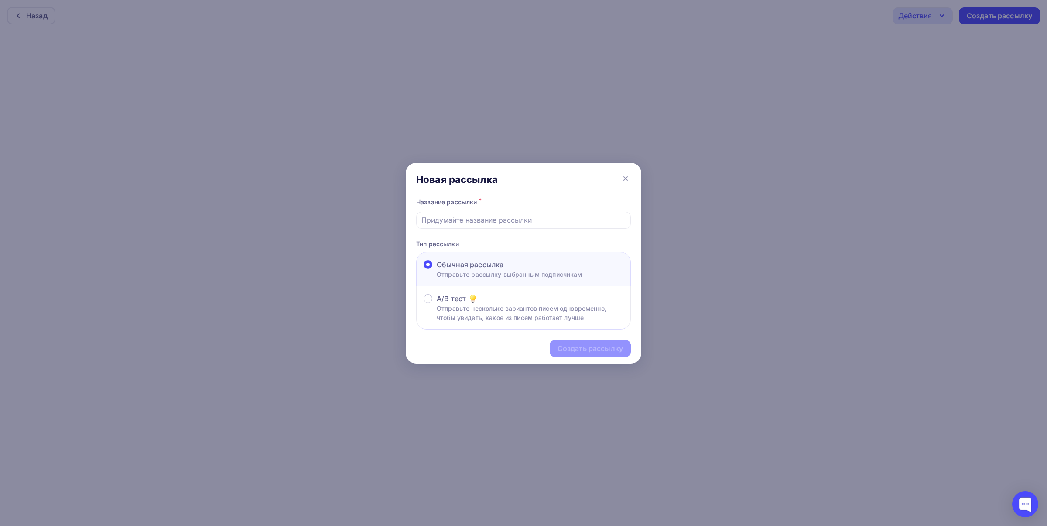
click at [443, 220] on input "text" at bounding box center [524, 220] width 205 height 10
type input "в"
type input "d"
type input "веб11-ч2-за 15 мин"
click at [579, 343] on div "Создать рассылку" at bounding box center [590, 348] width 65 height 10
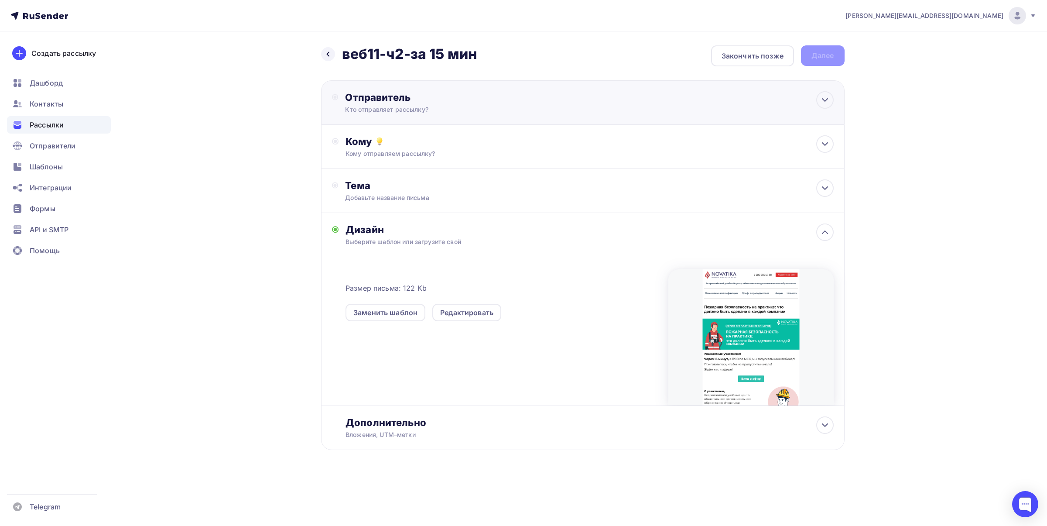
click at [443, 112] on div "Кто отправляет рассылку?" at bounding box center [430, 109] width 170 height 9
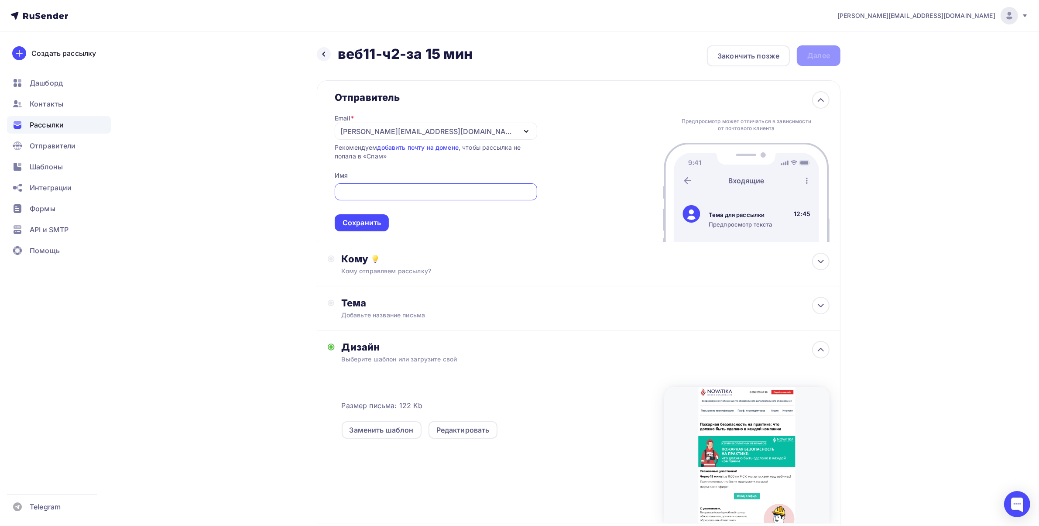
click at [382, 132] on div "[PERSON_NAME][EMAIL_ADDRESS][DOMAIN_NAME]" at bounding box center [428, 131] width 176 height 10
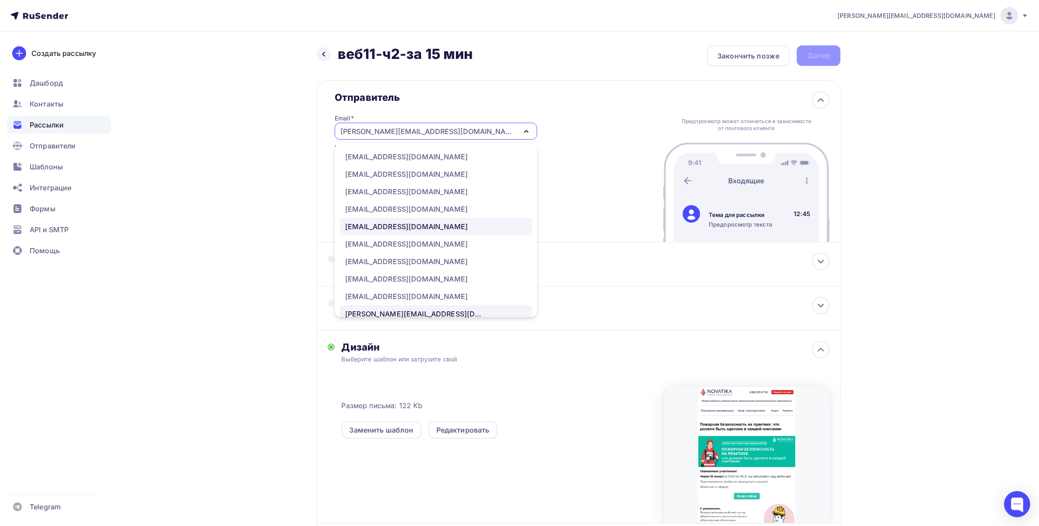
click at [409, 225] on div "[EMAIL_ADDRESS][DOMAIN_NAME]" at bounding box center [406, 226] width 123 height 10
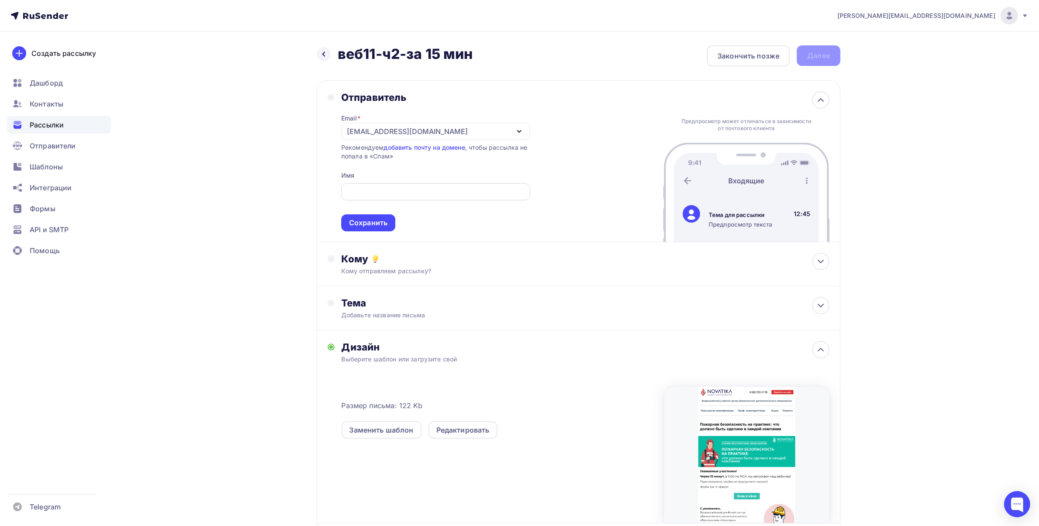
click at [391, 190] on input "text" at bounding box center [435, 192] width 179 height 10
type input "УЦ «Новатика»"
click at [370, 223] on div "Сохранить" at bounding box center [368, 223] width 38 height 10
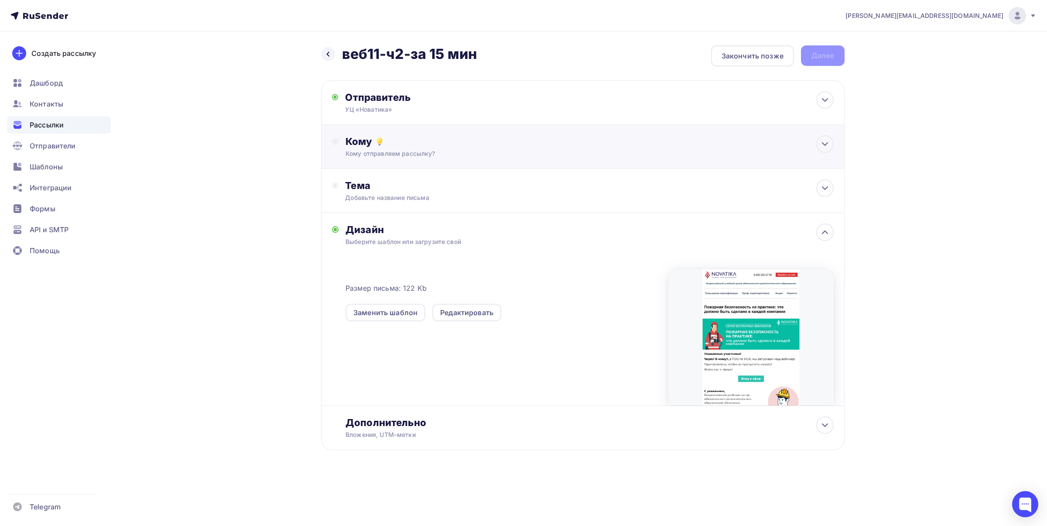
click at [426, 143] on div "Кому" at bounding box center [590, 141] width 488 height 12
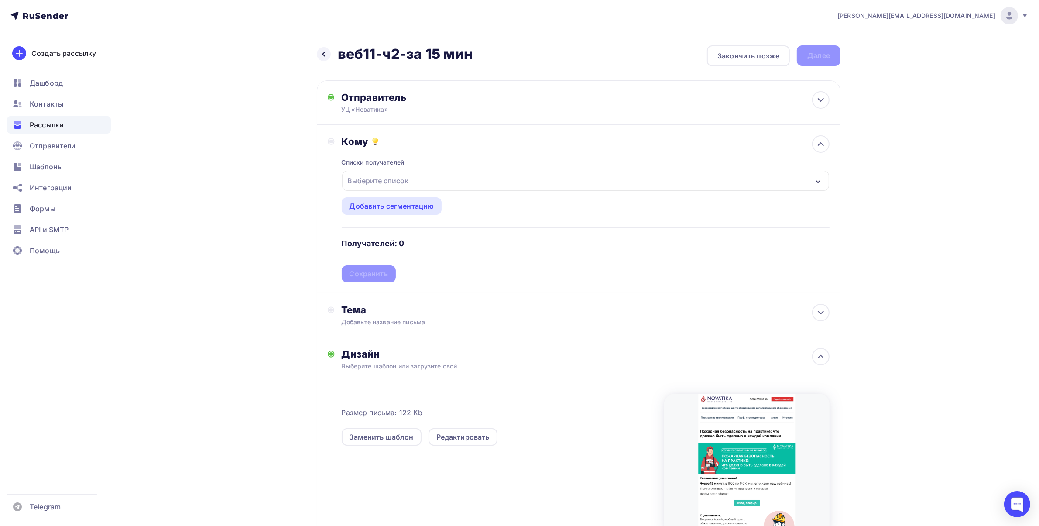
click at [388, 185] on div "Выберите список" at bounding box center [378, 181] width 68 height 16
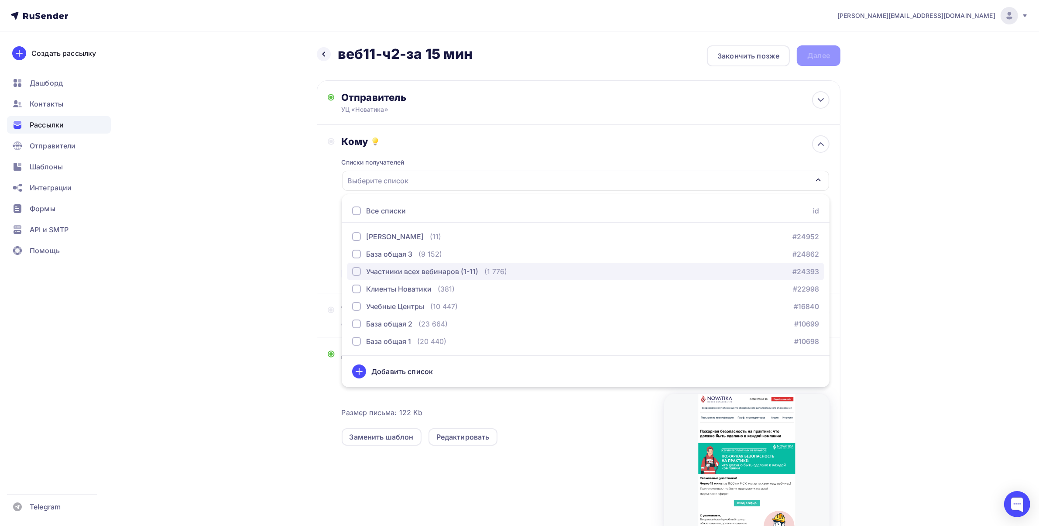
click at [420, 271] on div "Участники всех вебинаров (1-11)" at bounding box center [422, 271] width 112 height 10
click at [963, 215] on div "[PERSON_NAME][EMAIL_ADDRESS][DOMAIN_NAME] Аккаунт Тарифы Выйти Создать рассылку…" at bounding box center [519, 315] width 1039 height 631
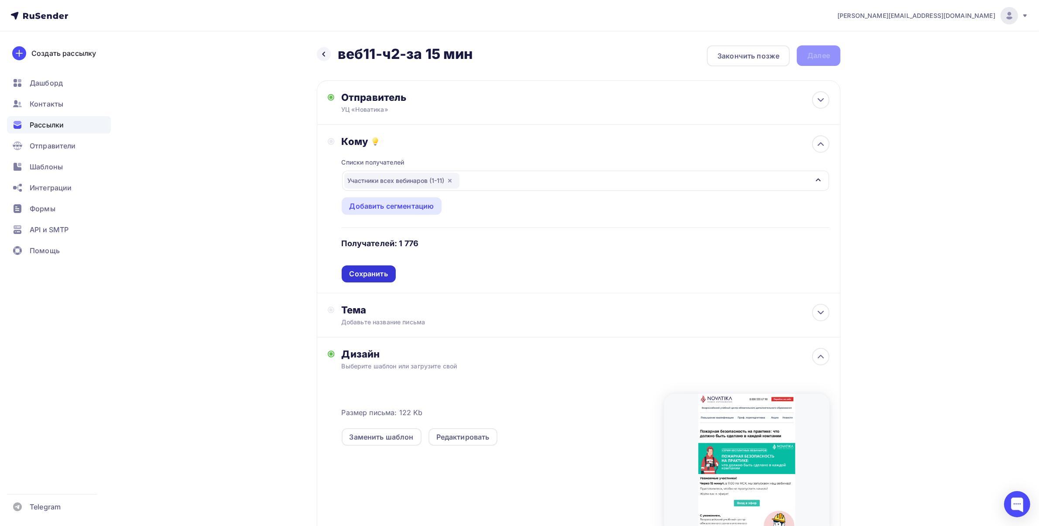
click at [367, 271] on div "Сохранить" at bounding box center [369, 274] width 38 height 10
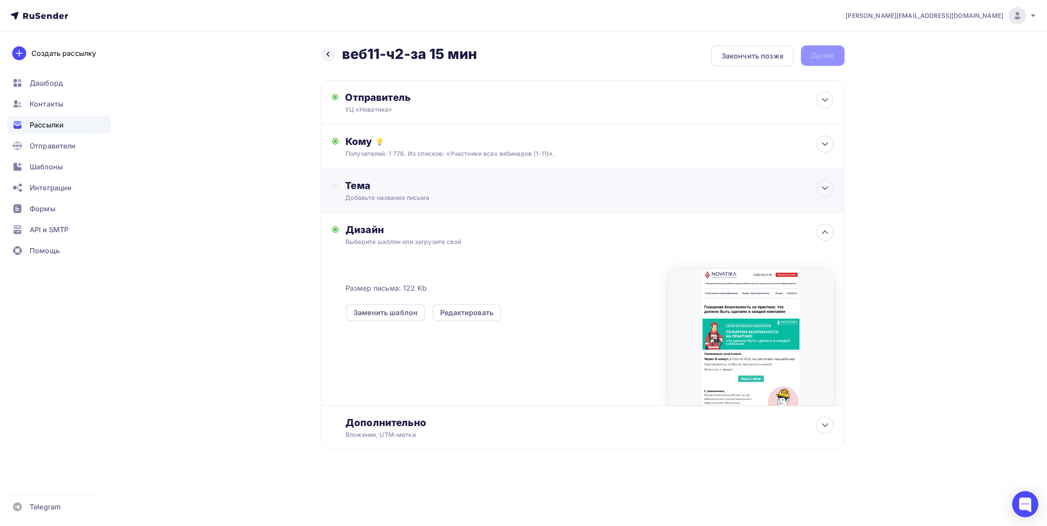
click at [408, 206] on div "Тема Добавьте название письма Тема * Рекомендуем использовать не более 150 симв…" at bounding box center [583, 191] width 524 height 44
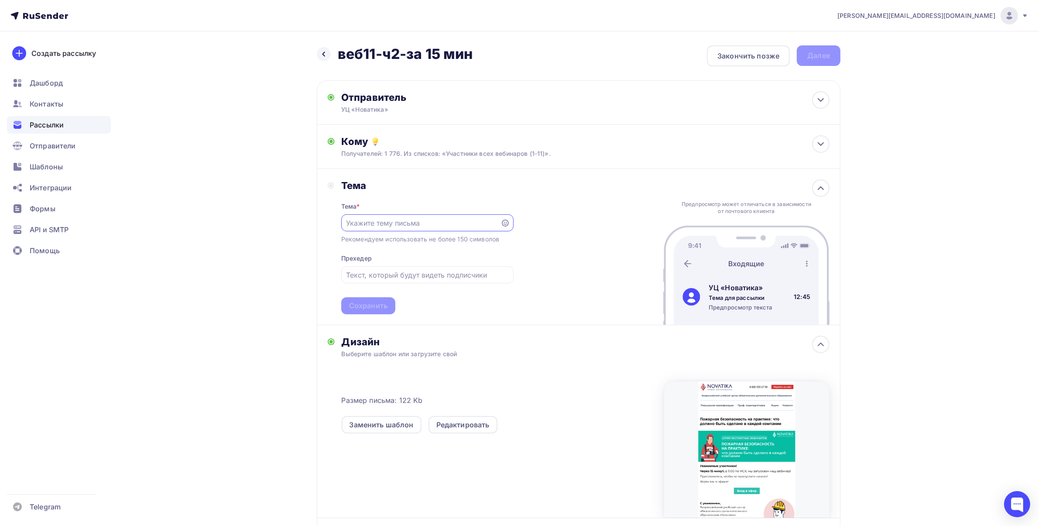
click at [408, 225] on input "text" at bounding box center [420, 223] width 149 height 10
type input "До вебинара осталось 15 минут!"
click at [384, 282] on div at bounding box center [427, 274] width 172 height 17
click at [385, 282] on div at bounding box center [427, 274] width 172 height 17
click at [384, 278] on input "text" at bounding box center [427, 275] width 162 height 10
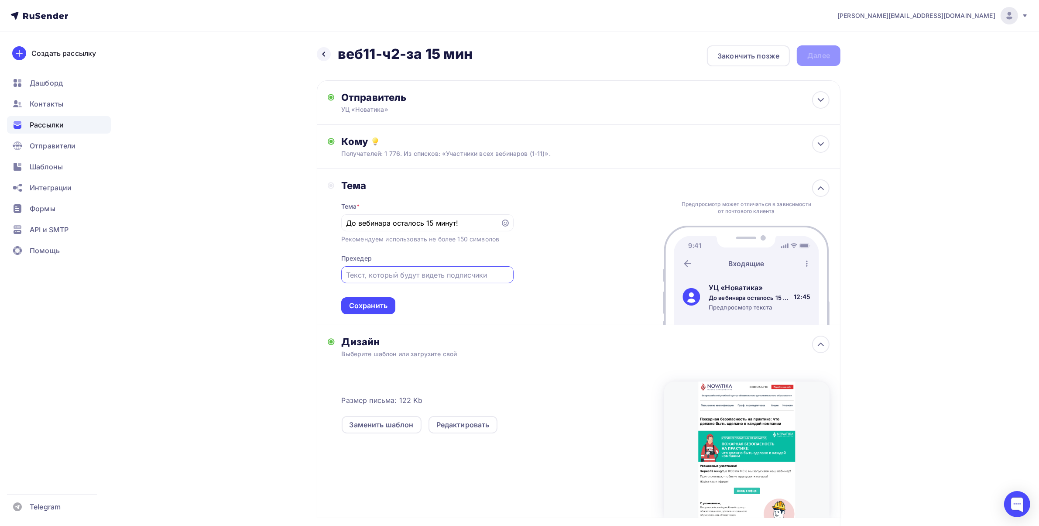
paste input "Пожарная безопасность на практике: что должно быть сделано в каждой компании"
type input "Пожарная безопасность на практике: что должно быть сделано в каждой компании"
click at [371, 312] on div "Сохранить" at bounding box center [368, 305] width 54 height 17
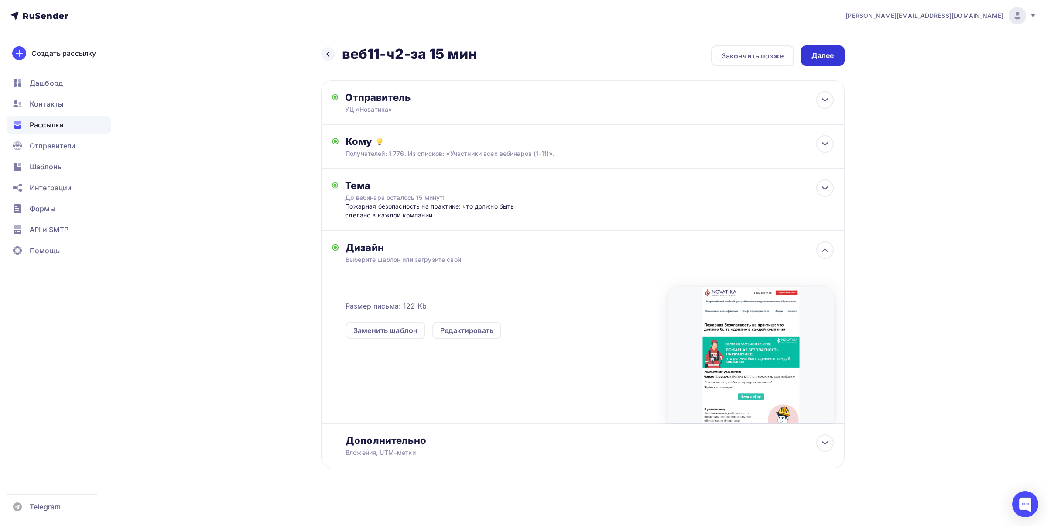
click at [827, 55] on div "Далее" at bounding box center [823, 56] width 23 height 10
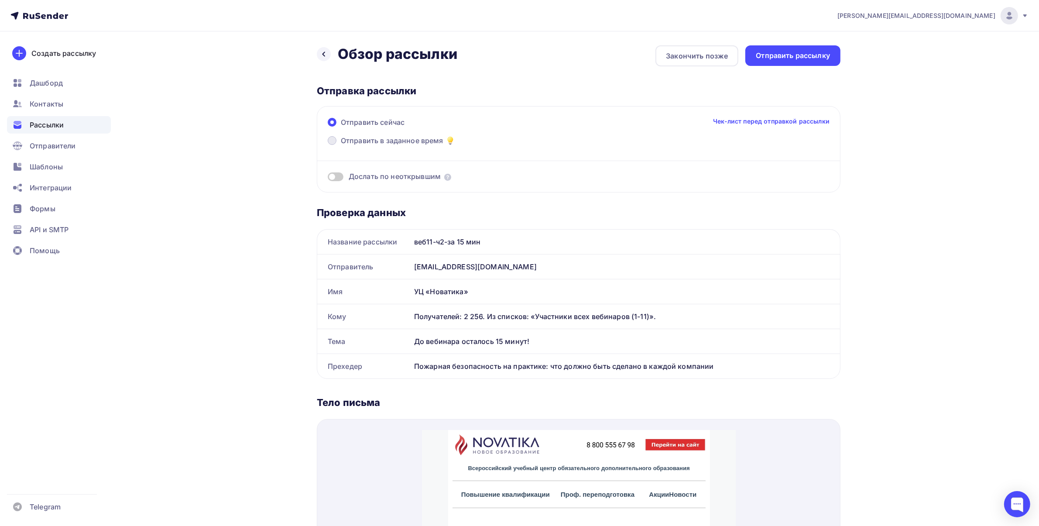
click at [397, 138] on span "Отправить в заданное время" at bounding box center [392, 140] width 103 height 10
click at [341, 146] on input "Отправить в заданное время" at bounding box center [341, 146] width 0 height 0
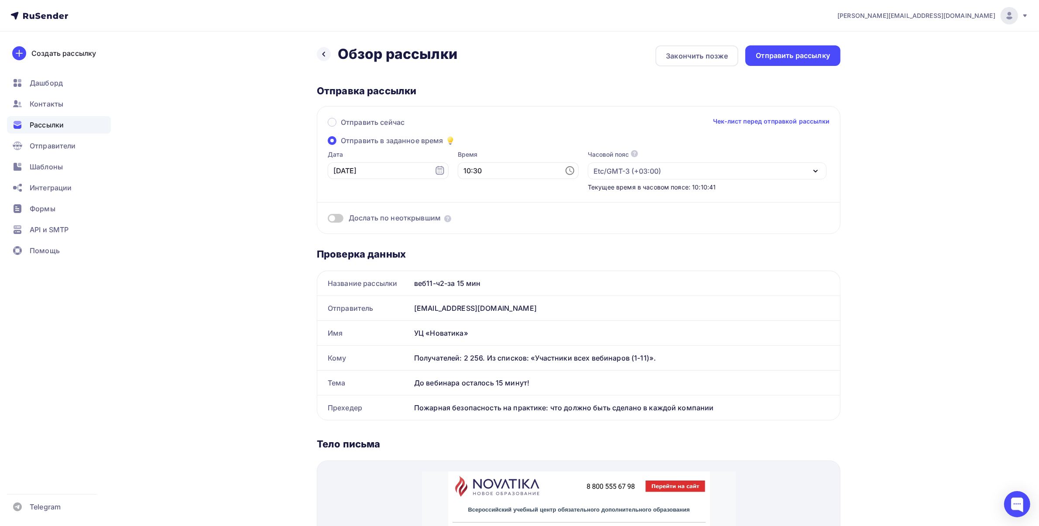
click at [565, 168] on icon at bounding box center [570, 170] width 10 height 10
click at [522, 233] on li "45" at bounding box center [520, 232] width 47 height 14
type input "10:45"
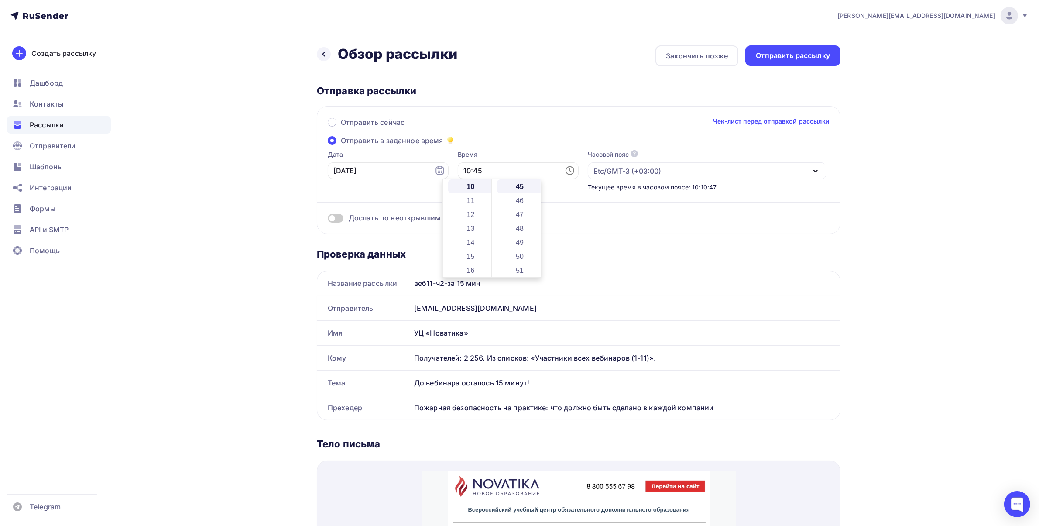
click at [592, 231] on div "Отправить сейчас Чек-лист перед отправкой рассылки Отправить в заданное время Д…" at bounding box center [579, 170] width 524 height 128
click at [797, 56] on div "Отправить рассылку" at bounding box center [793, 56] width 74 height 10
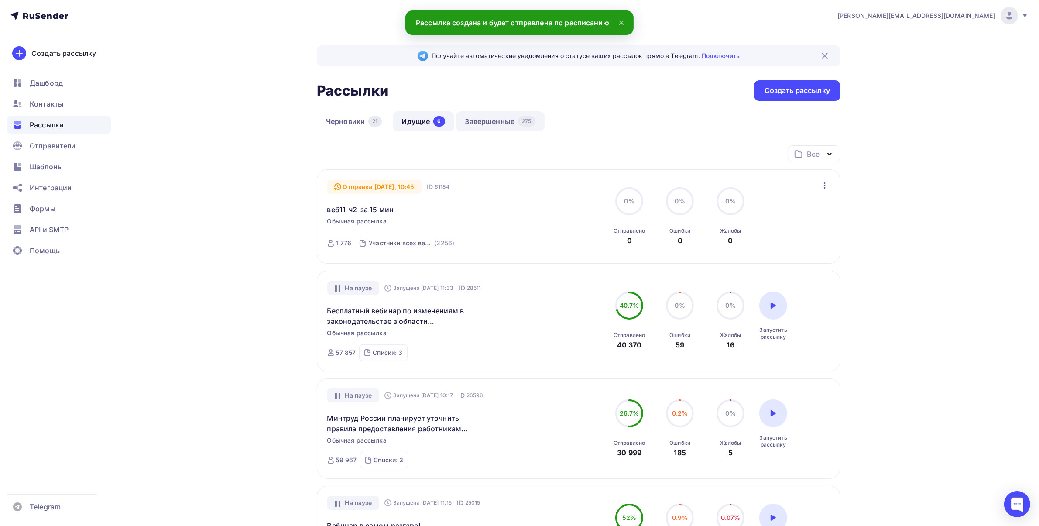
click at [505, 127] on link "Завершенные 275" at bounding box center [500, 121] width 89 height 20
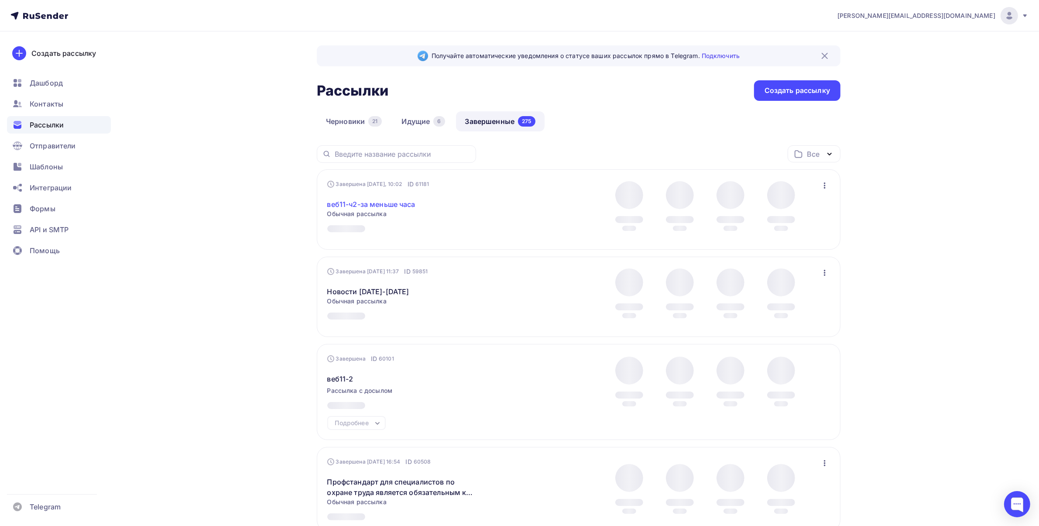
click at [370, 203] on link "веб11-ч2-за меньше часа" at bounding box center [371, 204] width 88 height 10
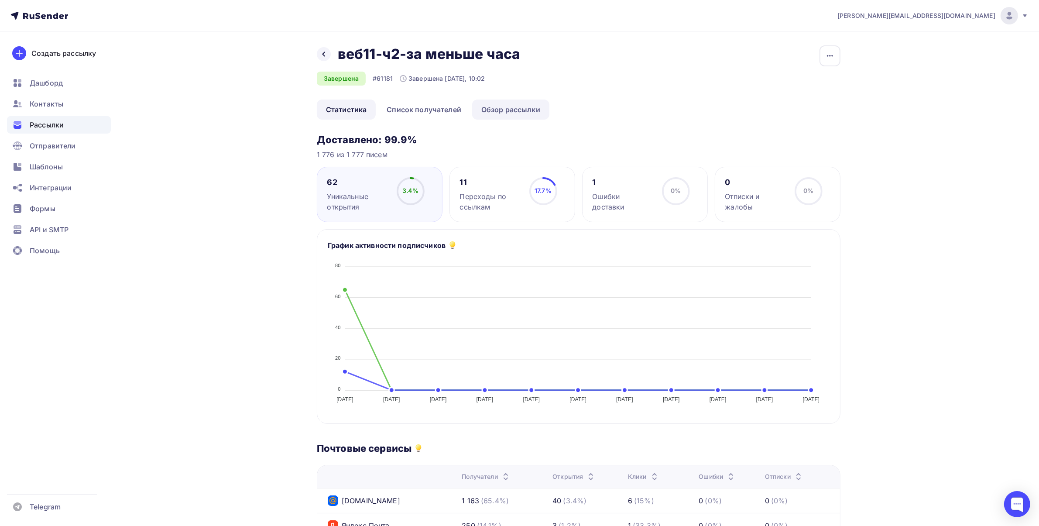
click at [514, 107] on link "Обзор рассылки" at bounding box center [510, 110] width 77 height 20
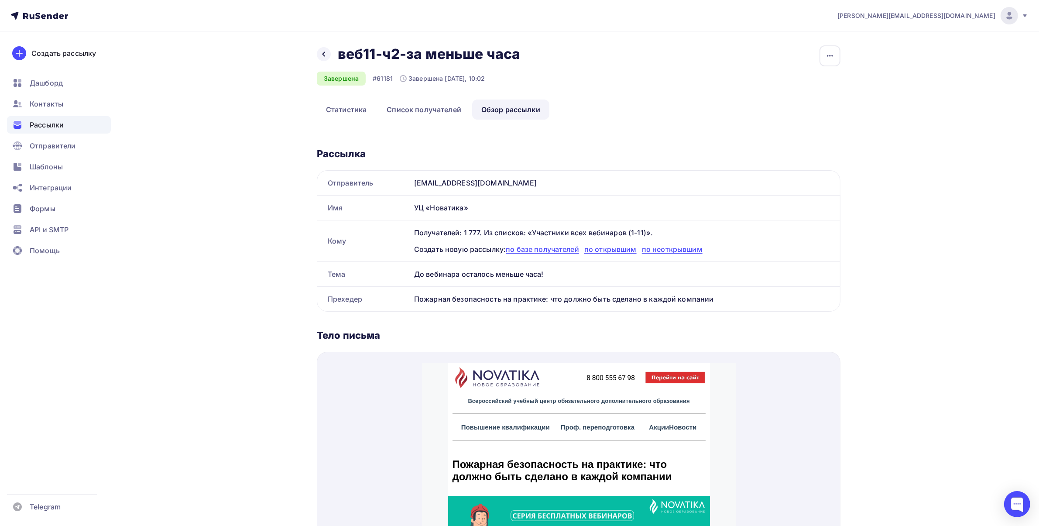
click at [55, 125] on span "Рассылки" at bounding box center [47, 125] width 34 height 10
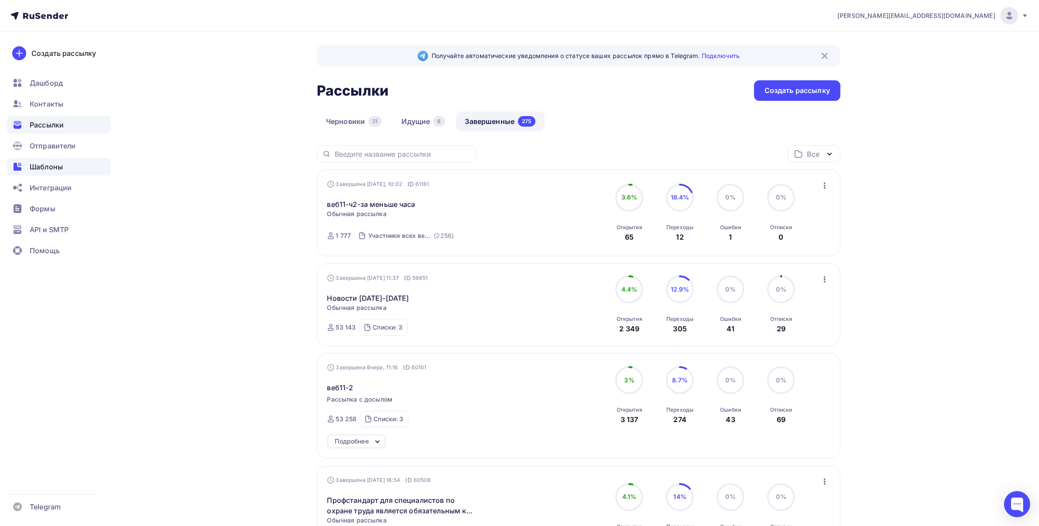
click at [60, 167] on span "Шаблоны" at bounding box center [46, 166] width 33 height 10
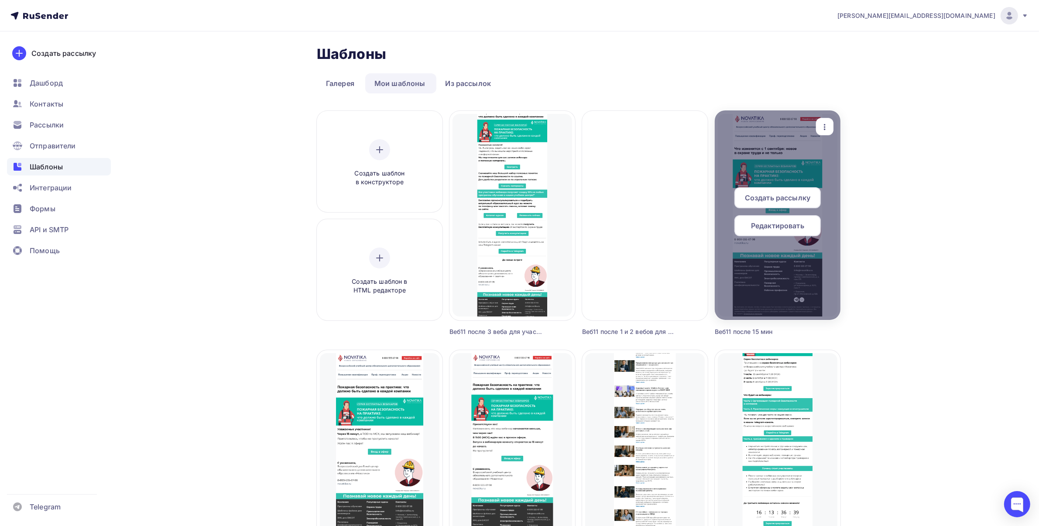
click at [767, 202] on span "Создать рассылку" at bounding box center [777, 197] width 65 height 10
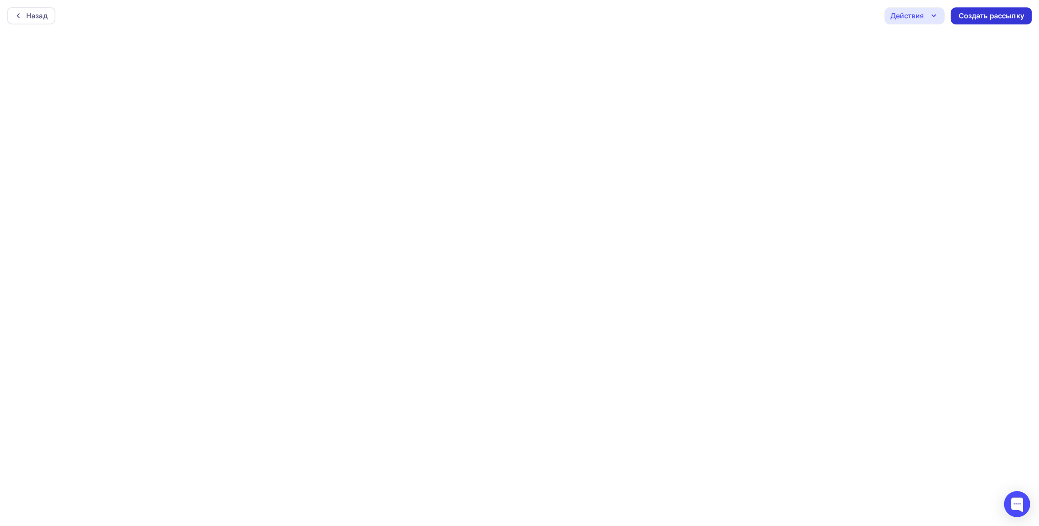
click at [988, 14] on div "Создать рассылку" at bounding box center [991, 16] width 65 height 10
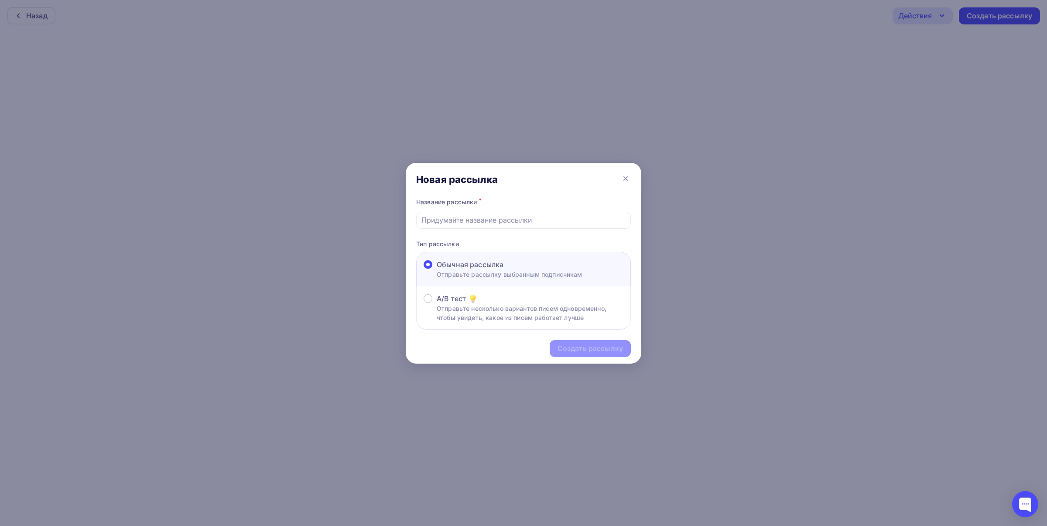
click at [455, 220] on input "text" at bounding box center [524, 220] width 205 height 10
type input "в"
type input "d"
type input "веб11-ч3-после 15 мин"
click at [599, 350] on div "Создать рассылку" at bounding box center [590, 348] width 65 height 10
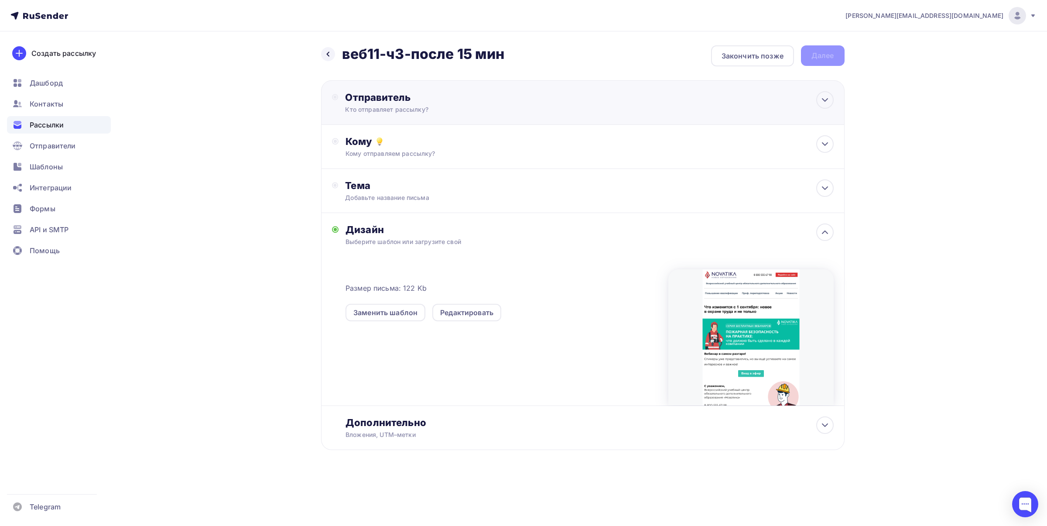
click at [402, 100] on div "Отправитель" at bounding box center [439, 97] width 189 height 12
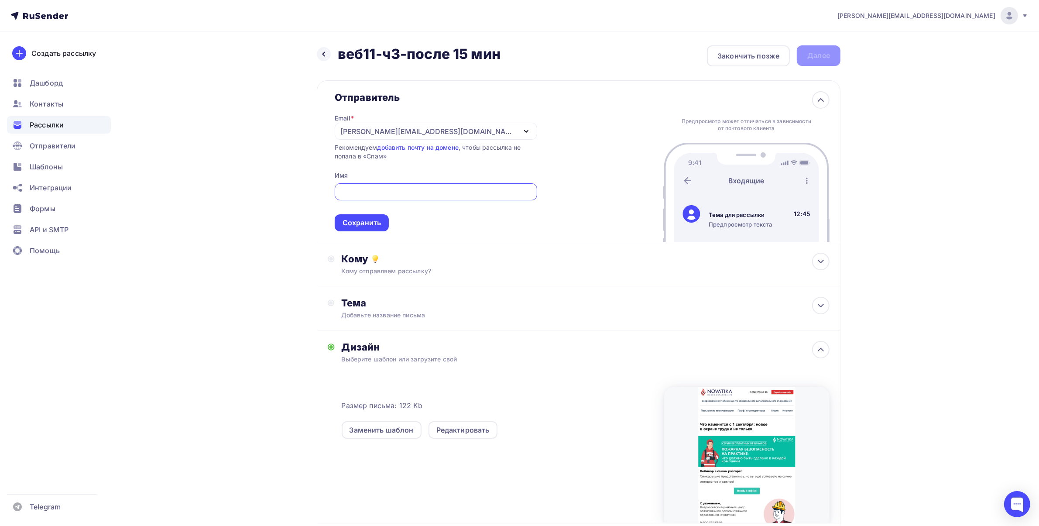
click at [367, 132] on div "[PERSON_NAME][EMAIL_ADDRESS][DOMAIN_NAME]" at bounding box center [428, 131] width 176 height 10
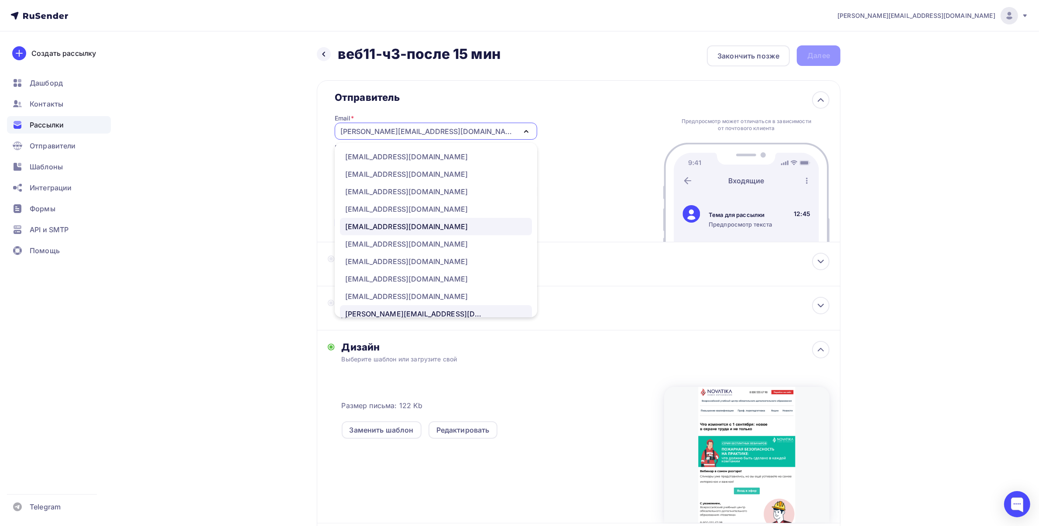
click at [406, 232] on link "[EMAIL_ADDRESS][DOMAIN_NAME]" at bounding box center [436, 226] width 192 height 17
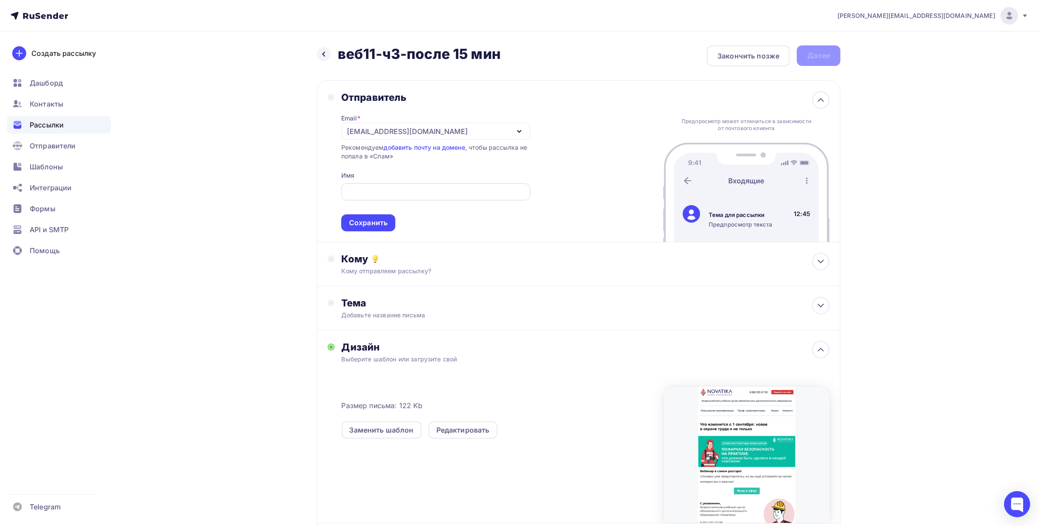
click at [426, 191] on input "text" at bounding box center [435, 192] width 179 height 10
type input "УЦ «Новатика»"
click at [374, 220] on div "Сохранить" at bounding box center [368, 223] width 38 height 10
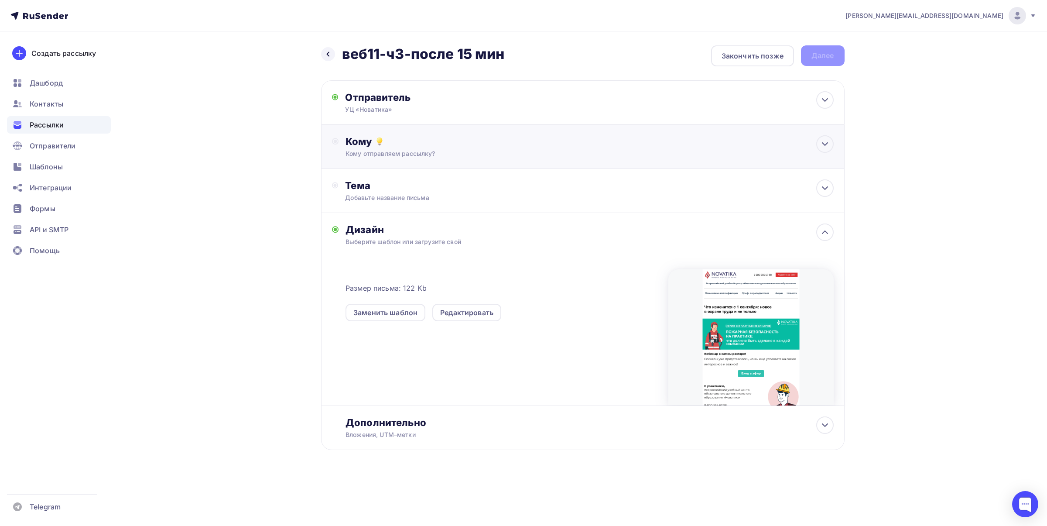
click at [408, 135] on div "Кому" at bounding box center [590, 141] width 488 height 12
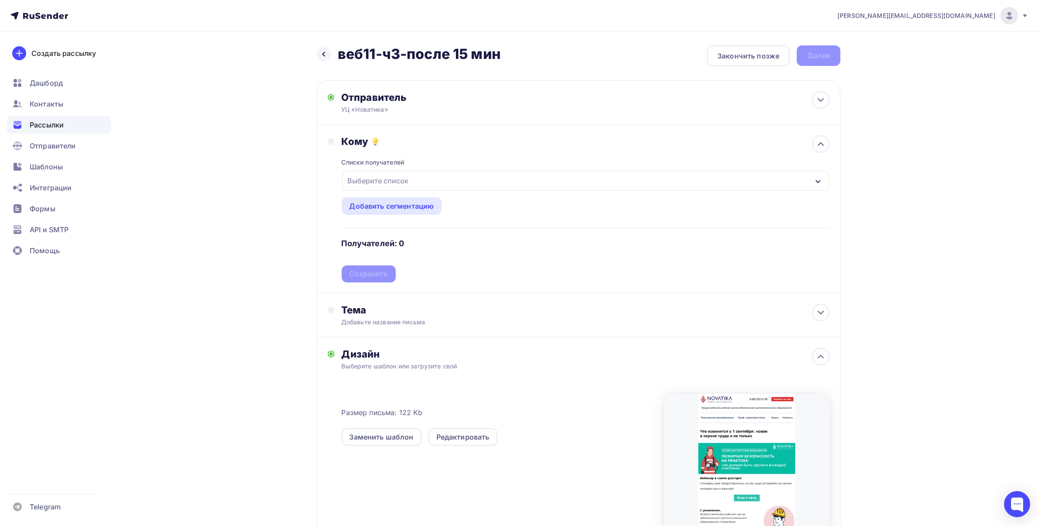
click at [388, 184] on div "Выберите список" at bounding box center [378, 181] width 68 height 16
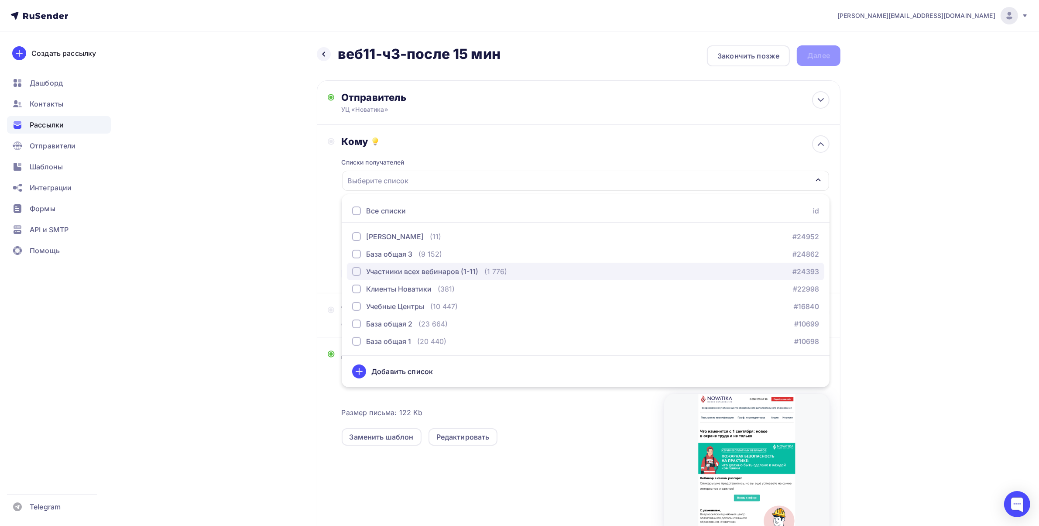
click at [431, 269] on div "Участники всех вебинаров (1-11)" at bounding box center [422, 271] width 112 height 10
click at [944, 212] on div "[PERSON_NAME][EMAIL_ADDRESS][DOMAIN_NAME] Аккаунт Тарифы Выйти Создать рассылку…" at bounding box center [519, 315] width 1039 height 631
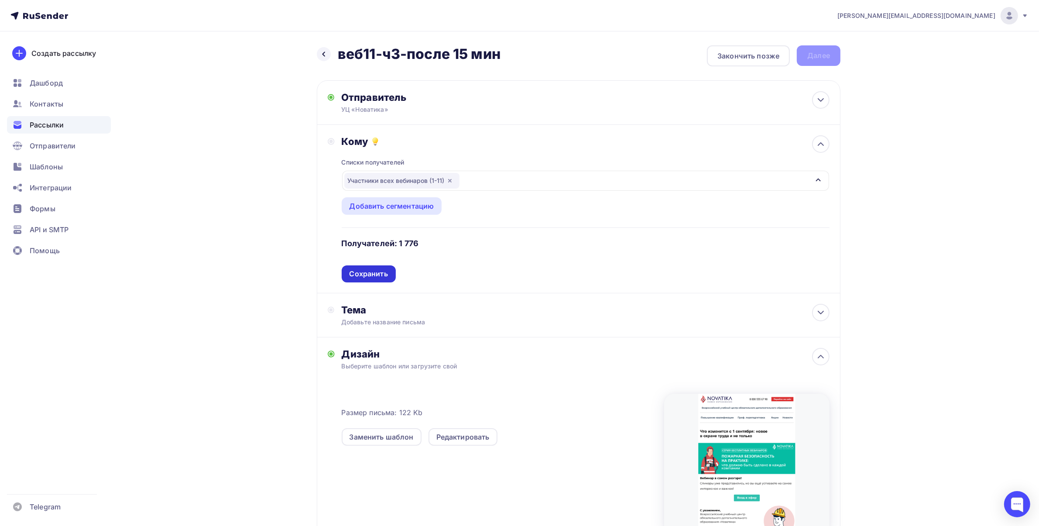
click at [365, 280] on div "Сохранить" at bounding box center [369, 273] width 54 height 17
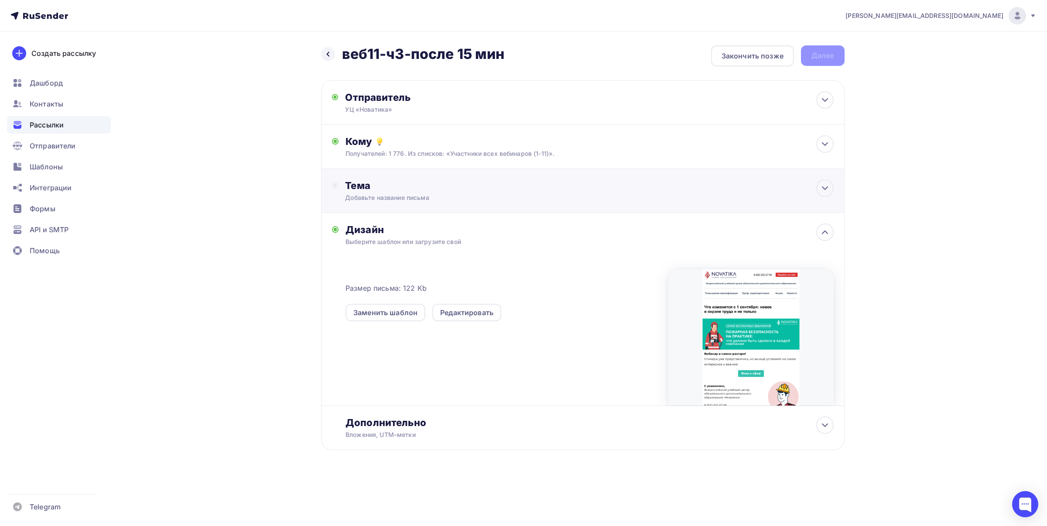
click at [398, 204] on div "Тема Добавьте название письма Тема * Рекомендуем использовать не более 150 симв…" at bounding box center [583, 191] width 524 height 44
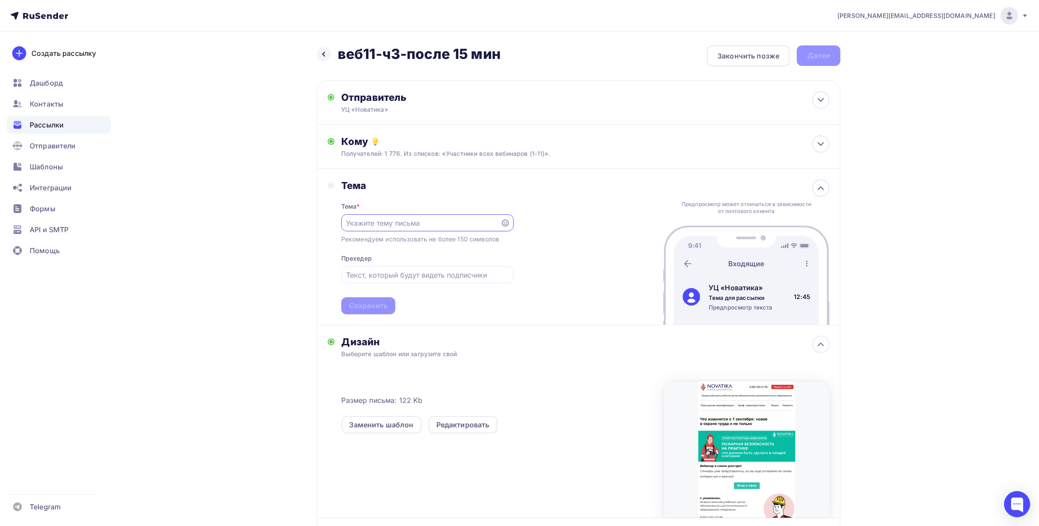
click at [379, 218] on input "text" at bounding box center [420, 223] width 149 height 10
type input "Вебинар в самом разгаре!"
click at [395, 280] on div at bounding box center [427, 274] width 172 height 17
click at [371, 273] on input "text" at bounding box center [427, 275] width 162 height 10
paste input "Пожарная безопасность на практике: что должно быть сделано в каждой компании"
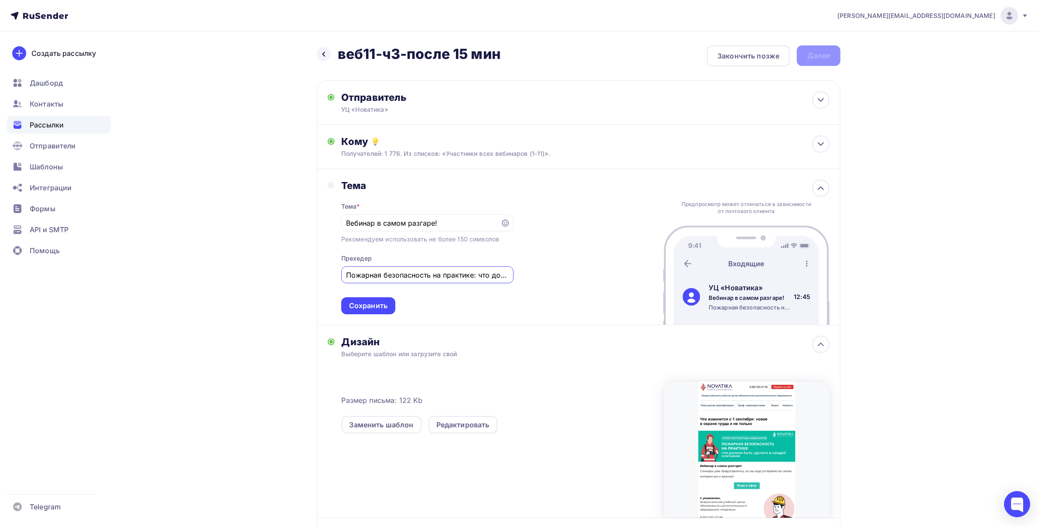
scroll to position [0, 127]
type input "Пожарная безопасность на практике: что должно быть сделано в каждой компании"
click at [366, 302] on div "Сохранить" at bounding box center [368, 306] width 38 height 10
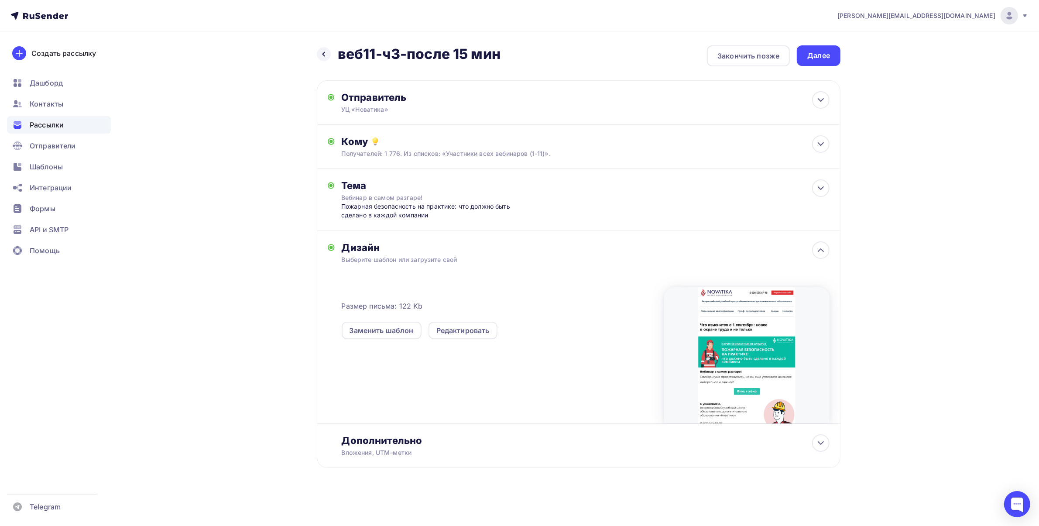
scroll to position [0, 0]
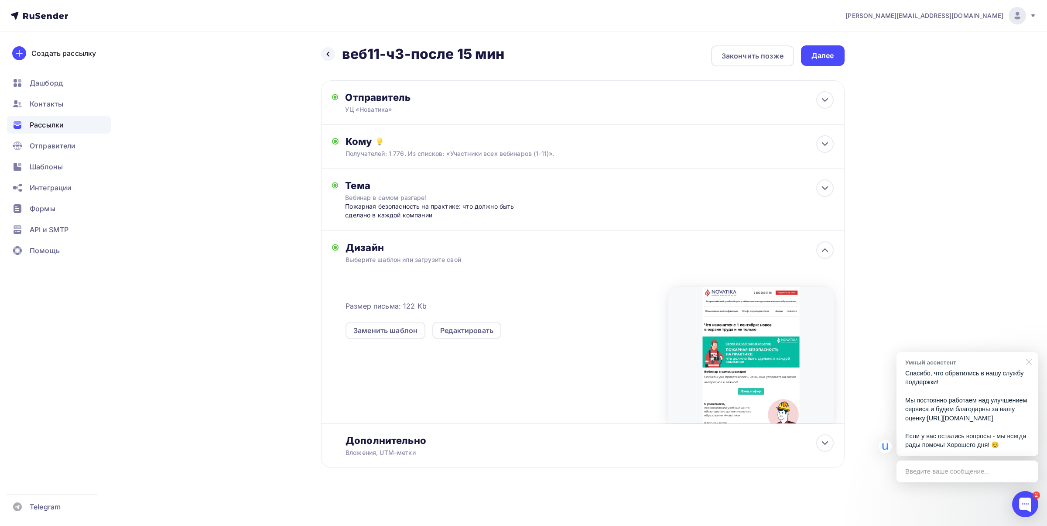
click at [1031, 352] on div at bounding box center [1028, 361] width 22 height 18
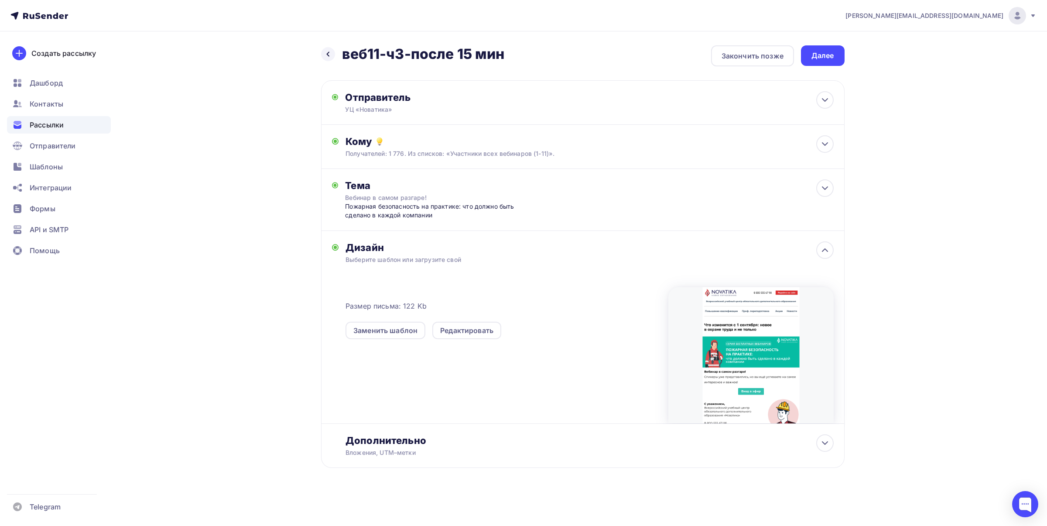
click at [951, 251] on div "[PERSON_NAME][EMAIL_ADDRESS][DOMAIN_NAME] Аккаунт Тарифы Выйти Создать рассылку…" at bounding box center [523, 262] width 1047 height 524
click at [819, 56] on div "Далее" at bounding box center [823, 56] width 23 height 10
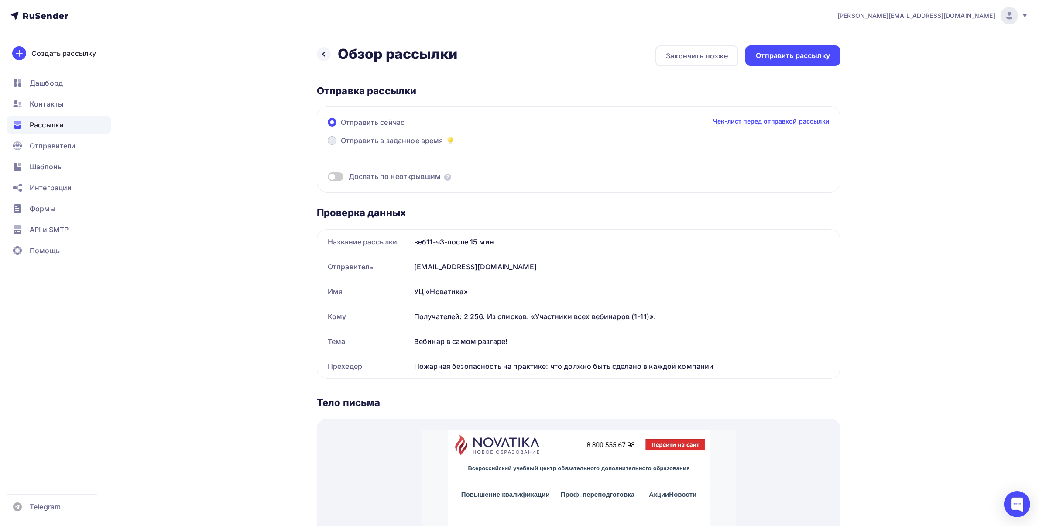
click at [402, 142] on span "Отправить в заданное время" at bounding box center [392, 140] width 103 height 10
click at [341, 146] on input "Отправить в заданное время" at bounding box center [341, 146] width 0 height 0
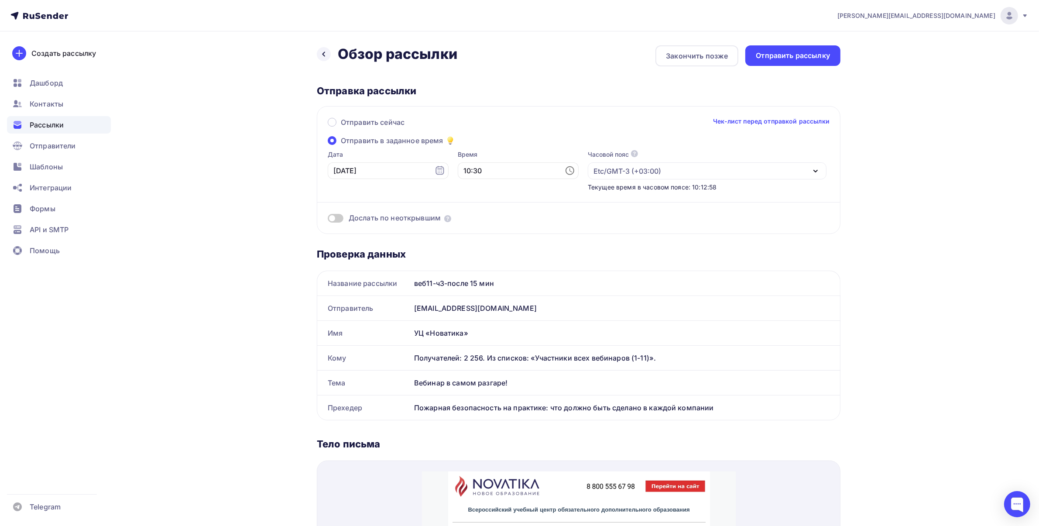
click at [565, 168] on icon at bounding box center [570, 170] width 10 height 10
click at [466, 202] on li "11" at bounding box center [471, 200] width 47 height 14
click at [522, 199] on li "15" at bounding box center [520, 195] width 47 height 14
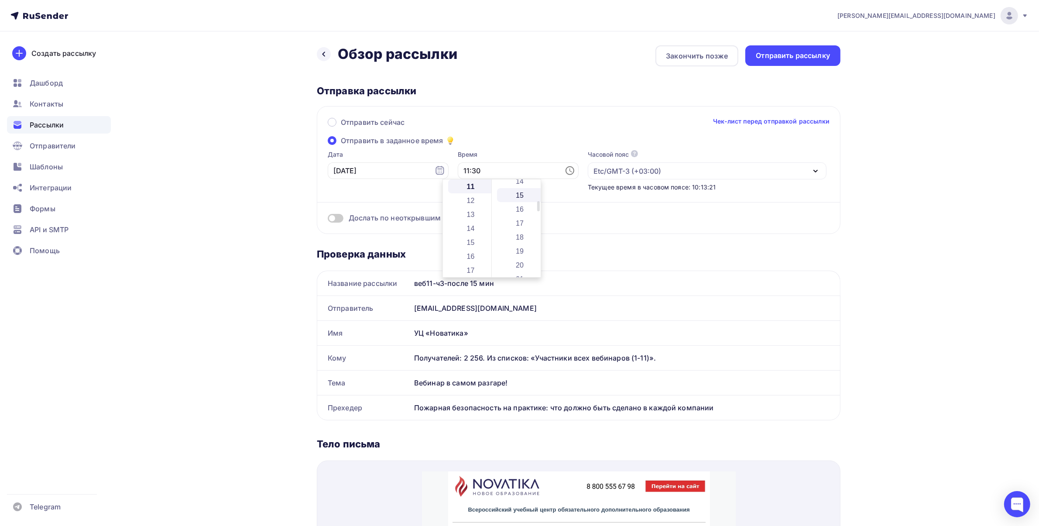
type input "11:15"
click at [603, 209] on div "Дослать по неоткрывшим" at bounding box center [579, 207] width 502 height 31
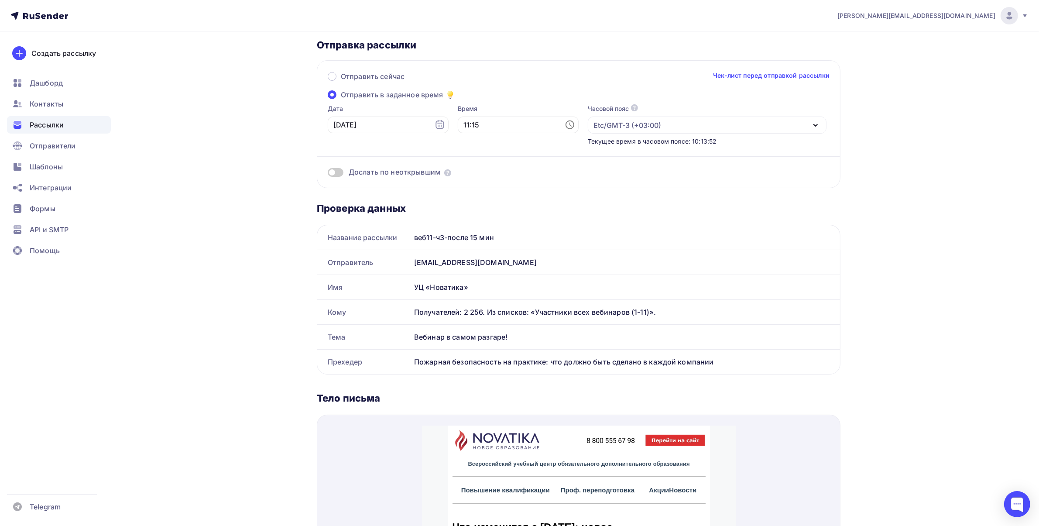
scroll to position [0, 0]
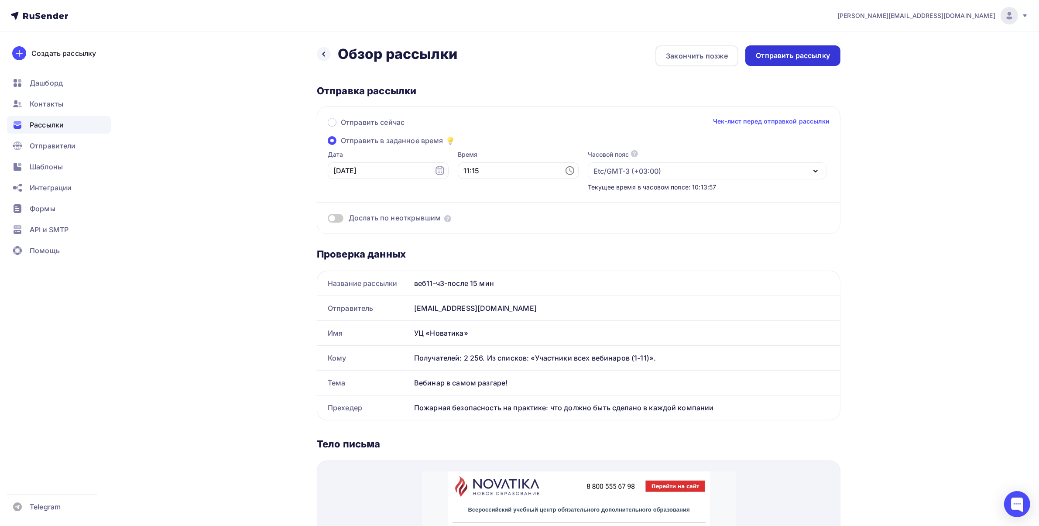
click at [790, 58] on div "Отправить рассылку" at bounding box center [793, 56] width 74 height 10
